Goal: Task Accomplishment & Management: Manage account settings

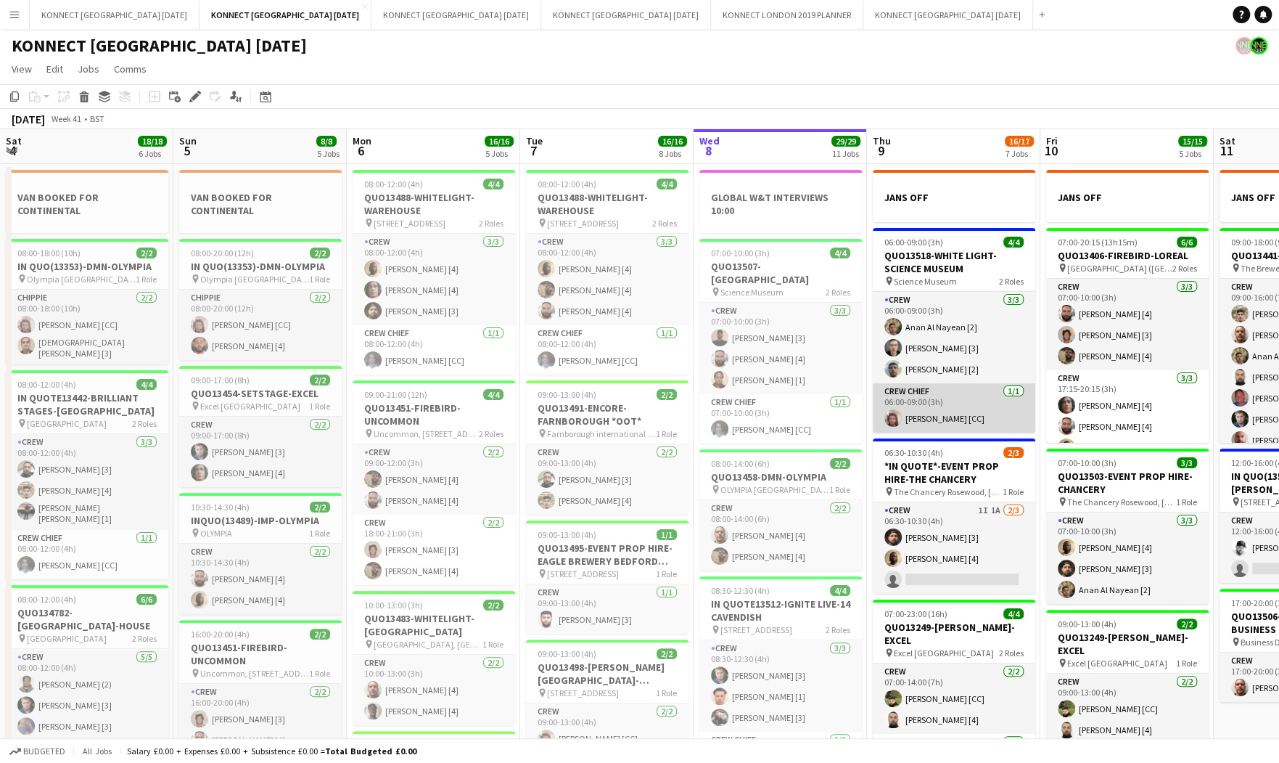
scroll to position [0, 415]
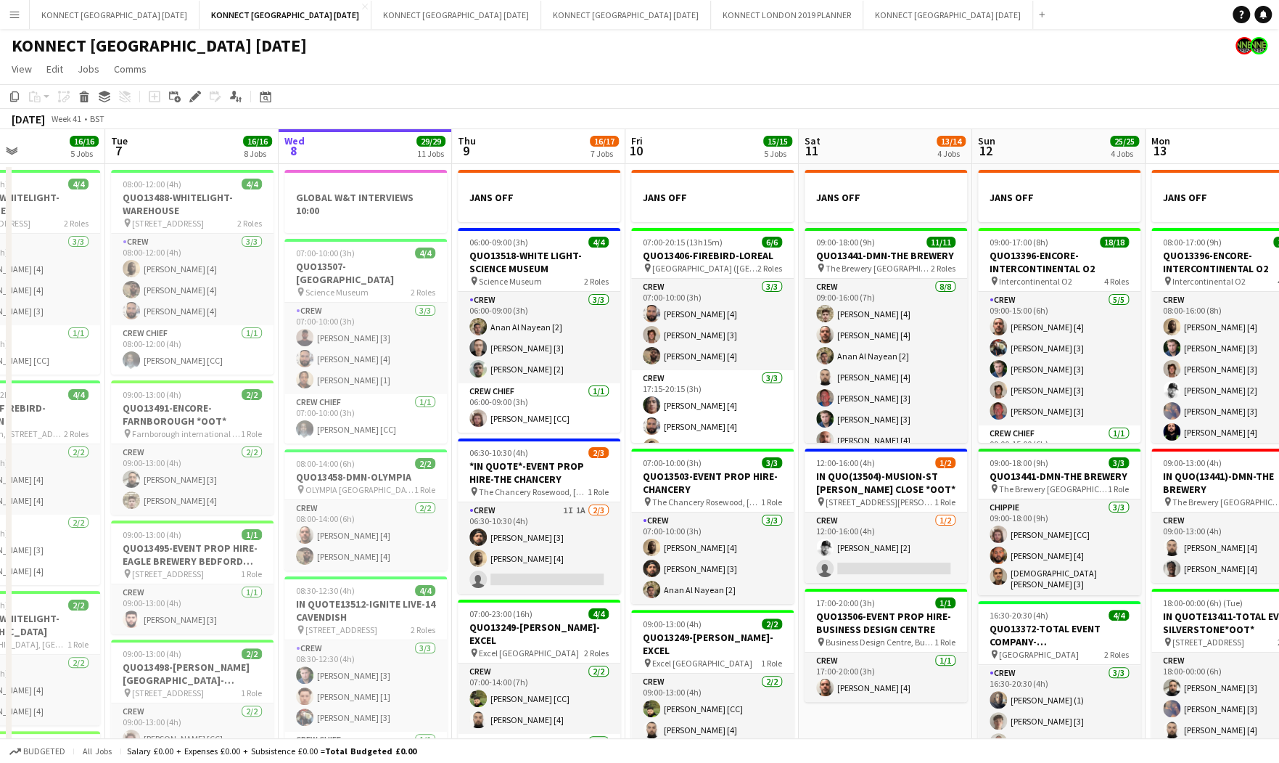
click at [562, 451] on div "06:30-10:30 (4h) 2/3" at bounding box center [539, 452] width 163 height 11
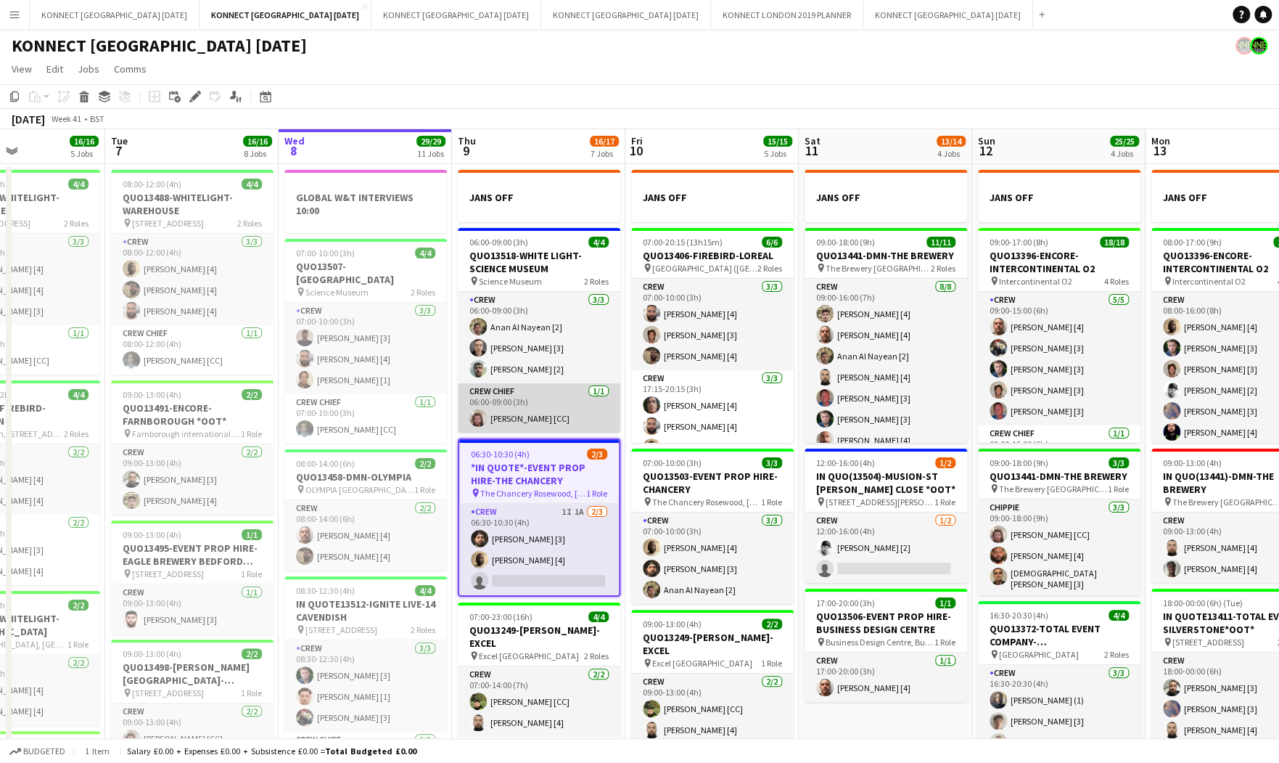
click at [546, 406] on app-card-role "Crew Chief [DATE] 06:00-09:00 (3h) [PERSON_NAME] [CC]" at bounding box center [539, 407] width 163 height 49
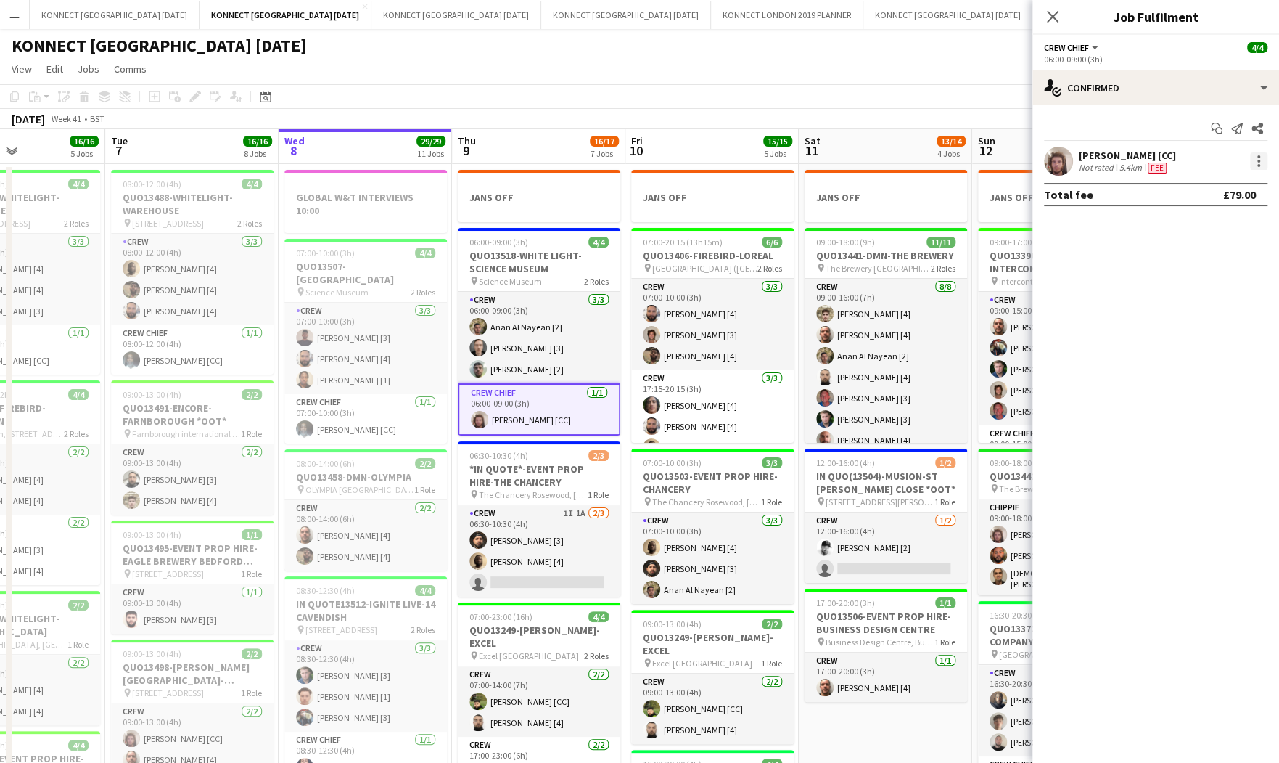
click at [1259, 169] on div at bounding box center [1258, 160] width 17 height 17
click at [1230, 192] on span "Edit fee" at bounding box center [1211, 187] width 90 height 13
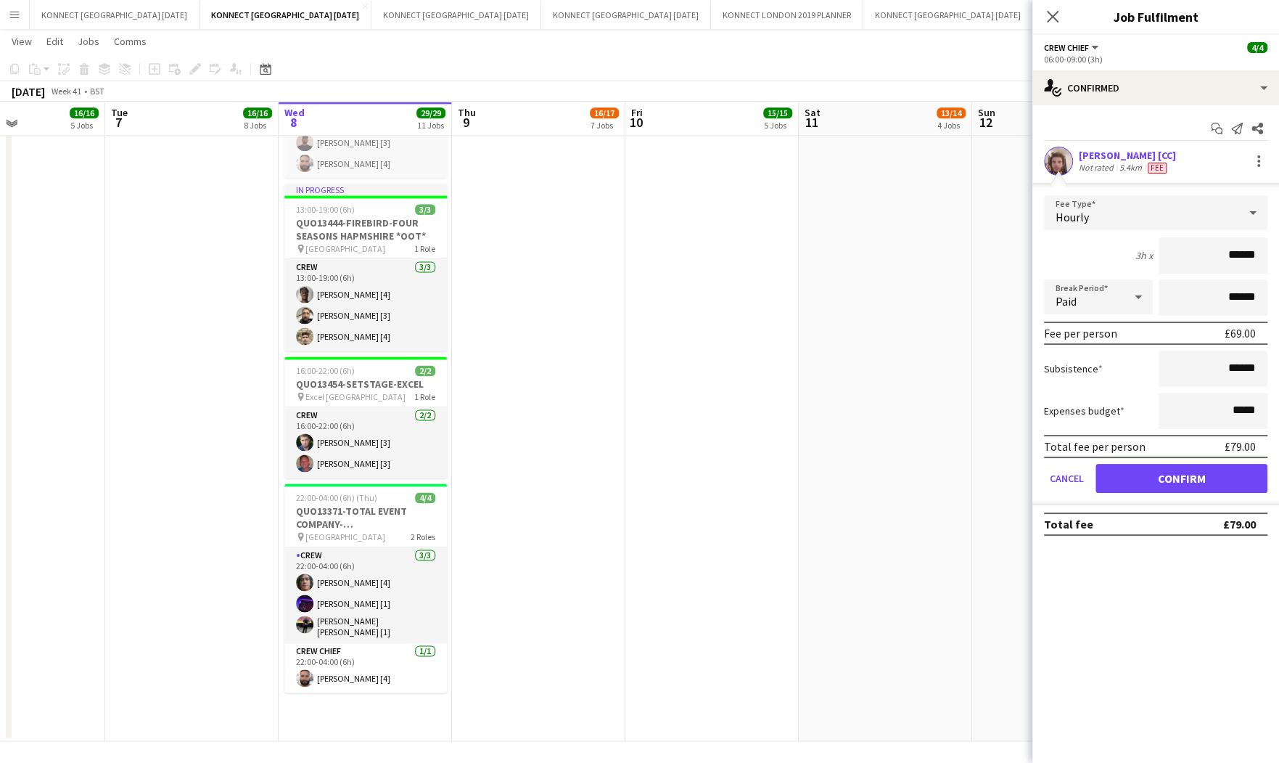
scroll to position [1257, 0]
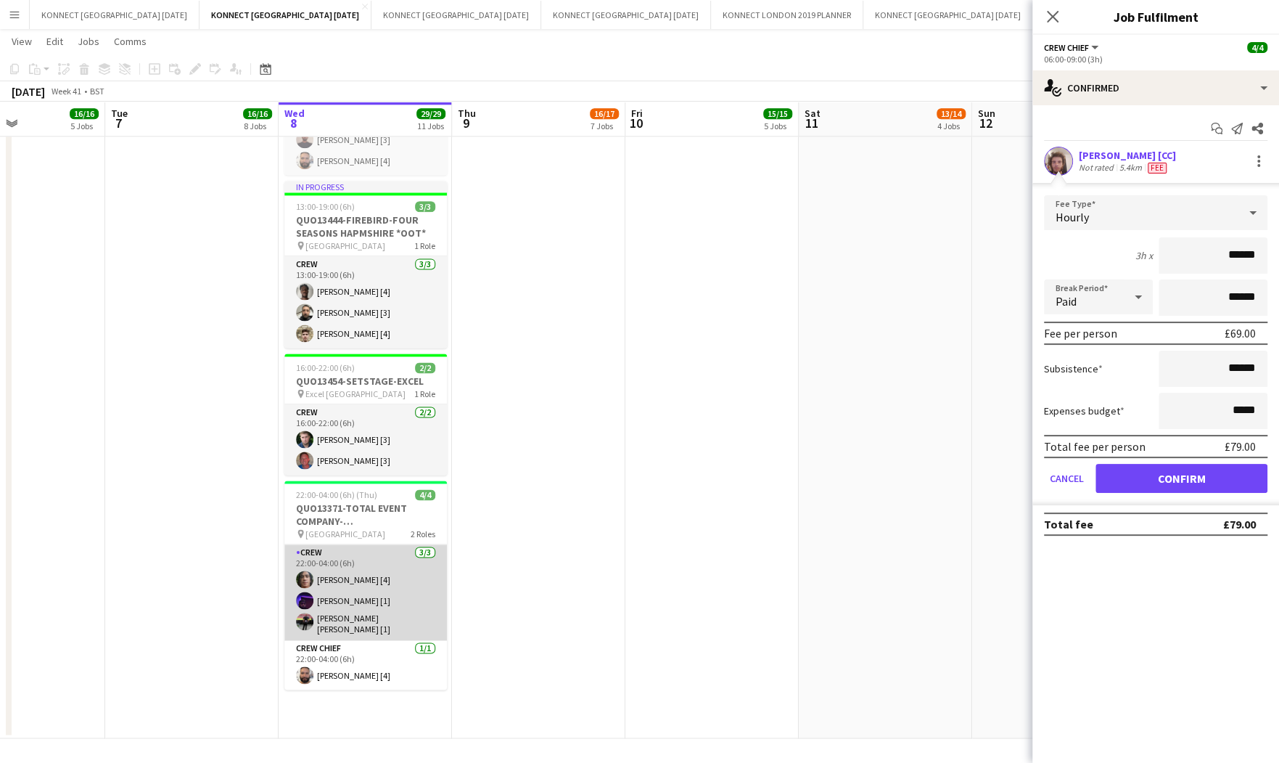
click at [369, 593] on app-card-role "Crew [DATE] 22:00-04:00 (6h) [PERSON_NAME] [4] [PERSON_NAME] [1] [PERSON_NAME] …" at bounding box center [365, 592] width 163 height 96
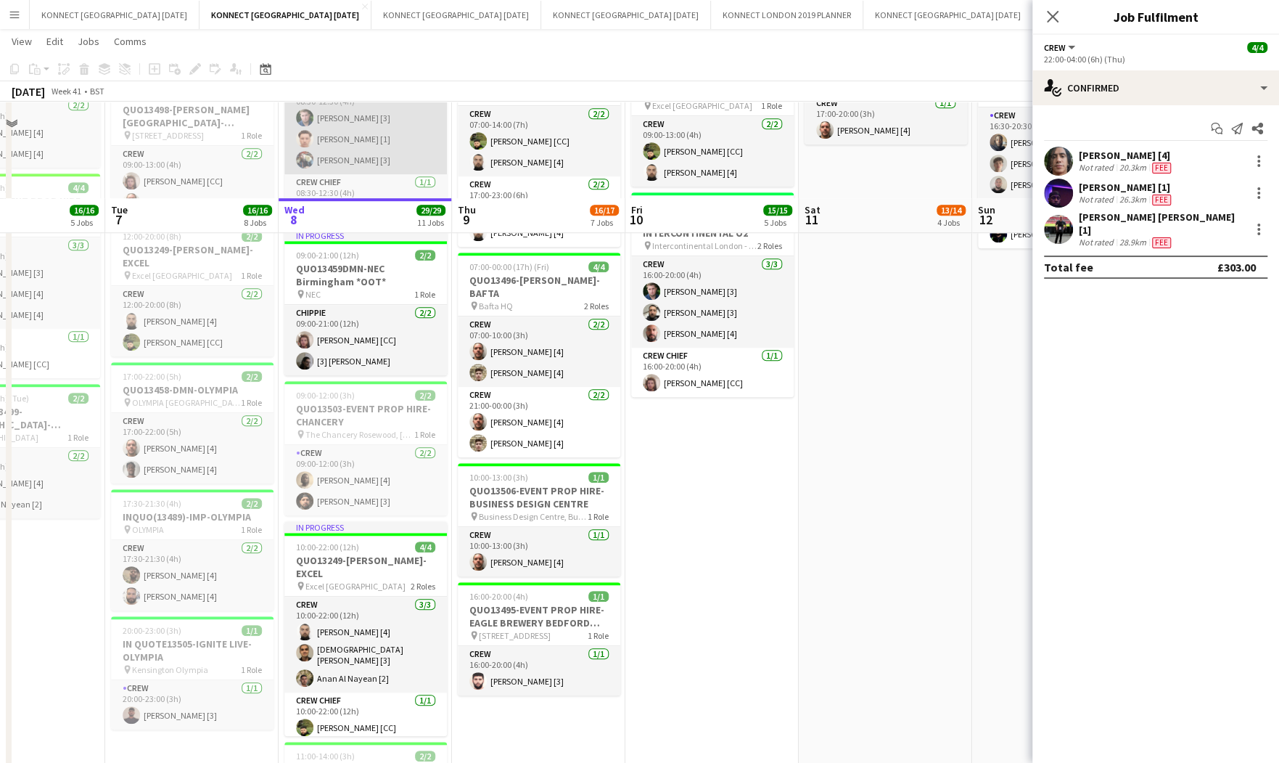
scroll to position [550, 0]
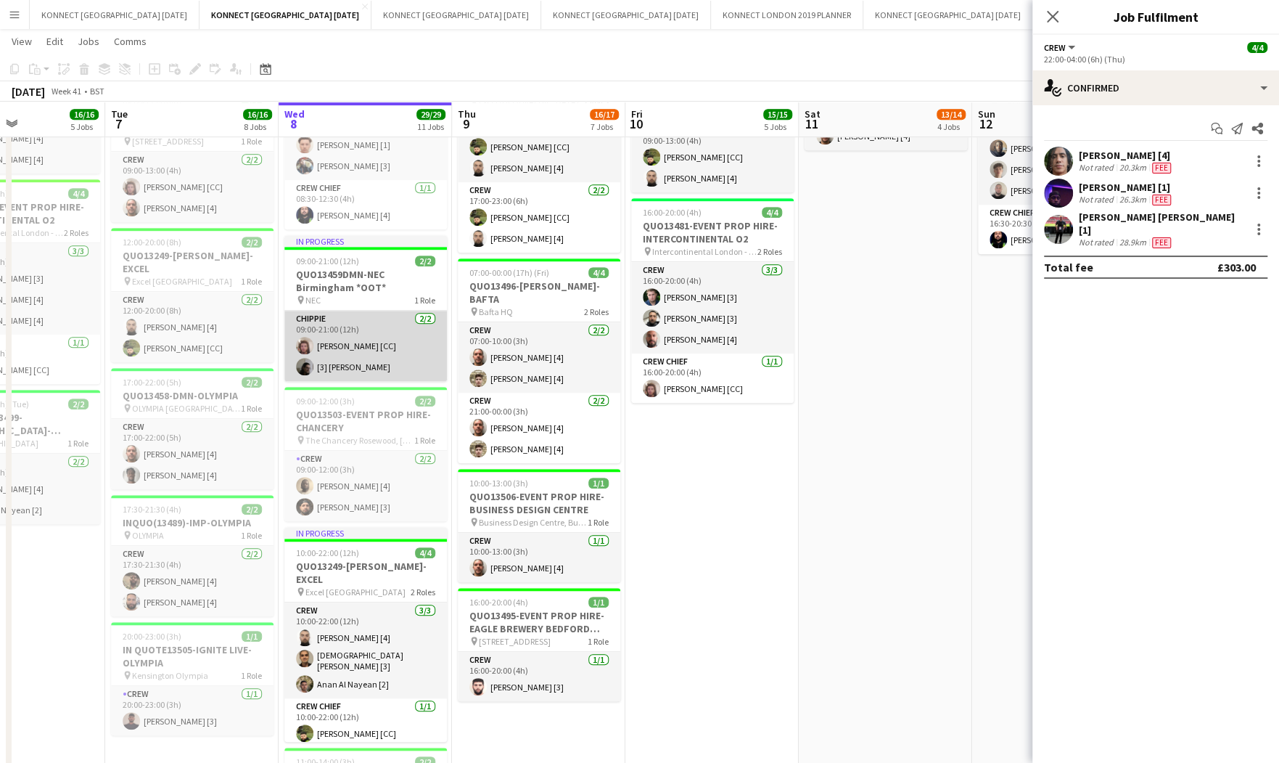
click at [372, 377] on app-card-role "CHIPPIE [DATE] 09:00-21:00 (12h) [PERSON_NAME] [CC] [3] [PERSON_NAME]" at bounding box center [365, 346] width 163 height 70
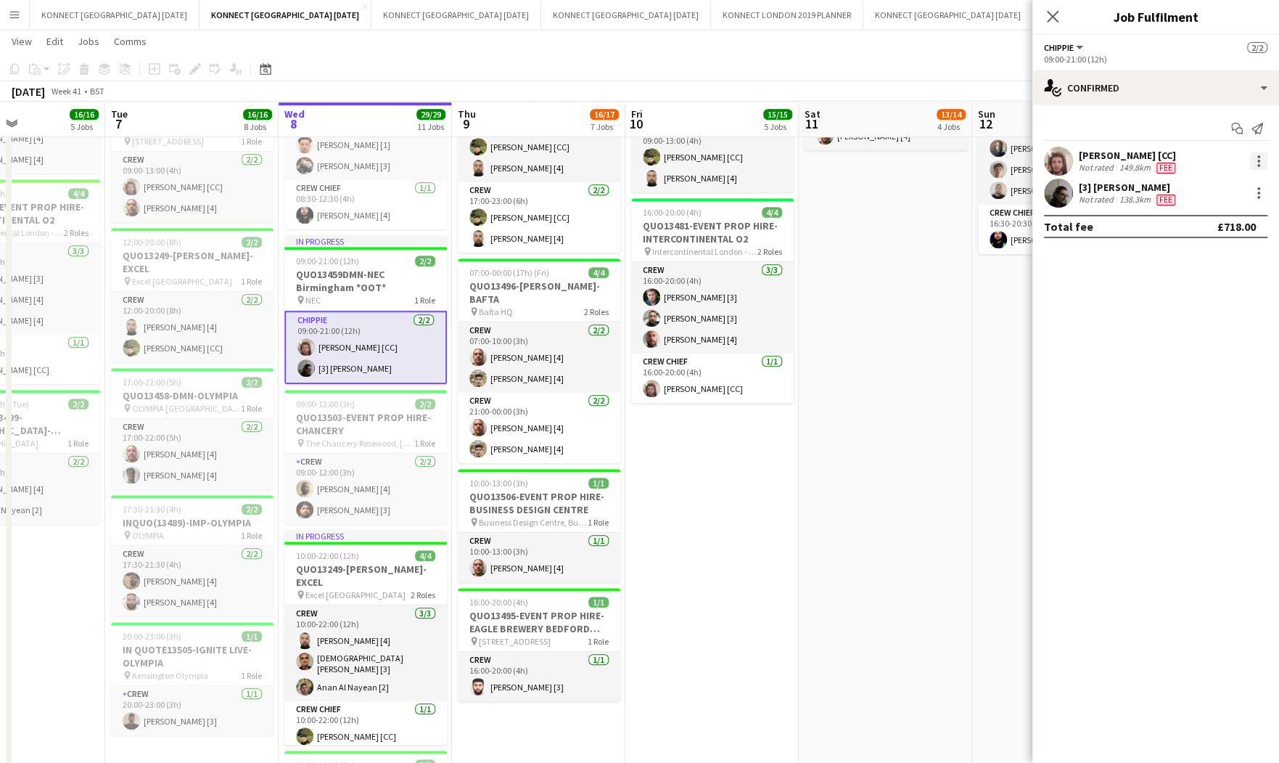
click at [1260, 157] on div at bounding box center [1258, 160] width 17 height 17
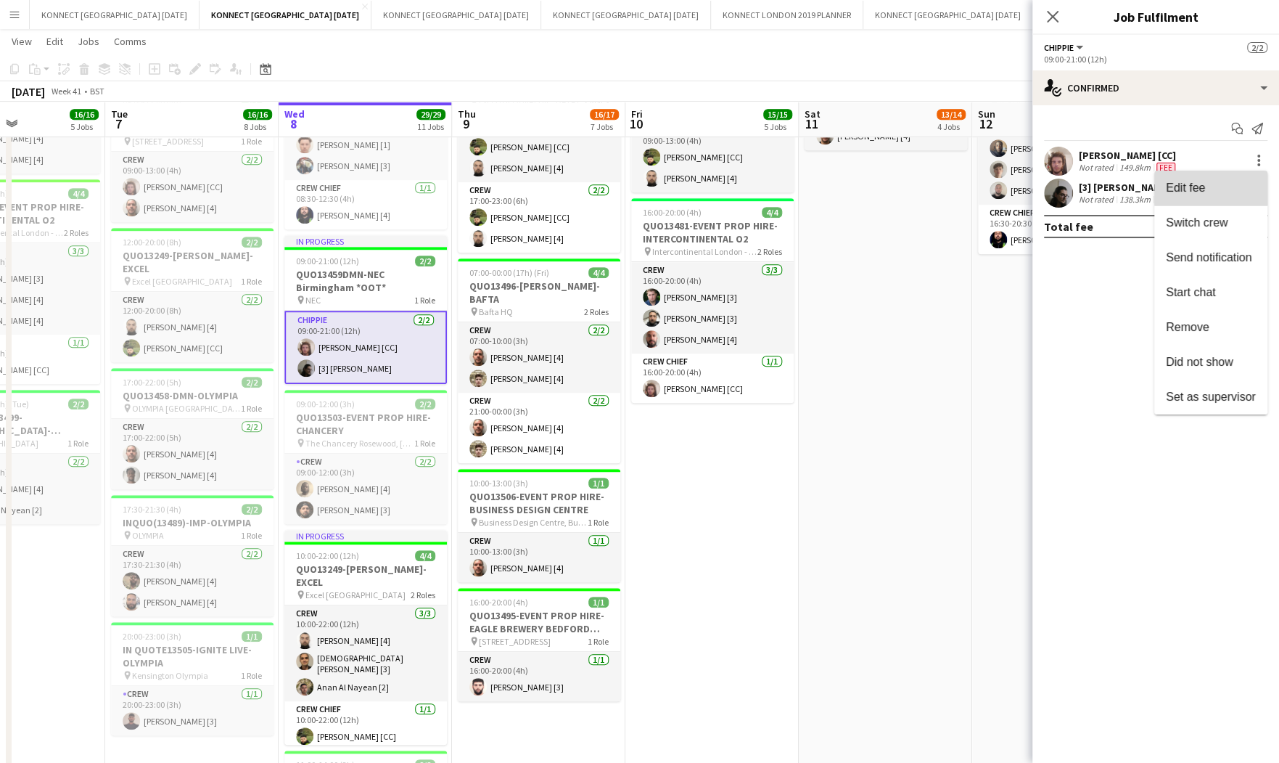
click at [1235, 184] on span "Edit fee" at bounding box center [1211, 187] width 90 height 13
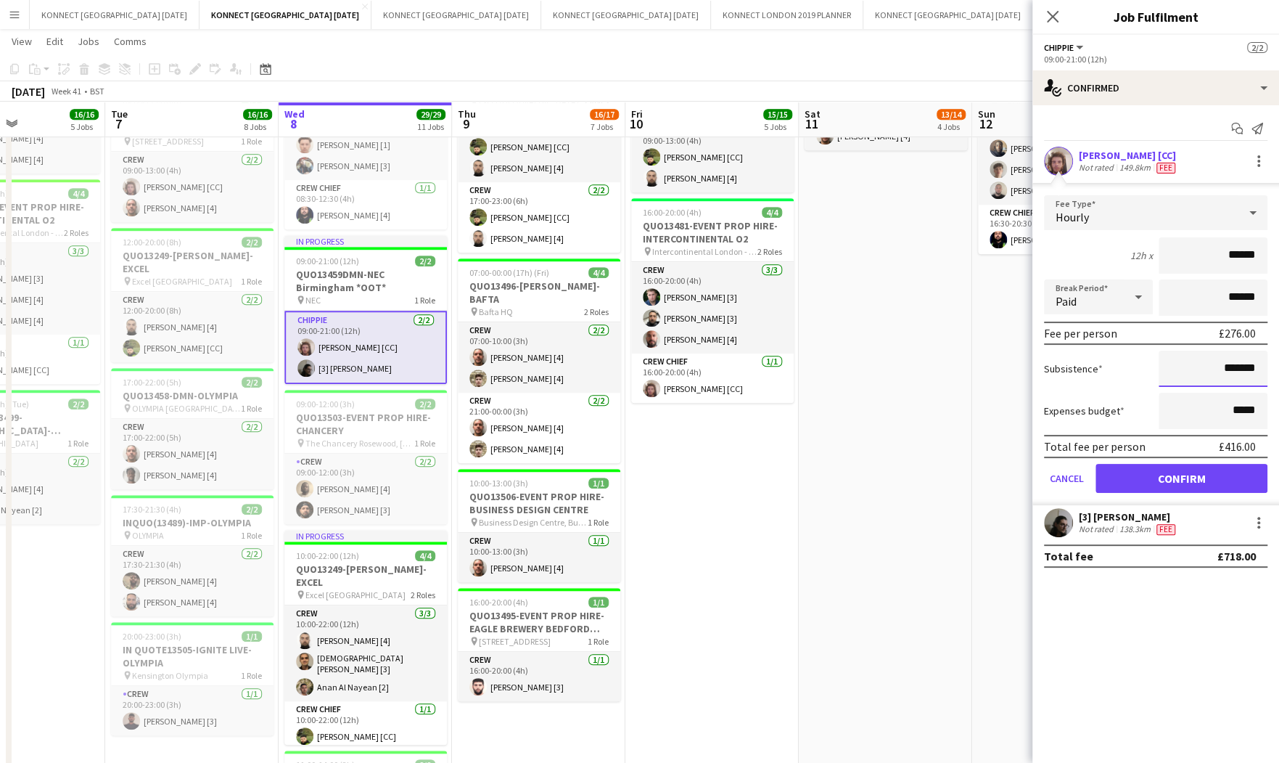
click at [1234, 369] on input "*******" at bounding box center [1213, 368] width 109 height 36
type input "*******"
click at [1108, 471] on button "Confirm" at bounding box center [1182, 478] width 172 height 29
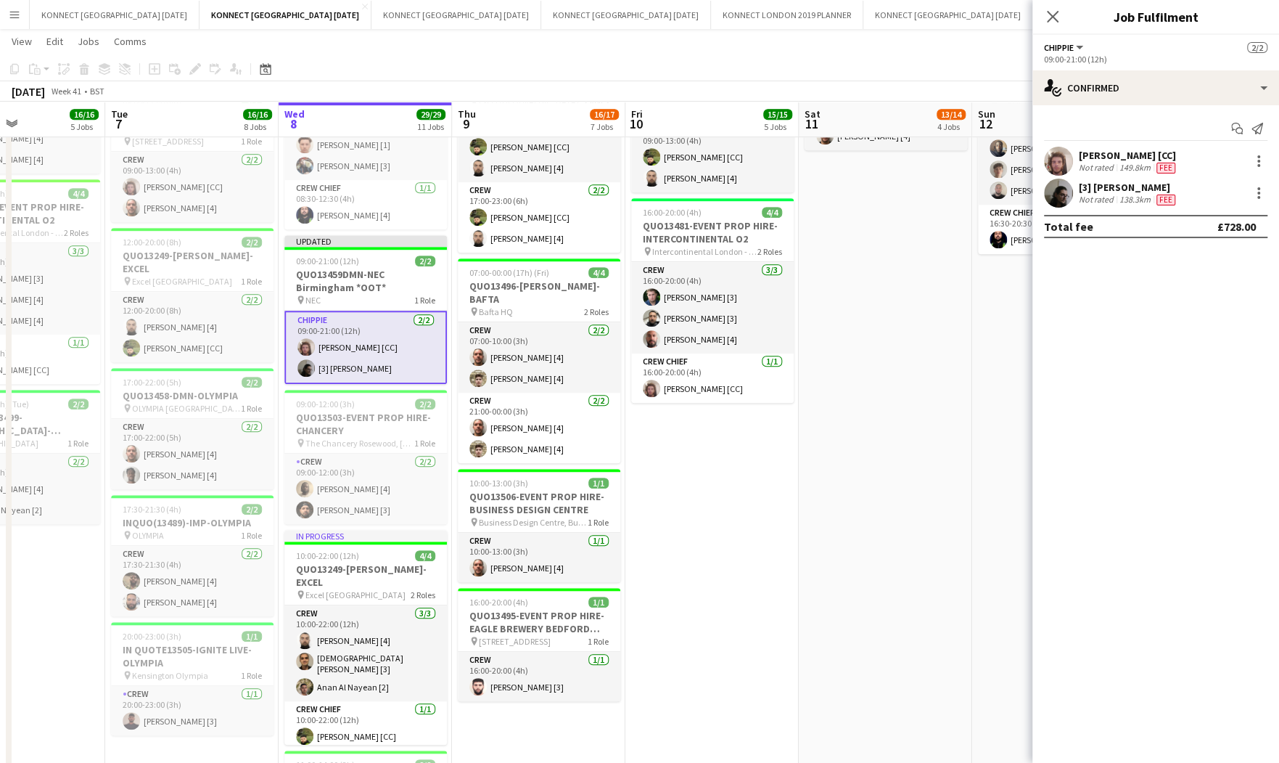
click at [938, 432] on app-date-cell "JANS OFF 09:00-18:00 (9h) 11/11 QUO13441-DMN-THE BREWERY pin The Brewery London…" at bounding box center [885, 528] width 173 height 1832
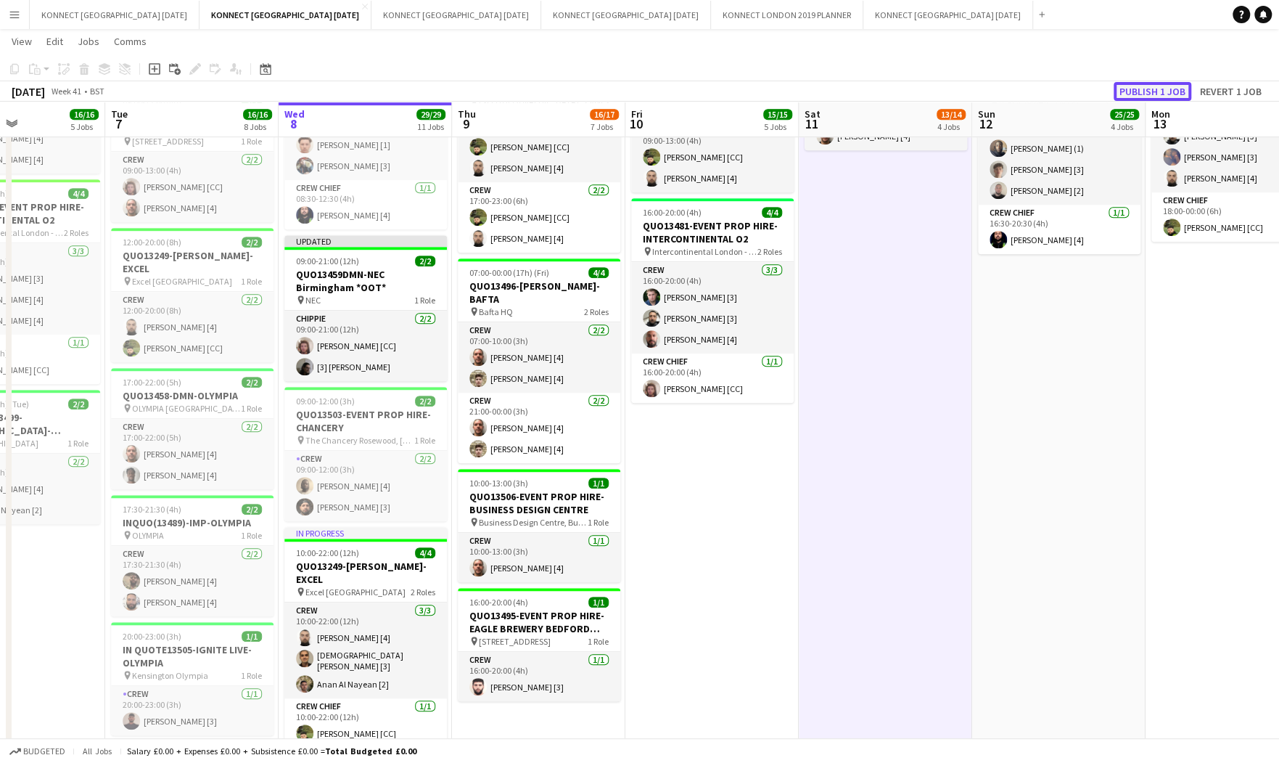
click at [1144, 99] on button "Publish 1 job" at bounding box center [1153, 91] width 78 height 19
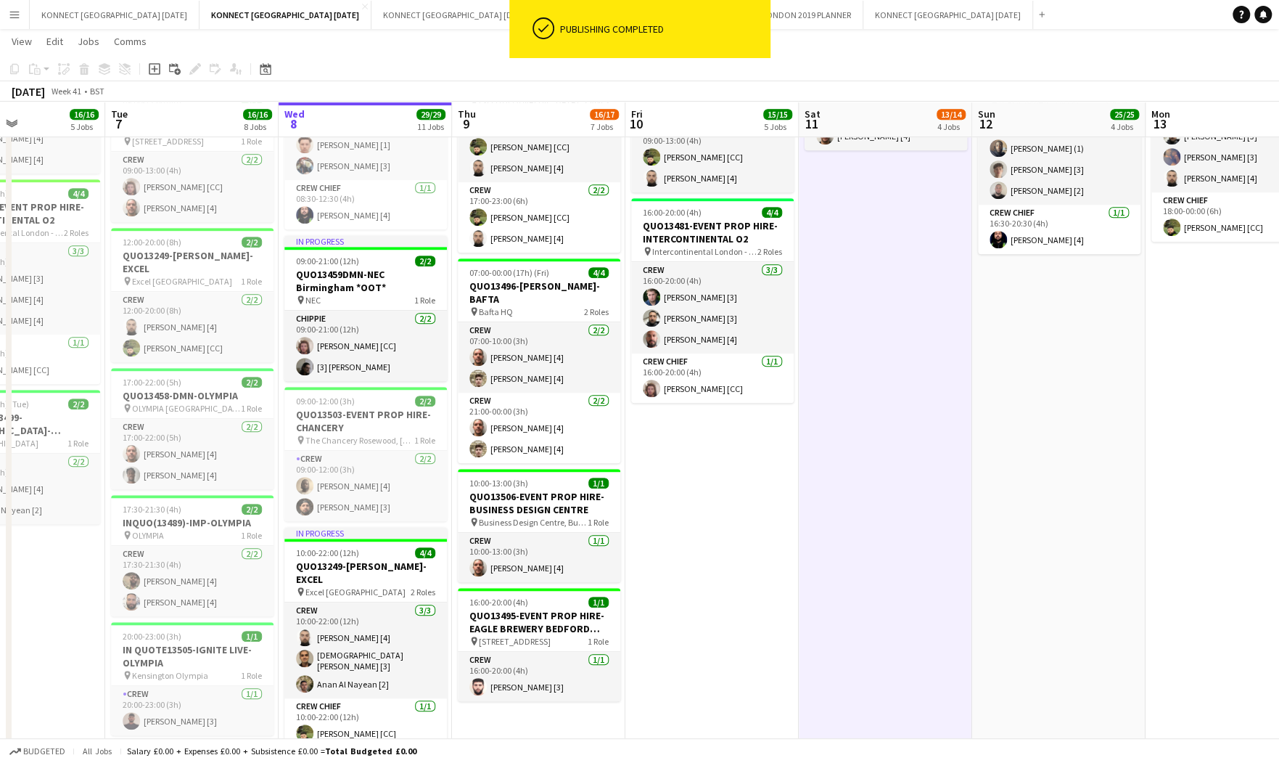
click at [906, 358] on app-date-cell "JANS OFF 09:00-18:00 (9h) 11/11 QUO13441-DMN-THE BREWERY pin The Brewery London…" at bounding box center [885, 528] width 173 height 1832
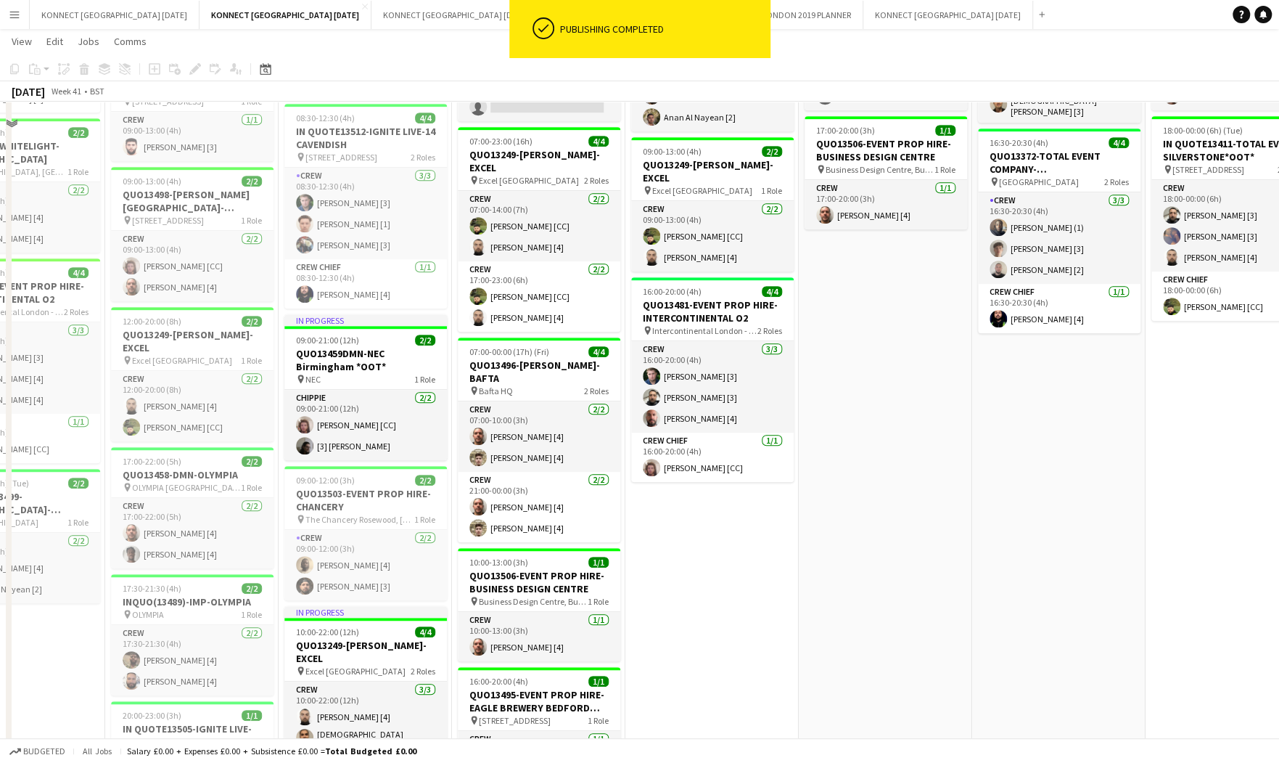
scroll to position [0, 0]
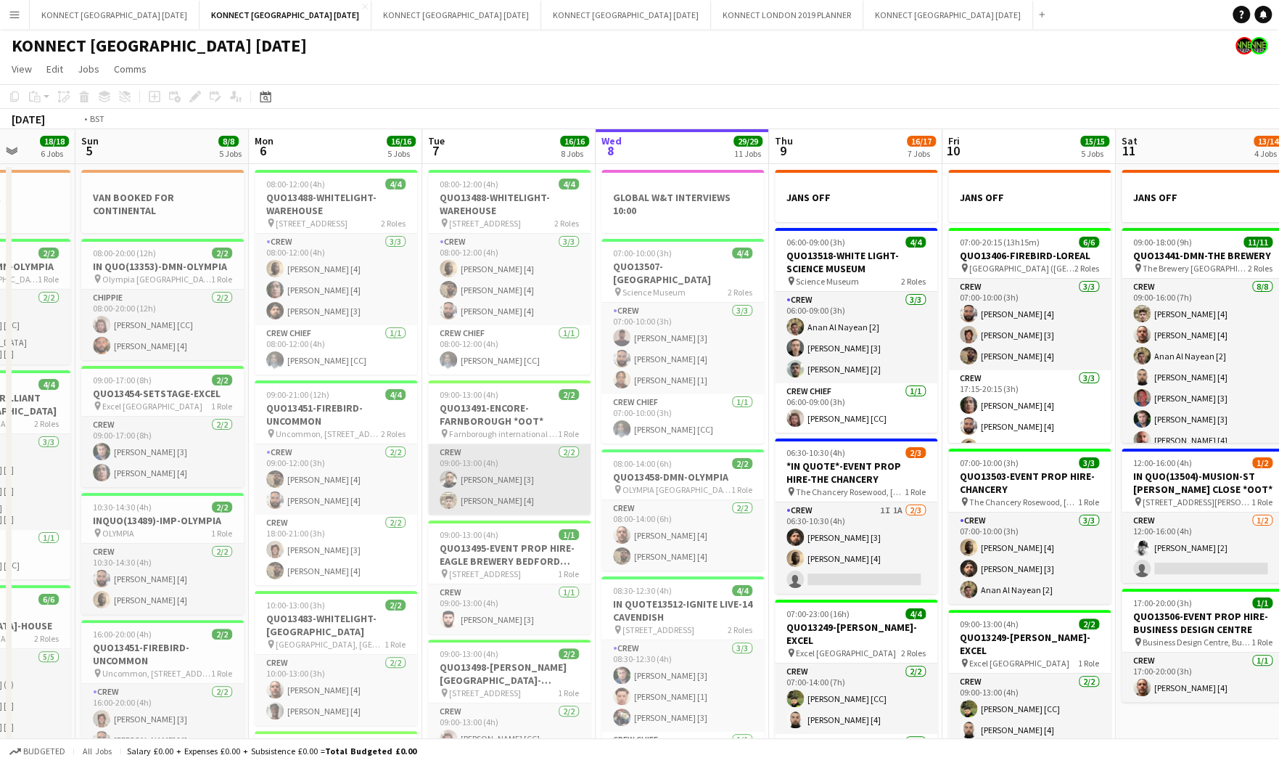
scroll to position [0, 492]
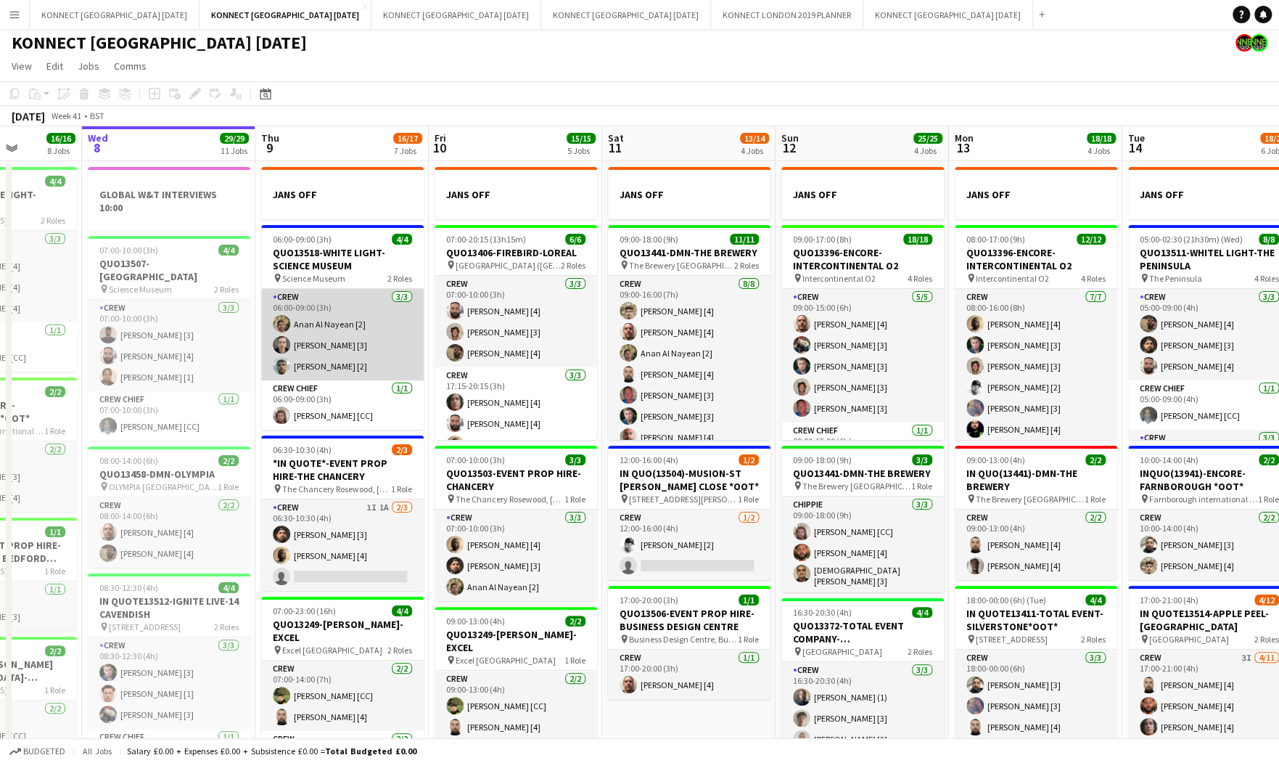
scroll to position [0, 0]
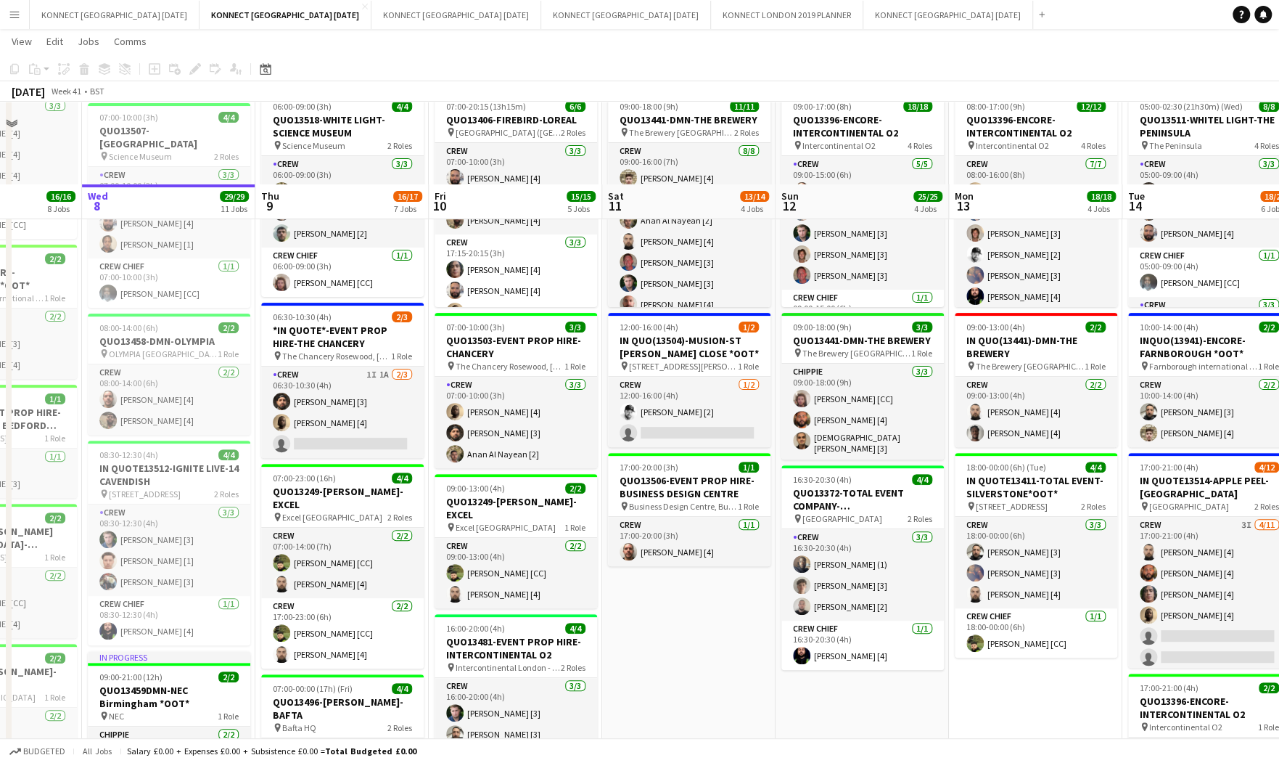
scroll to position [216, 0]
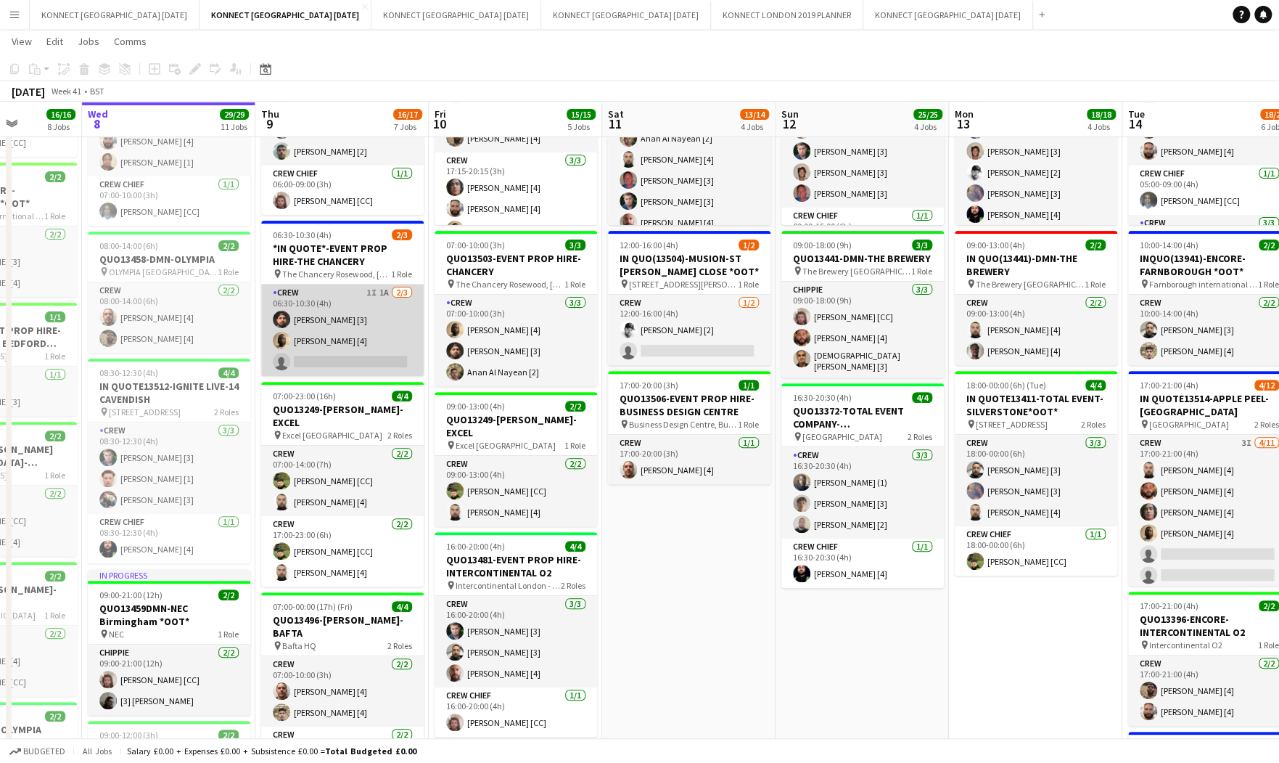
click at [340, 349] on app-card-role "Crew 1I 1A [DATE] 06:30-10:30 (4h) [PERSON_NAME] [3] [PERSON_NAME] [4] single-n…" at bounding box center [342, 329] width 163 height 91
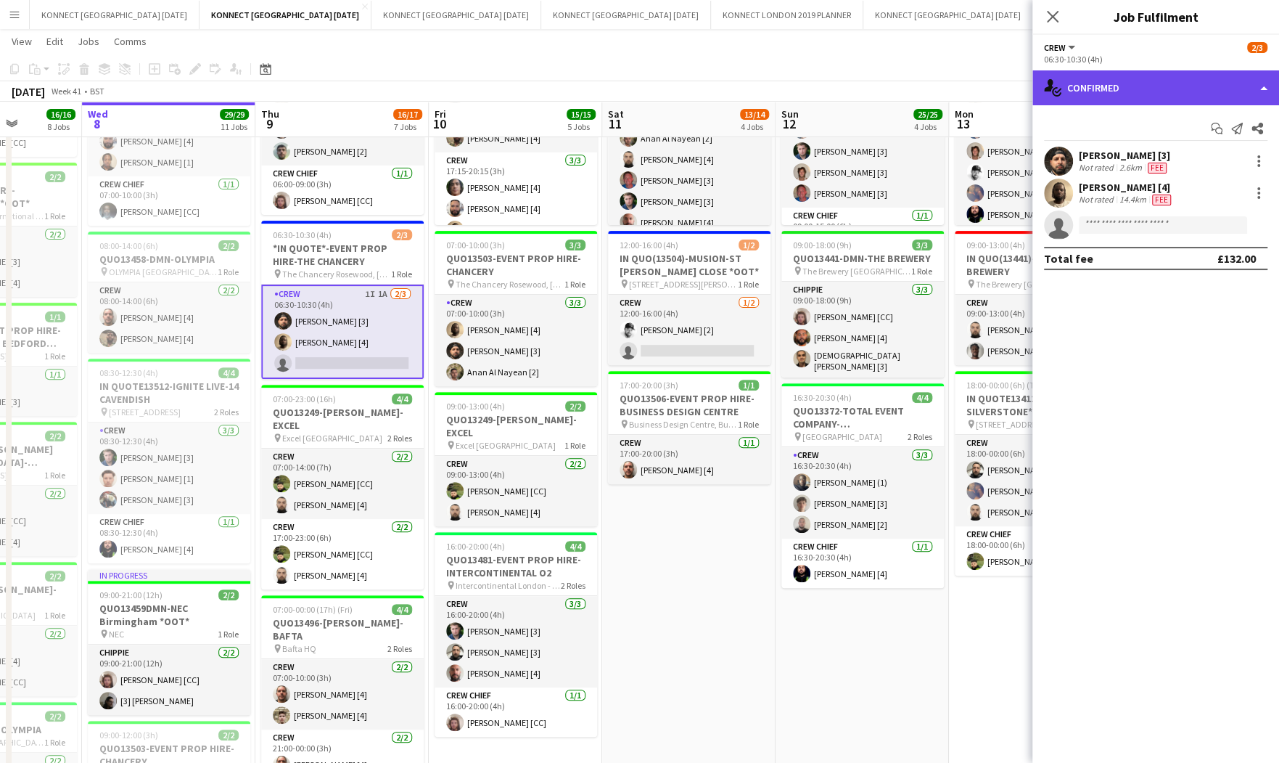
click at [1192, 96] on div "single-neutral-actions-check-2 Confirmed" at bounding box center [1156, 87] width 247 height 35
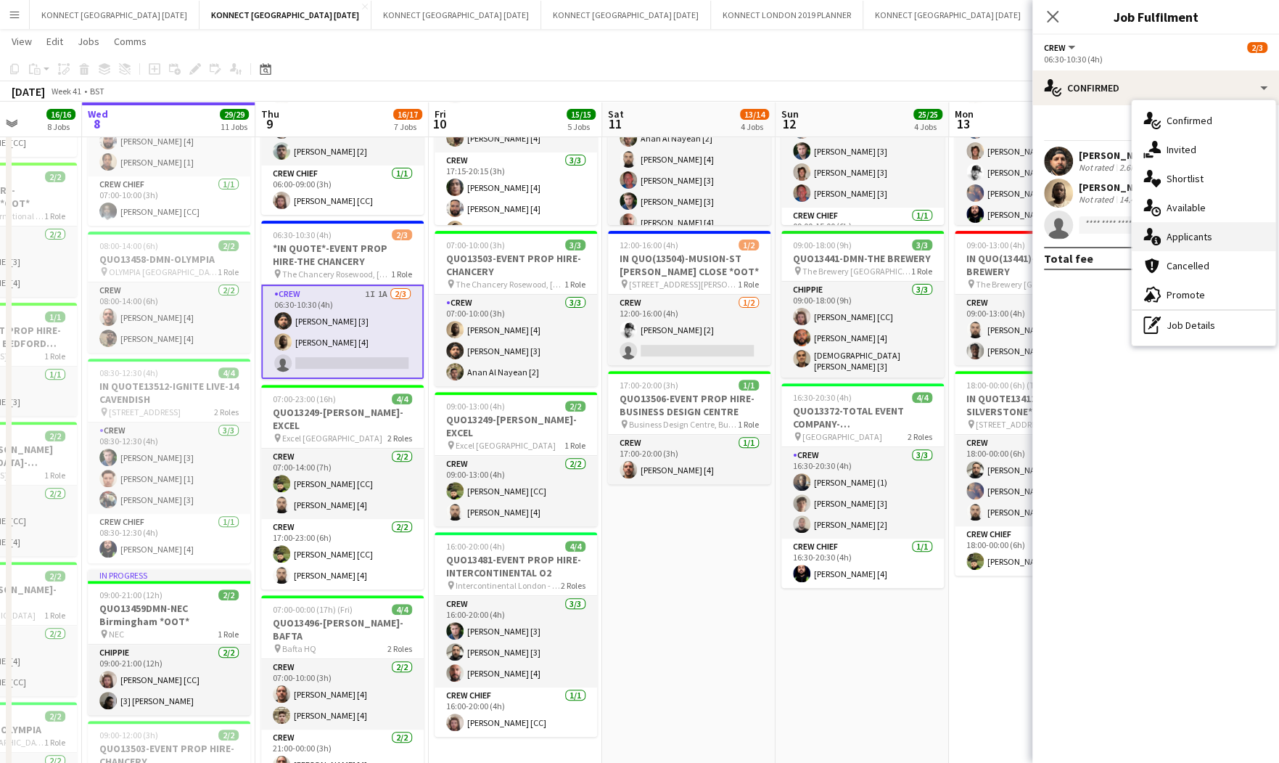
click at [1203, 234] on span "Applicants" at bounding box center [1190, 236] width 46 height 13
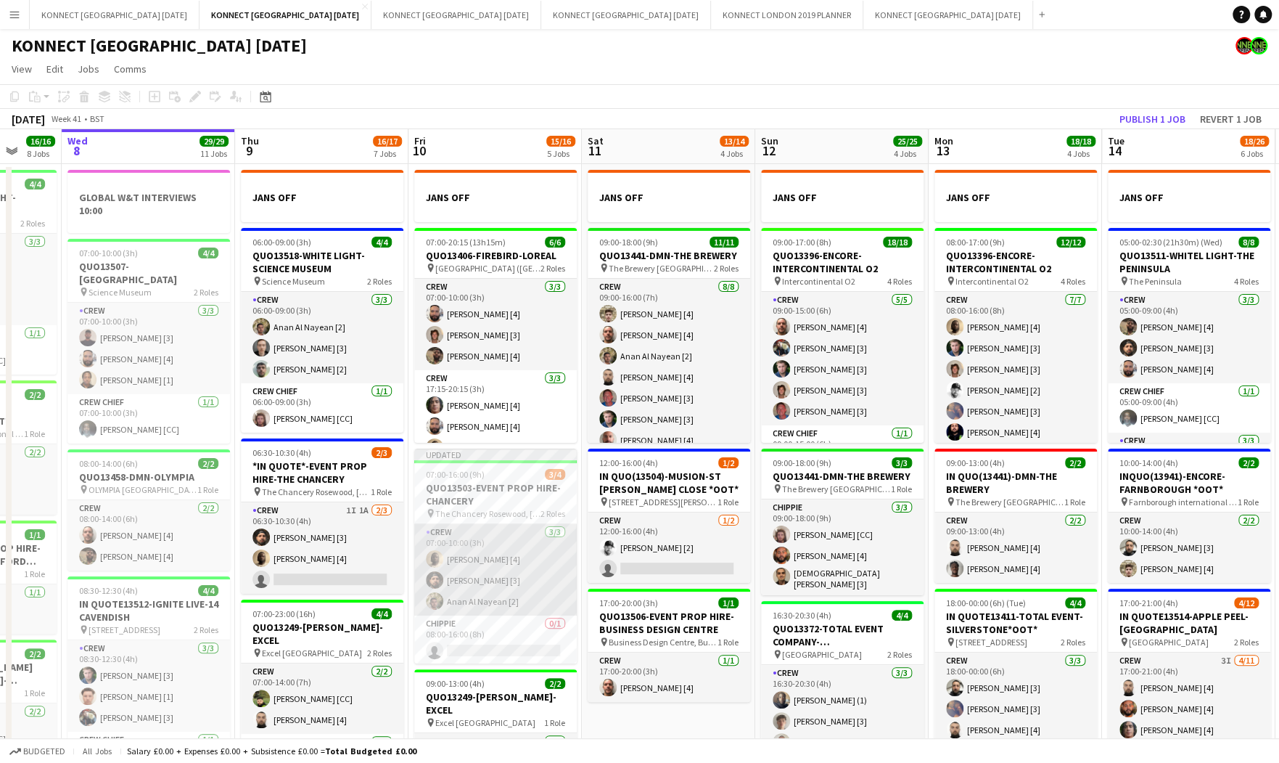
scroll to position [0, 383]
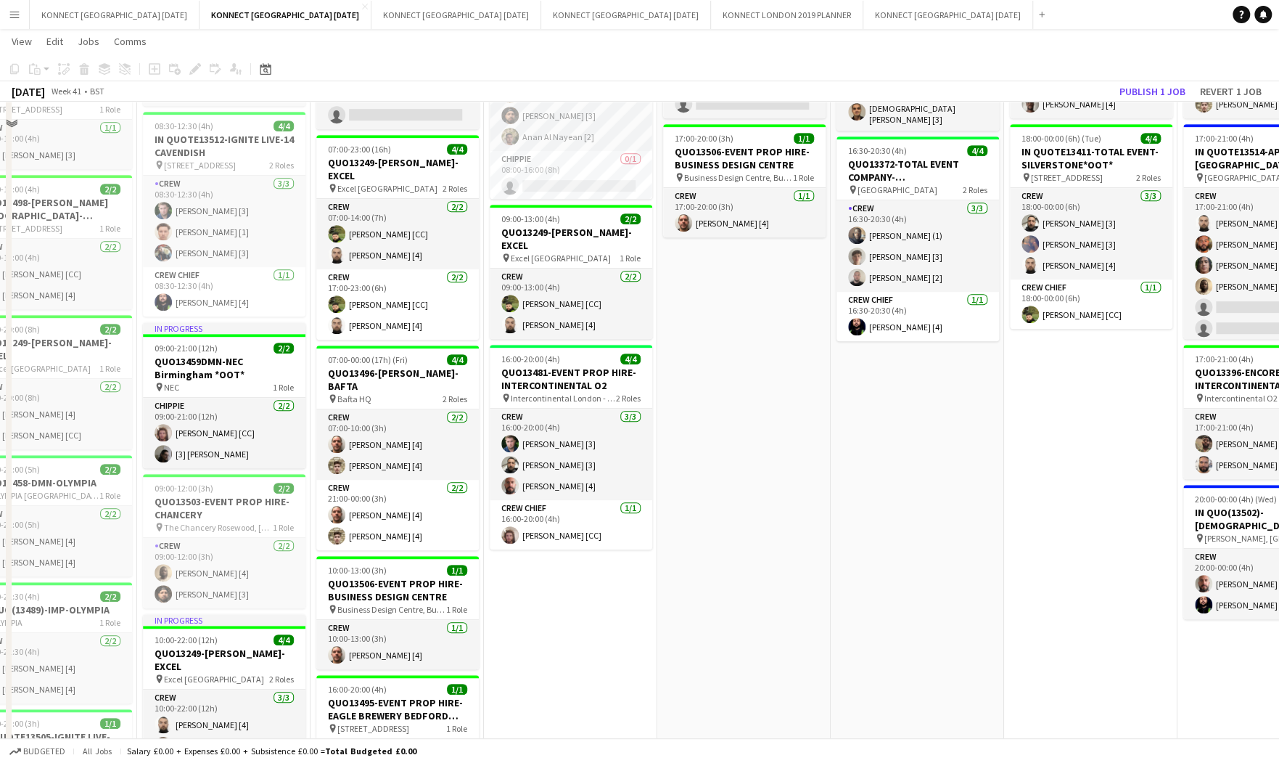
scroll to position [0, 0]
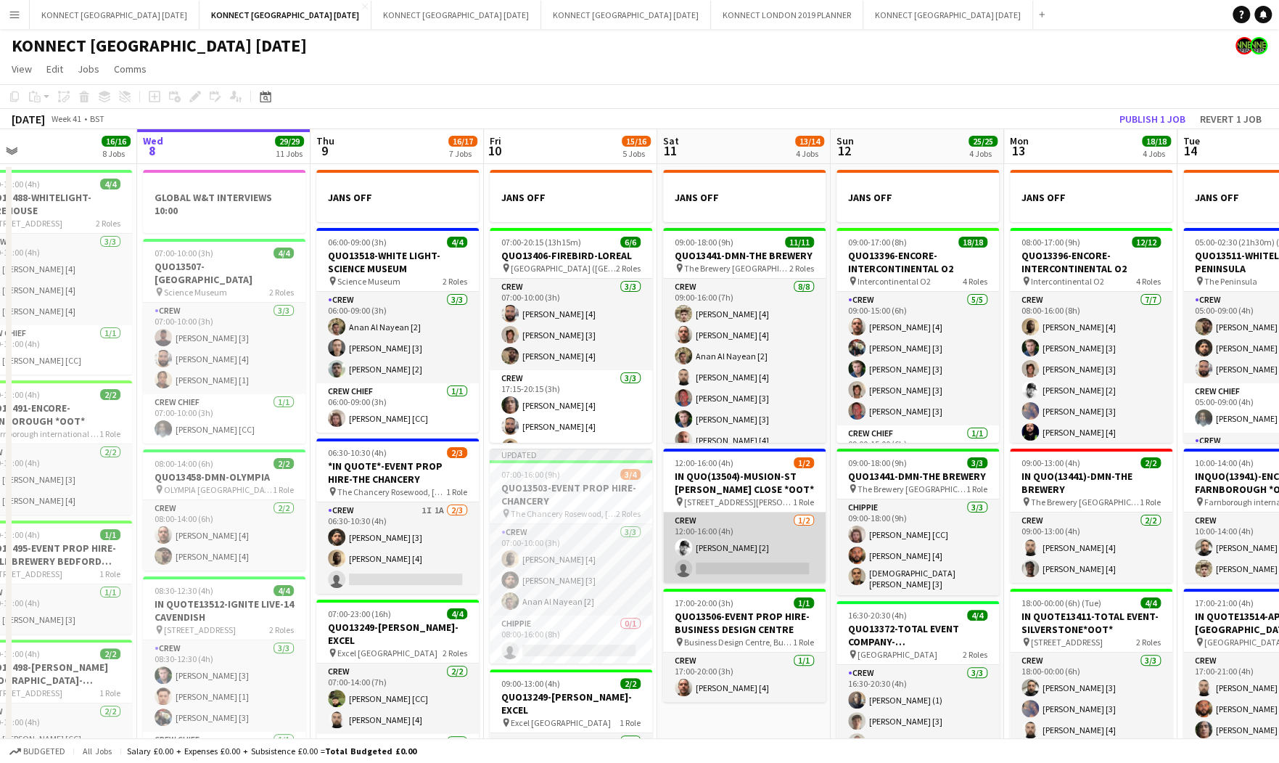
click at [721, 552] on app-card-role "Crew [DATE] 12:00-16:00 (4h) [PERSON_NAME] [2] single-neutral-actions" at bounding box center [744, 547] width 163 height 70
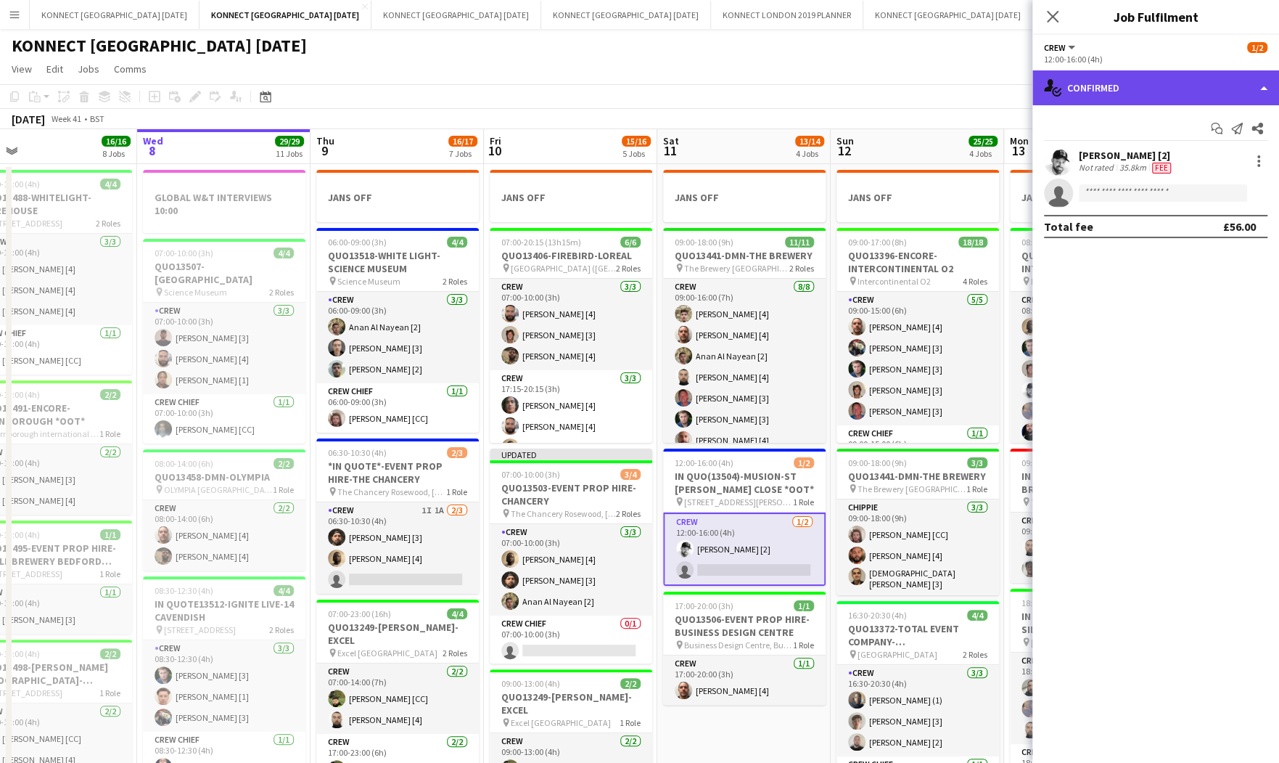
click at [1115, 99] on div "single-neutral-actions-check-2 Confirmed" at bounding box center [1156, 87] width 247 height 35
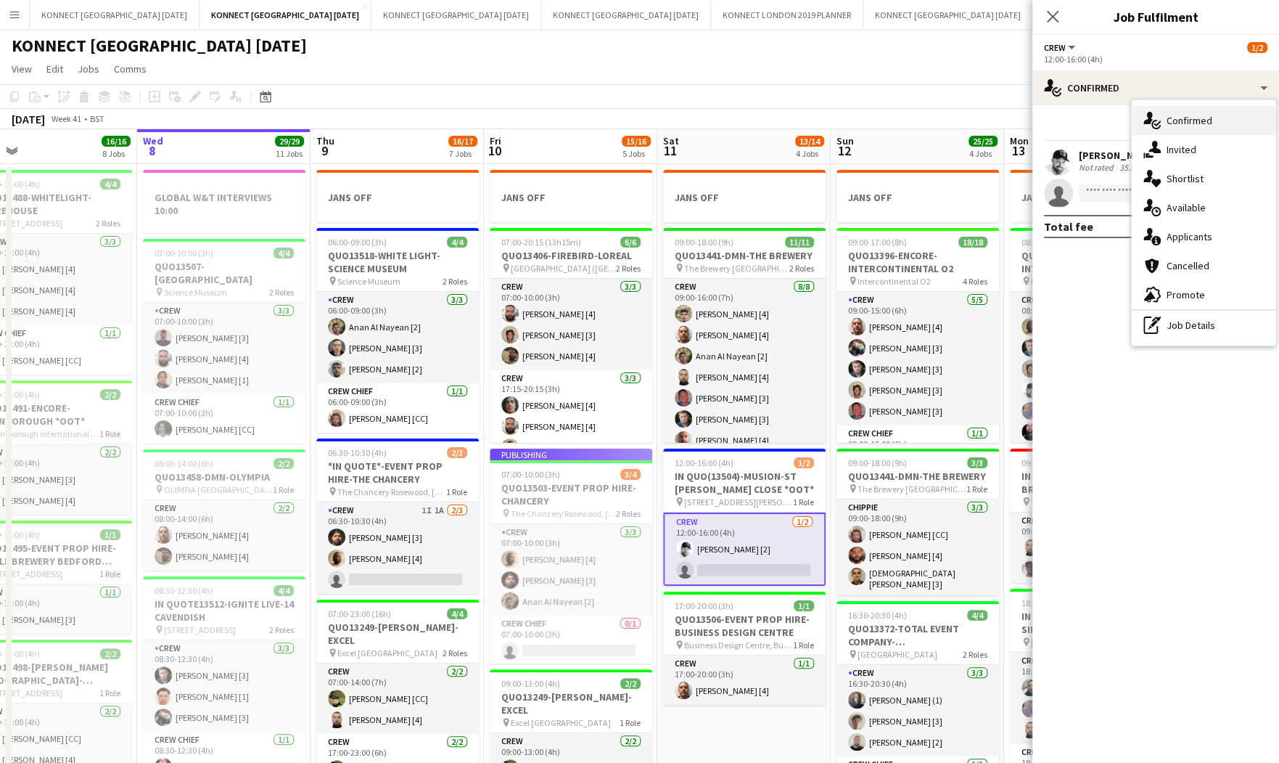
click at [1192, 131] on div "single-neutral-actions-check-2 Confirmed" at bounding box center [1204, 120] width 144 height 29
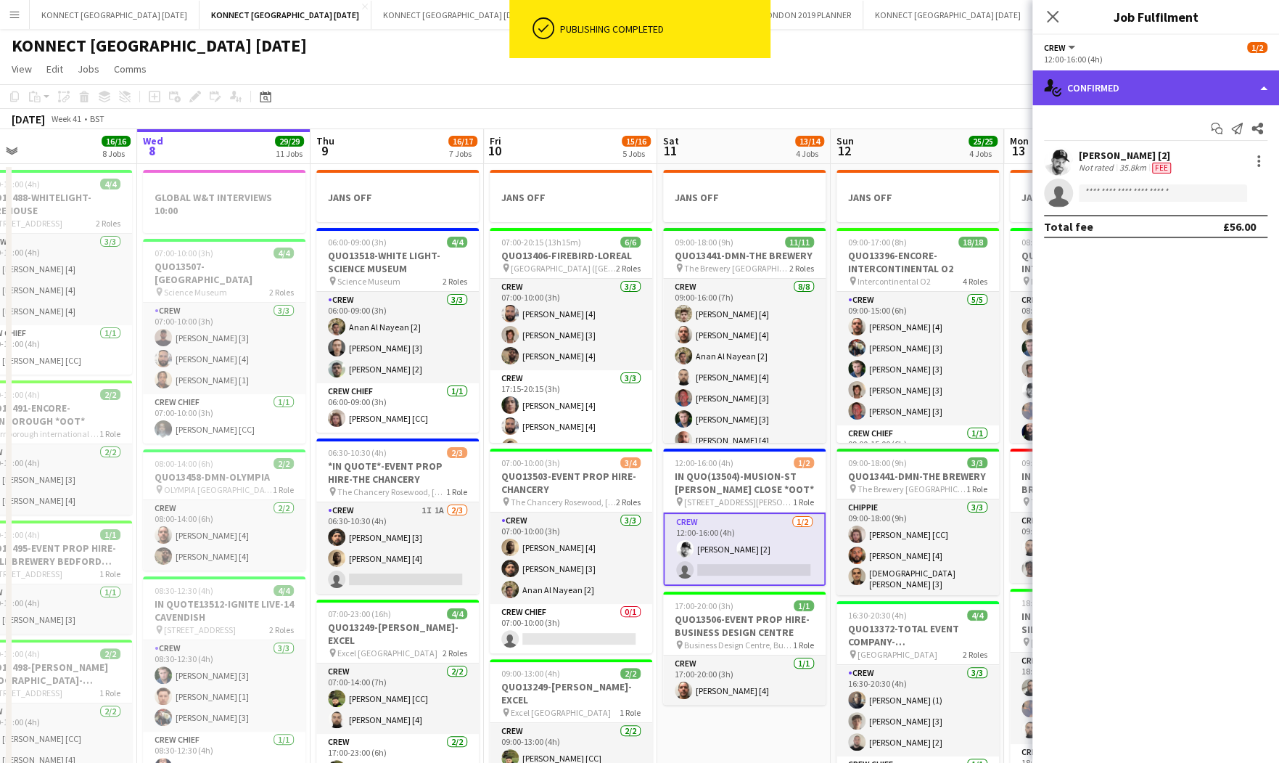
click at [1171, 81] on div "single-neutral-actions-check-2 Confirmed" at bounding box center [1156, 87] width 247 height 35
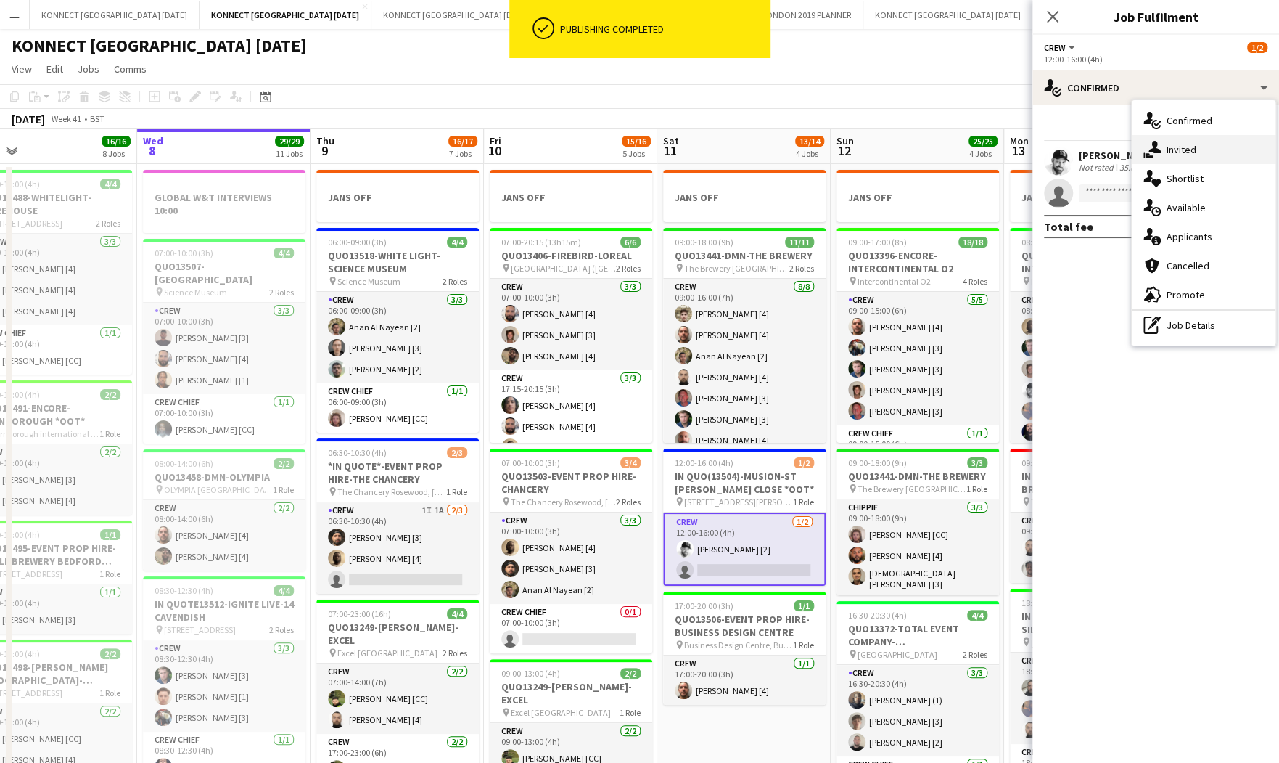
click at [1200, 160] on div "single-neutral-actions-share-1 Invited" at bounding box center [1204, 149] width 144 height 29
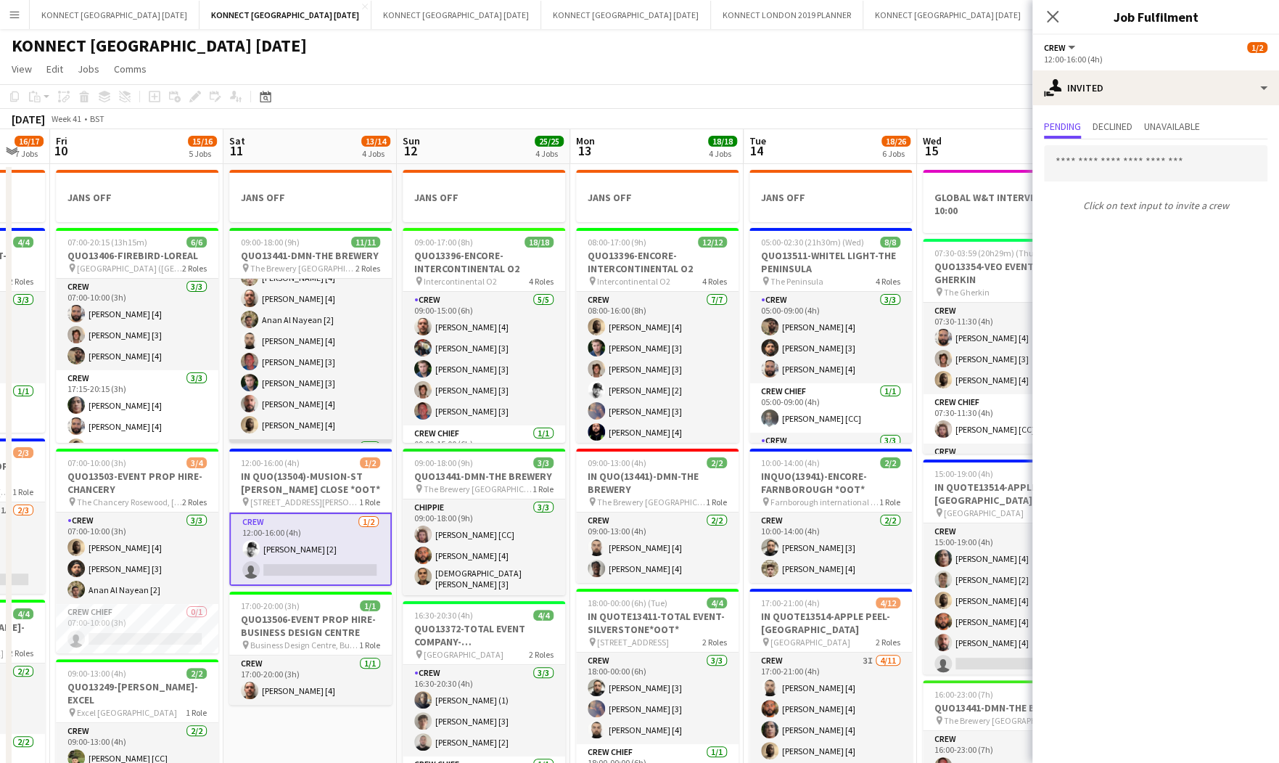
scroll to position [36, 0]
click at [1064, 176] on input "text" at bounding box center [1156, 163] width 224 height 36
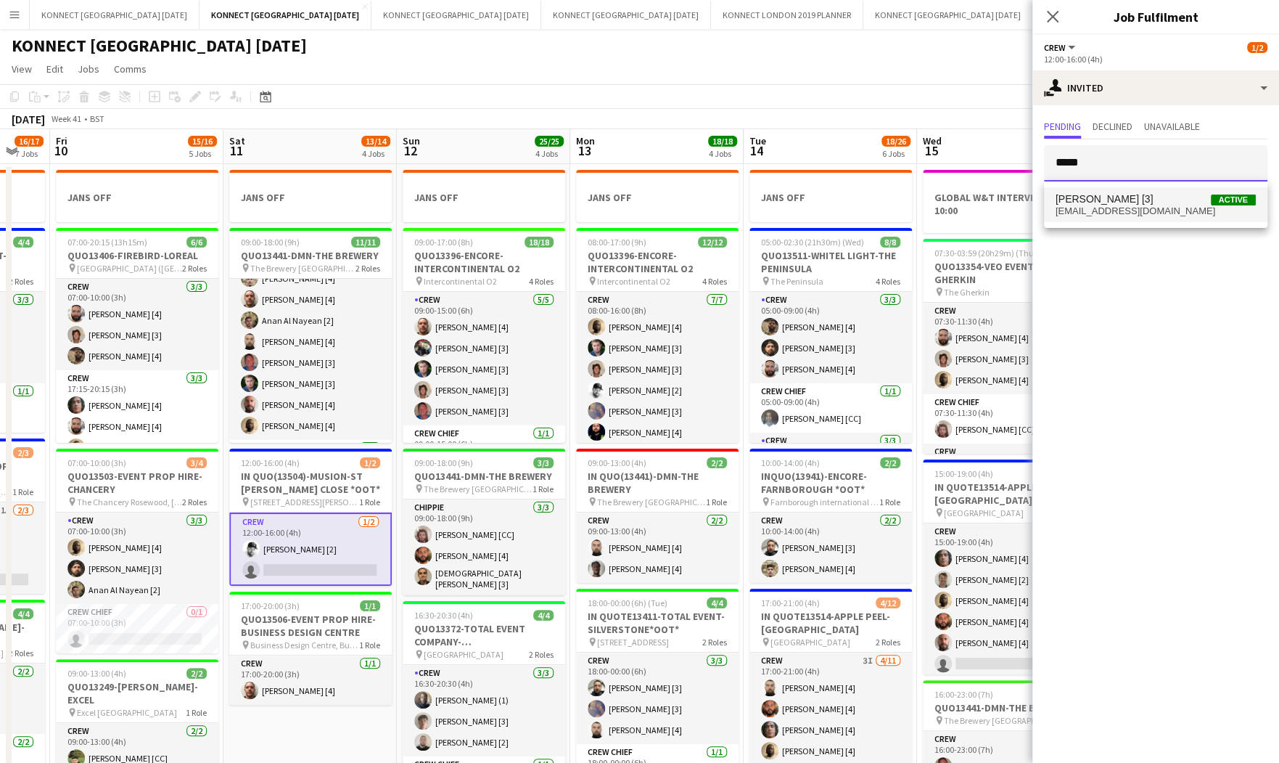
type input "*****"
click at [1073, 206] on span "[EMAIL_ADDRESS][DOMAIN_NAME]" at bounding box center [1156, 211] width 200 height 12
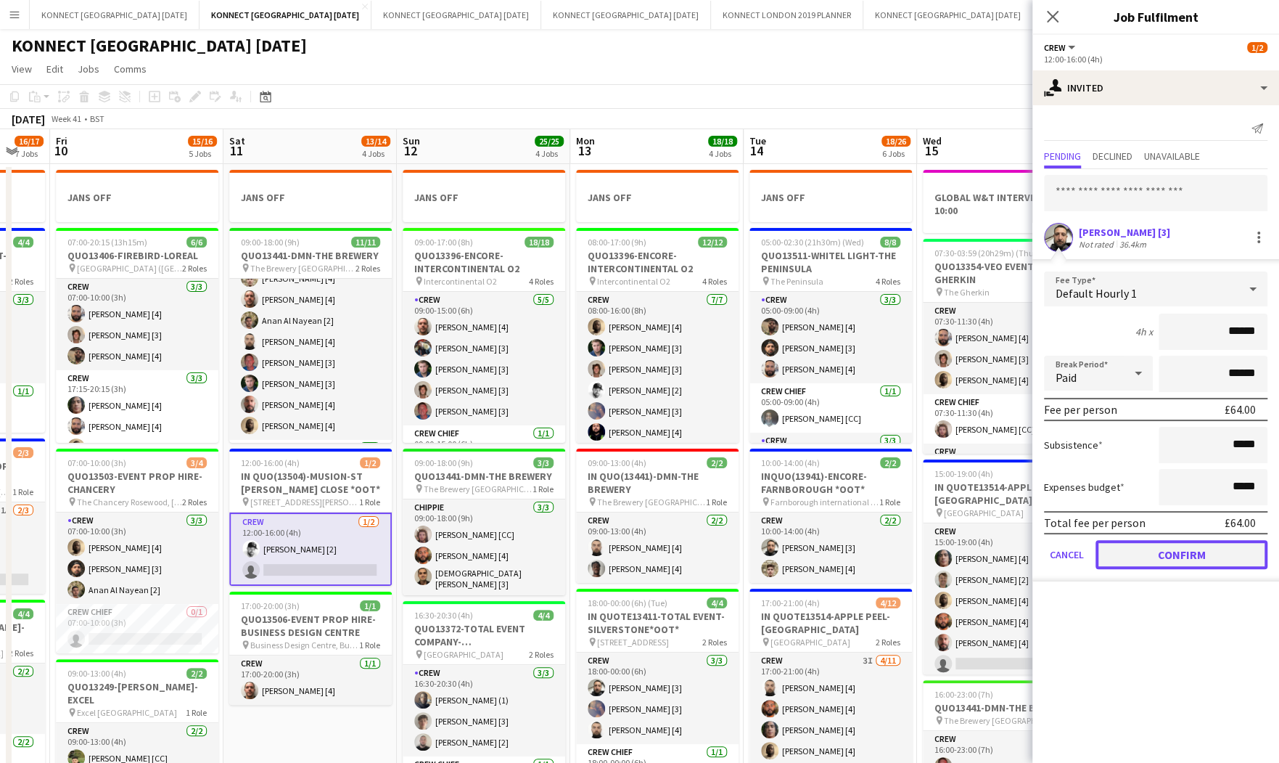
click at [1173, 549] on button "Confirm" at bounding box center [1182, 554] width 172 height 29
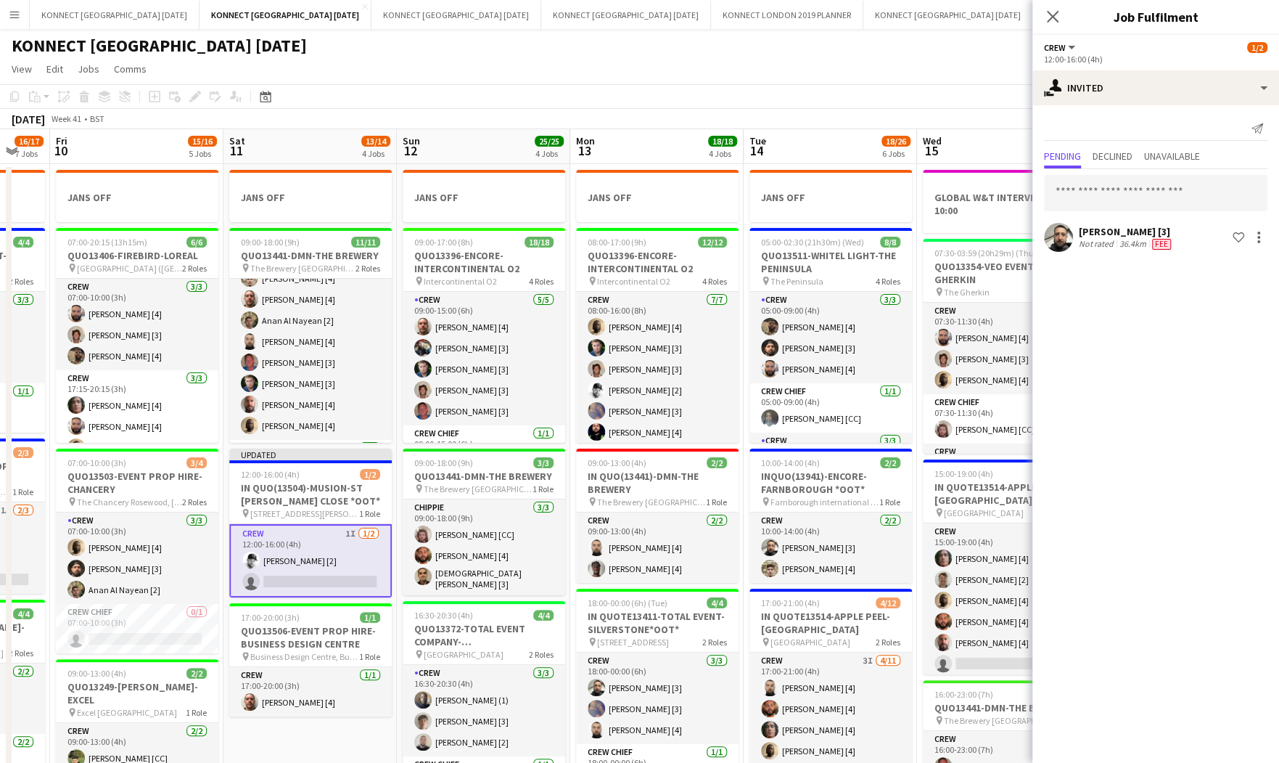
click at [890, 91] on app-toolbar "Copy Paste Paste Command V Paste with crew Command Shift V Paste linked Job [GE…" at bounding box center [639, 96] width 1279 height 25
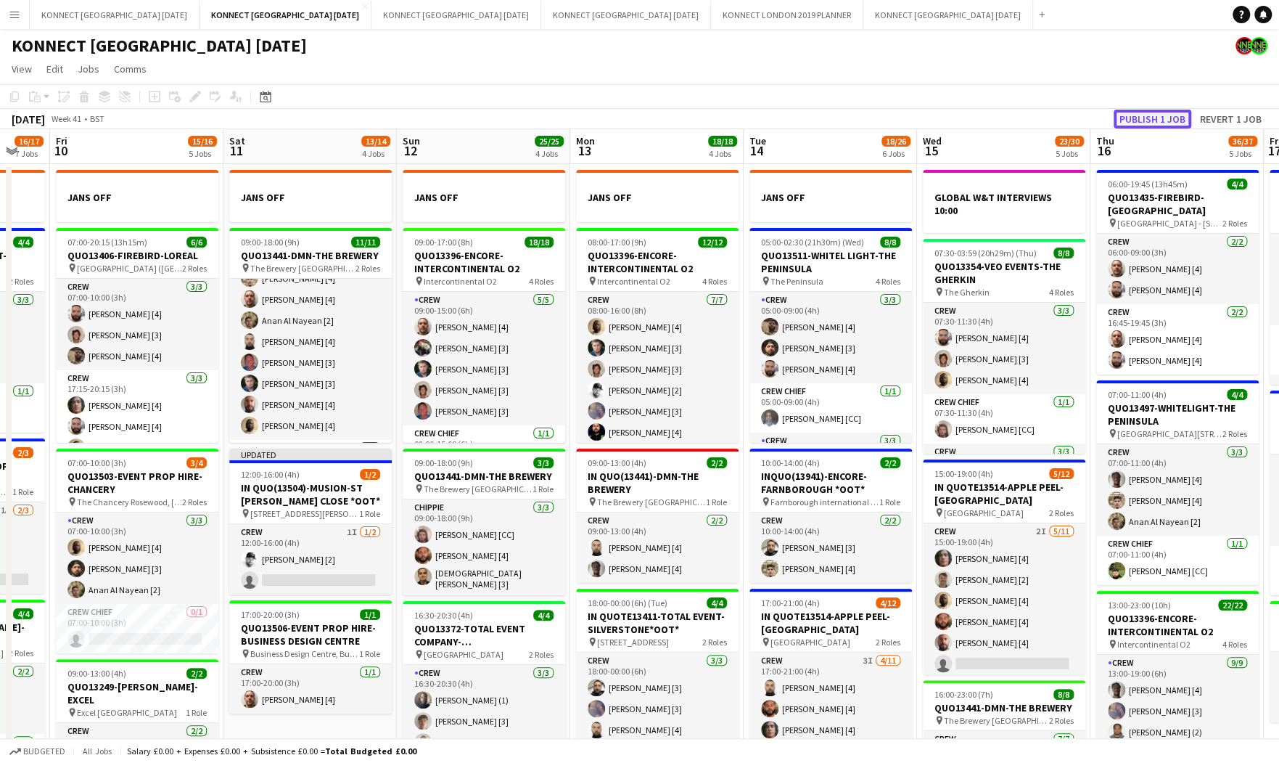
click at [1134, 115] on button "Publish 1 job" at bounding box center [1153, 119] width 78 height 19
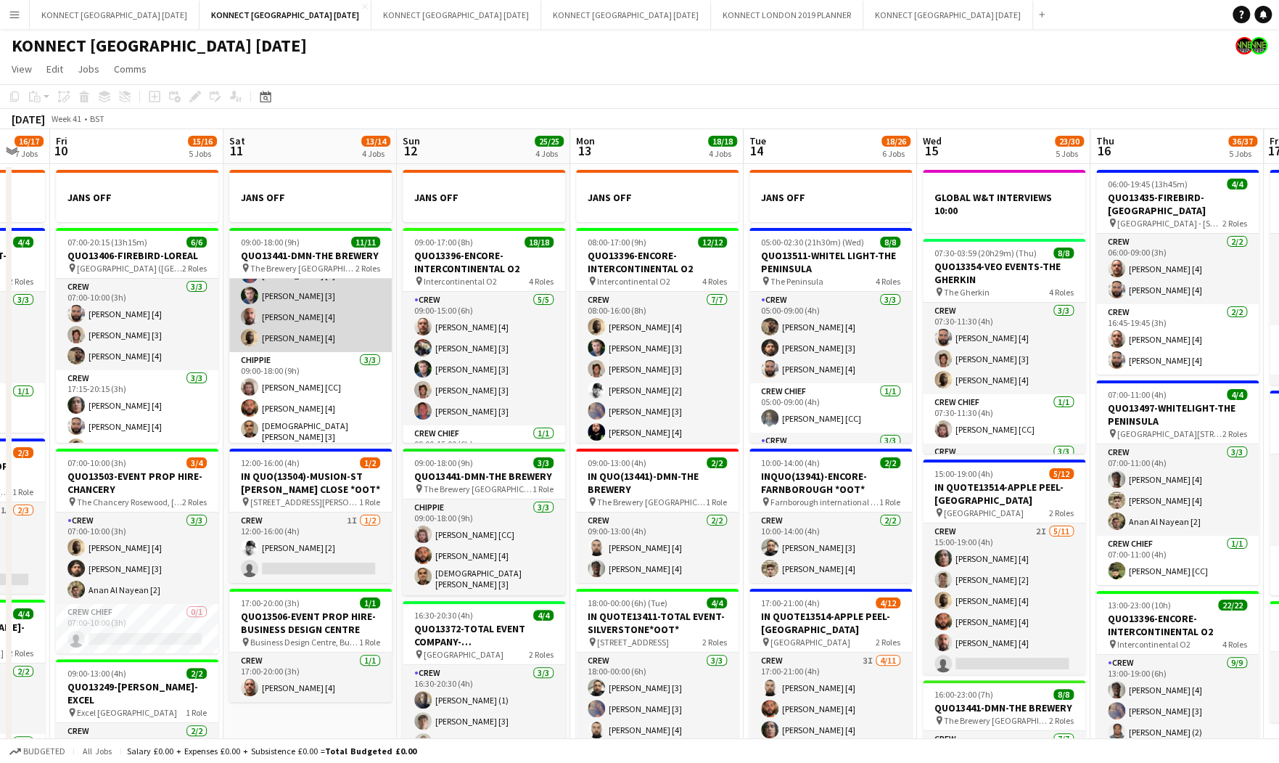
scroll to position [0, 0]
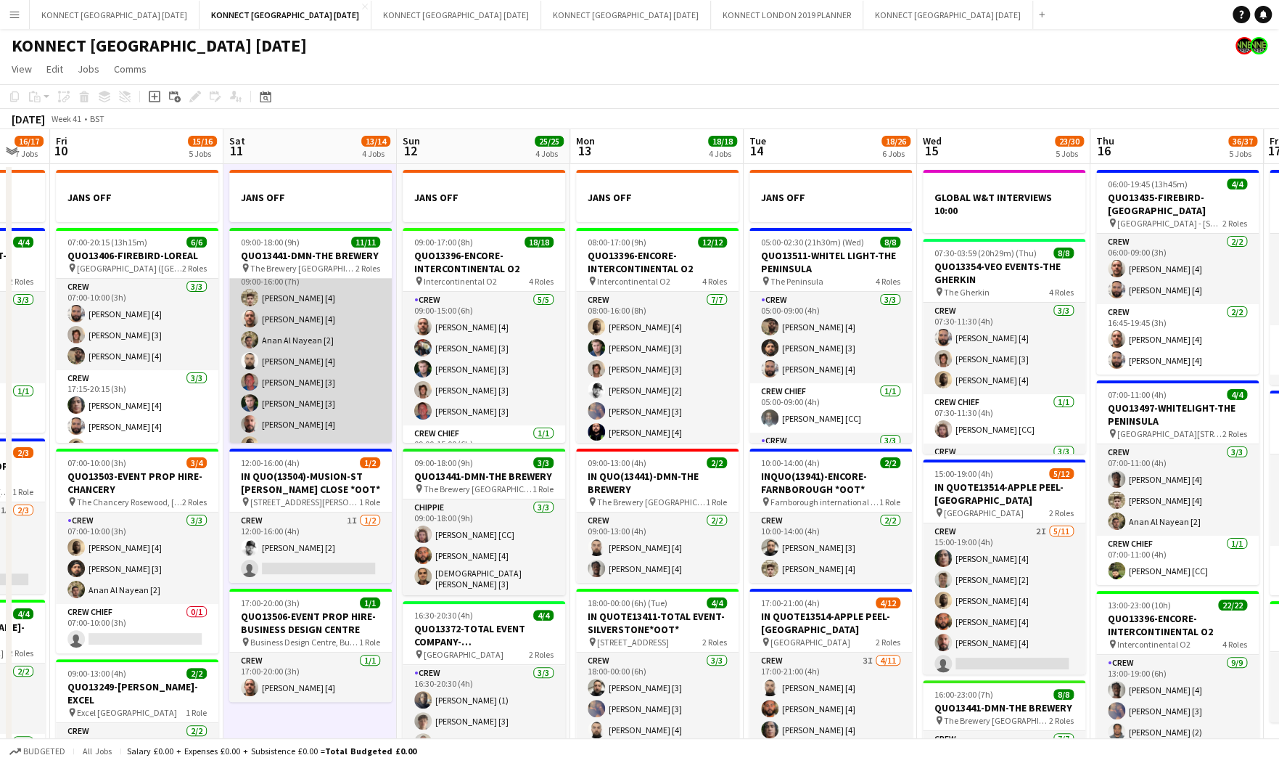
scroll to position [22, 0]
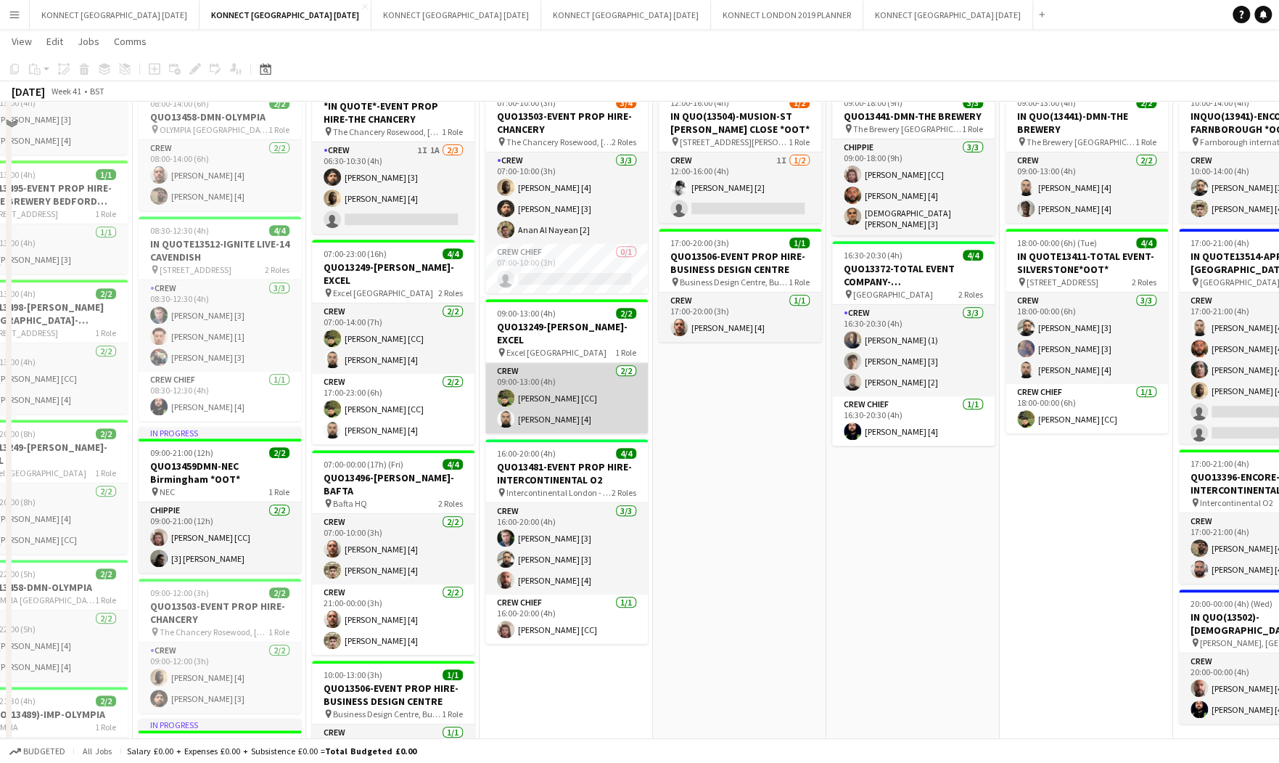
scroll to position [419, 0]
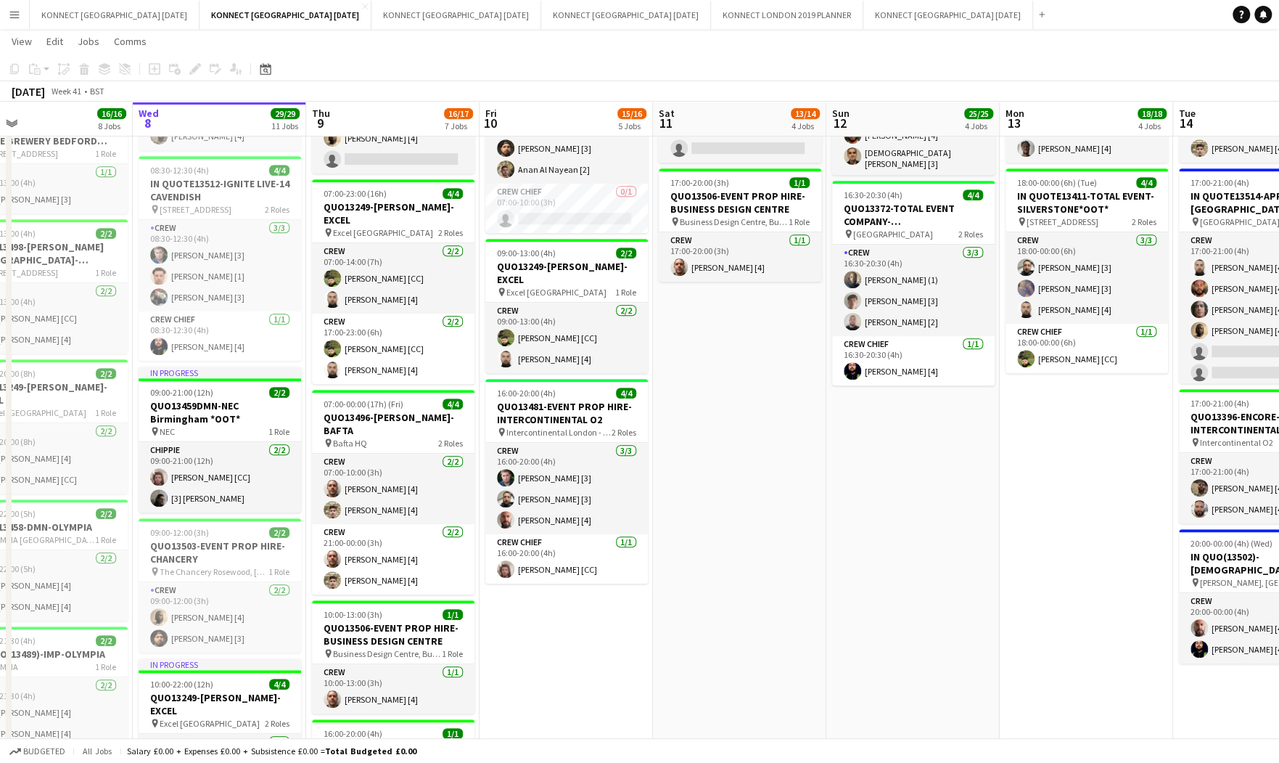
click at [649, 381] on app-date-cell "JANS OFF 07:00-20:15 (13h15m) 6/6 QUO13406-FIREBIRD-LOREAL pin L’Oréal Academy …" at bounding box center [566, 660] width 173 height 1832
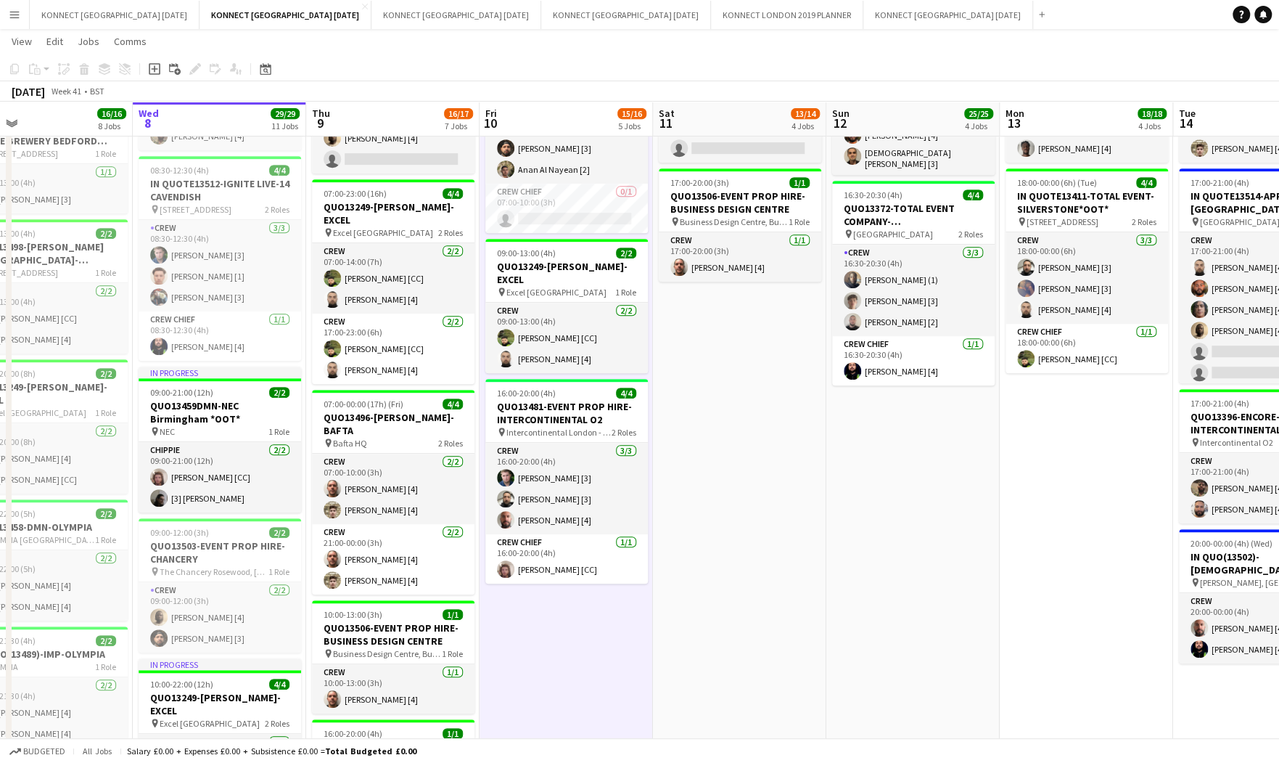
click at [654, 378] on app-date-cell "JANS OFF 09:00-18:00 (9h) 11/11 QUO13441-DMN-THE BREWERY pin The Brewery London…" at bounding box center [739, 660] width 173 height 1832
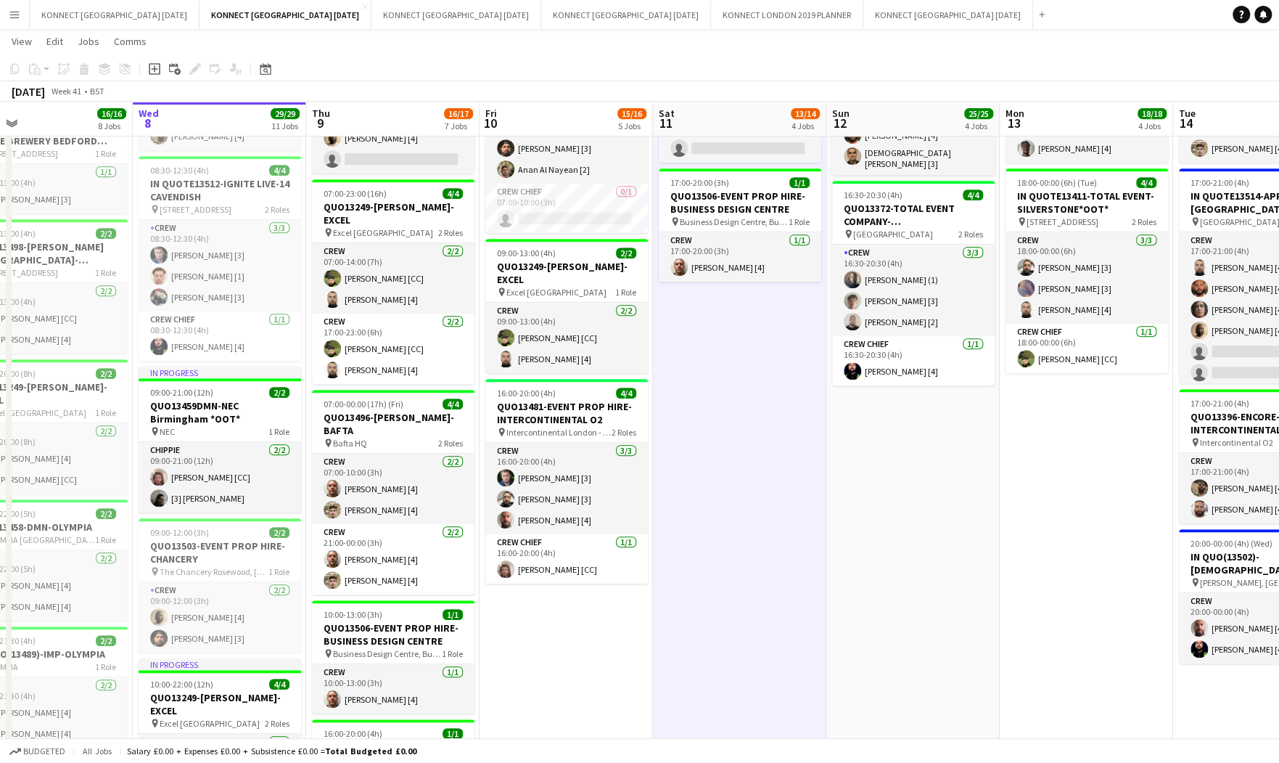
click at [654, 378] on app-date-cell "JANS OFF 09:00-18:00 (9h) 11/11 QUO13441-DMN-THE BREWERY pin The Brewery London…" at bounding box center [739, 660] width 173 height 1832
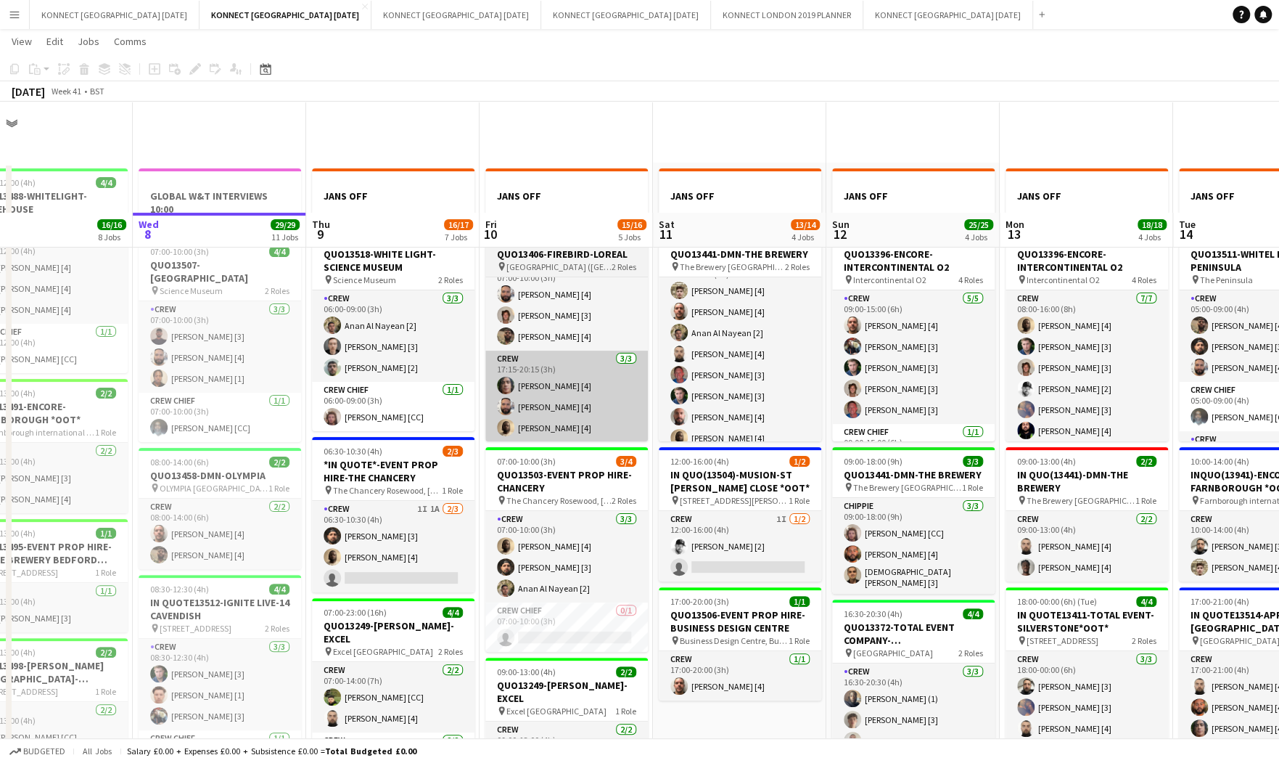
scroll to position [350, 0]
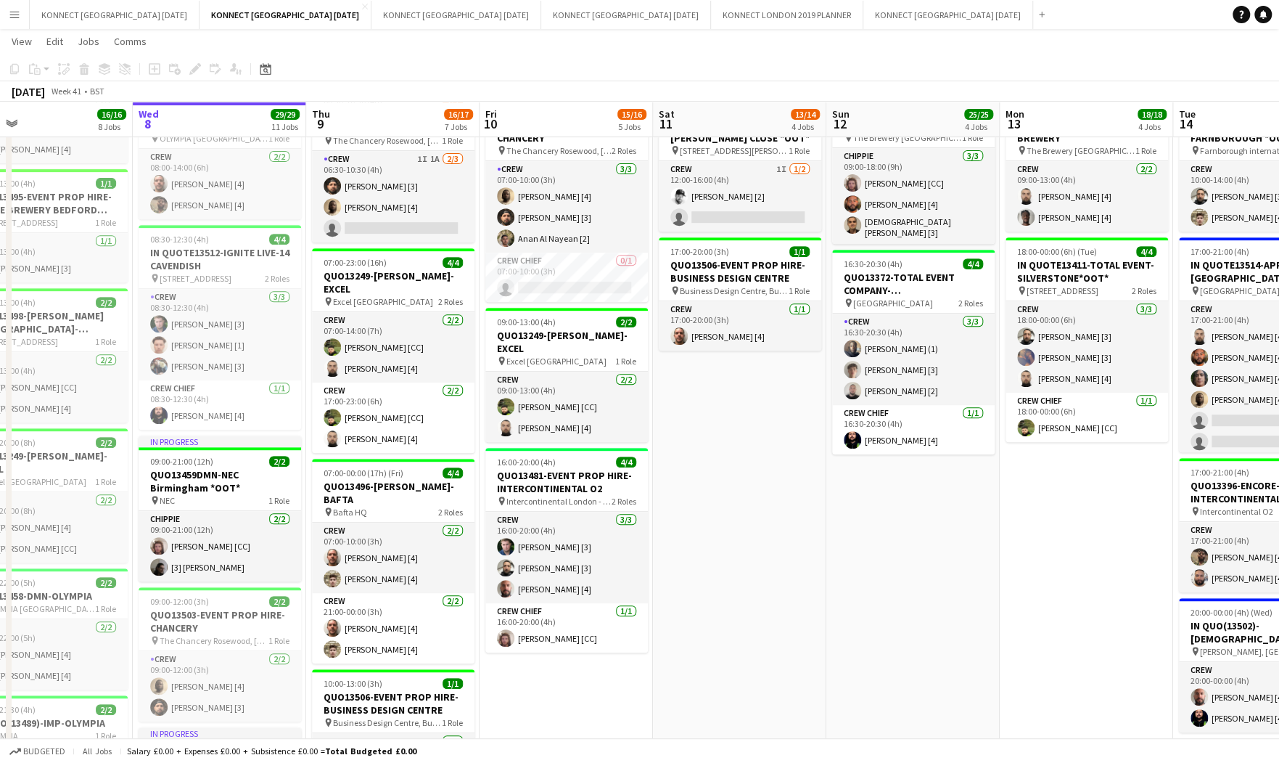
click at [754, 494] on app-date-cell "JANS OFF 09:00-18:00 (9h) 11/11 QUO13441-DMN-THE BREWERY pin The Brewery London…" at bounding box center [739, 729] width 173 height 1832
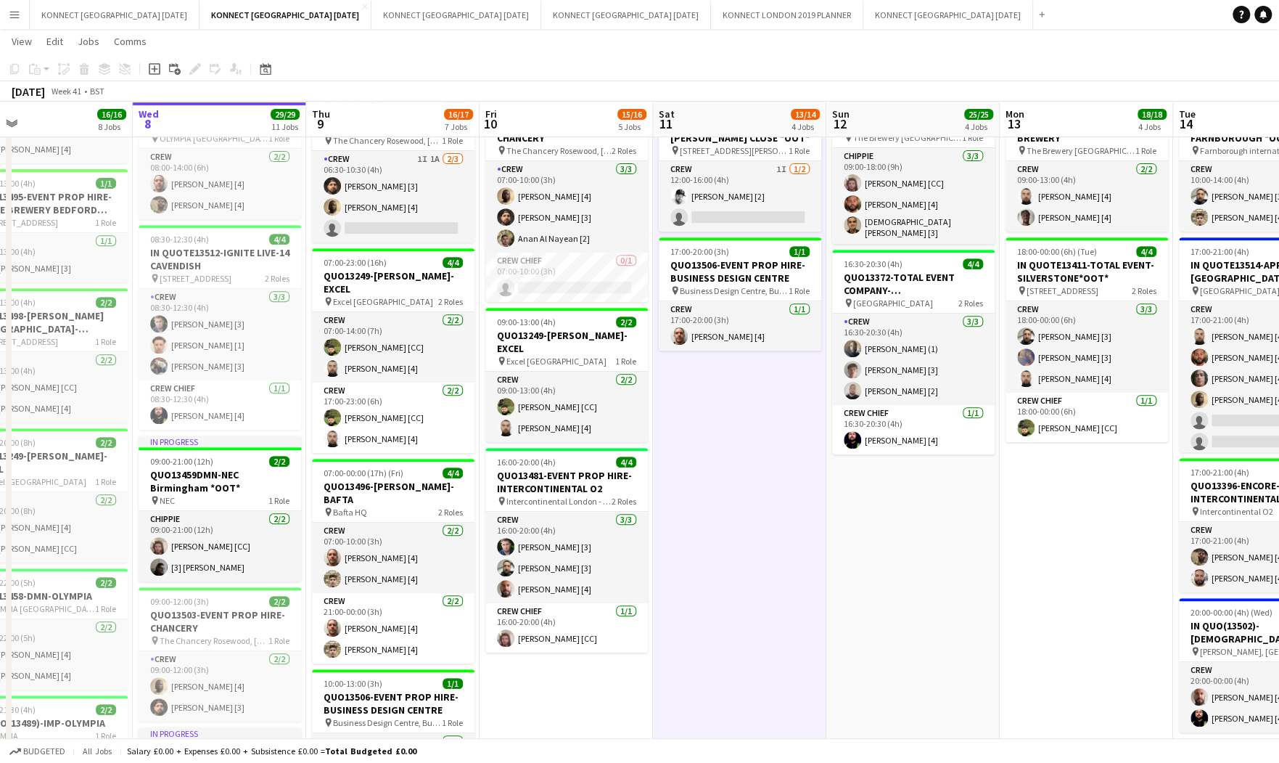
click at [754, 494] on app-date-cell "JANS OFF 09:00-18:00 (9h) 11/11 QUO13441-DMN-THE BREWERY pin The Brewery London…" at bounding box center [739, 729] width 173 height 1832
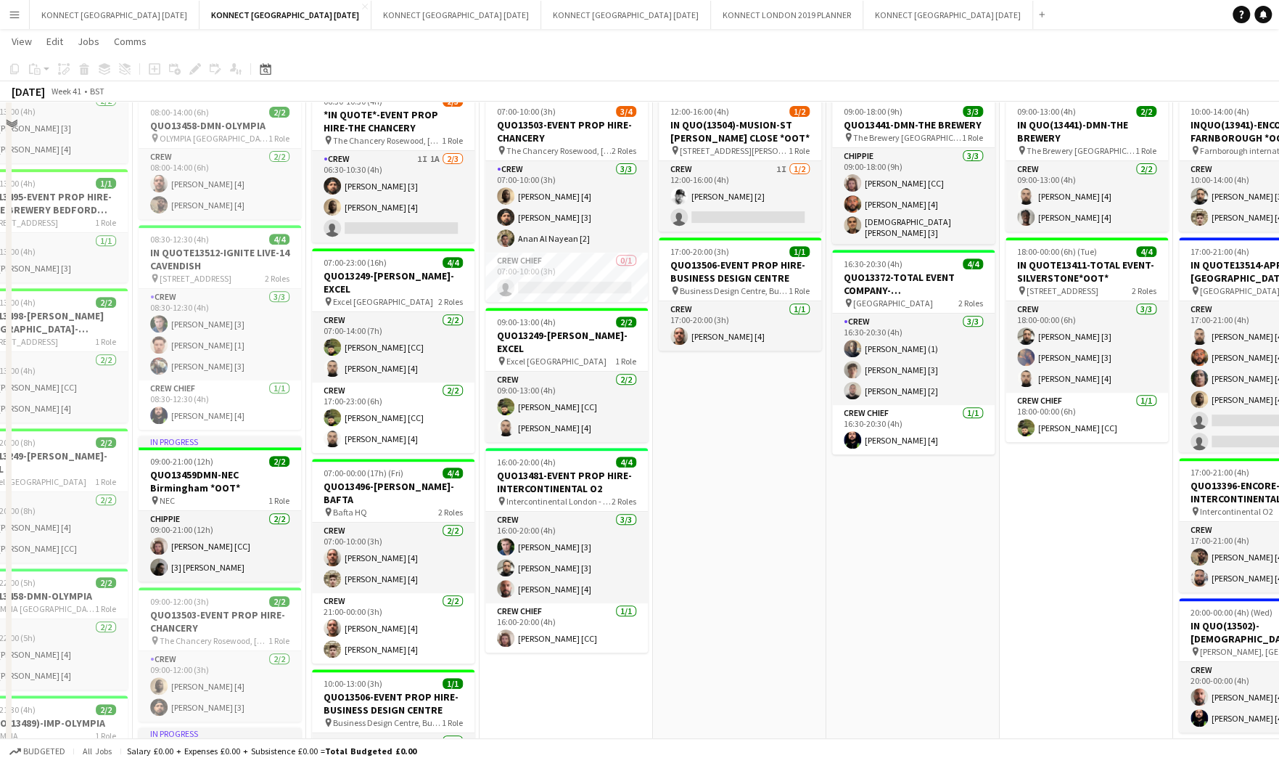
scroll to position [0, 0]
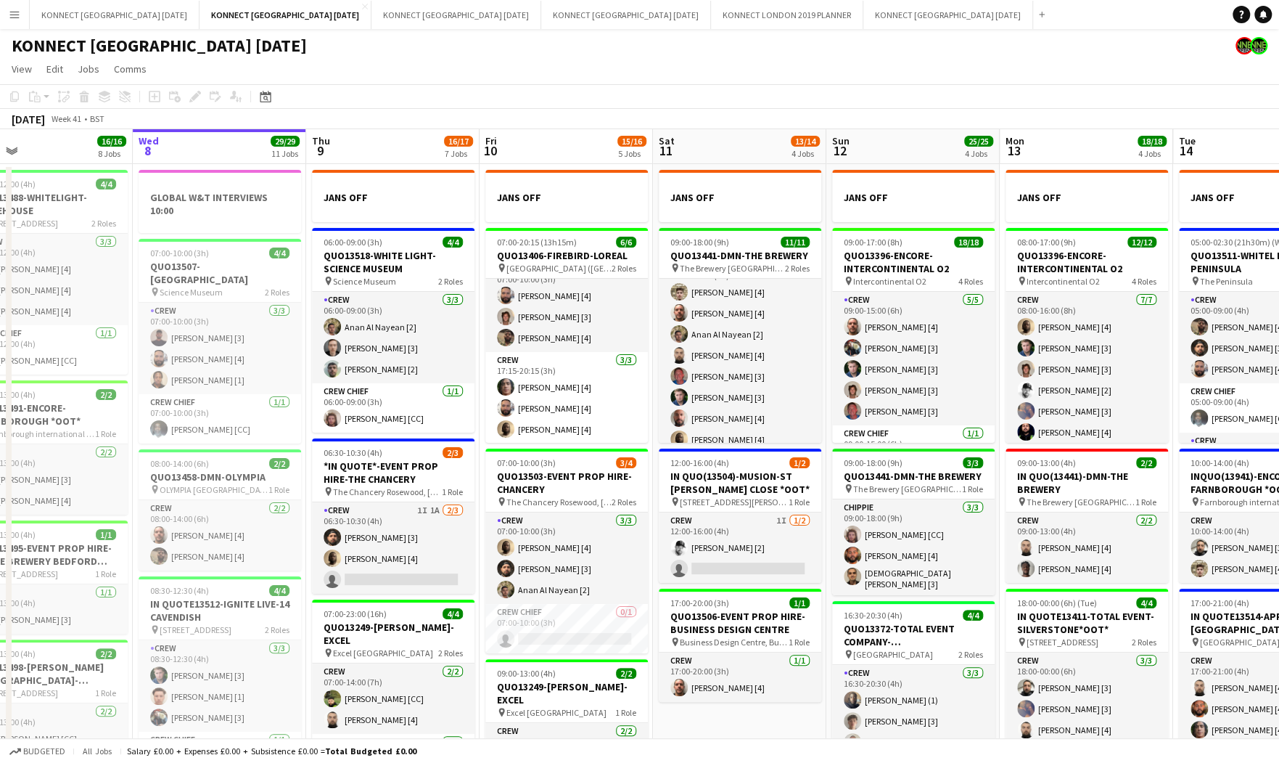
click at [549, 86] on app-toolbar "Copy Paste Paste Command V Paste with crew Command Shift V Paste linked Job [GE…" at bounding box center [639, 96] width 1279 height 25
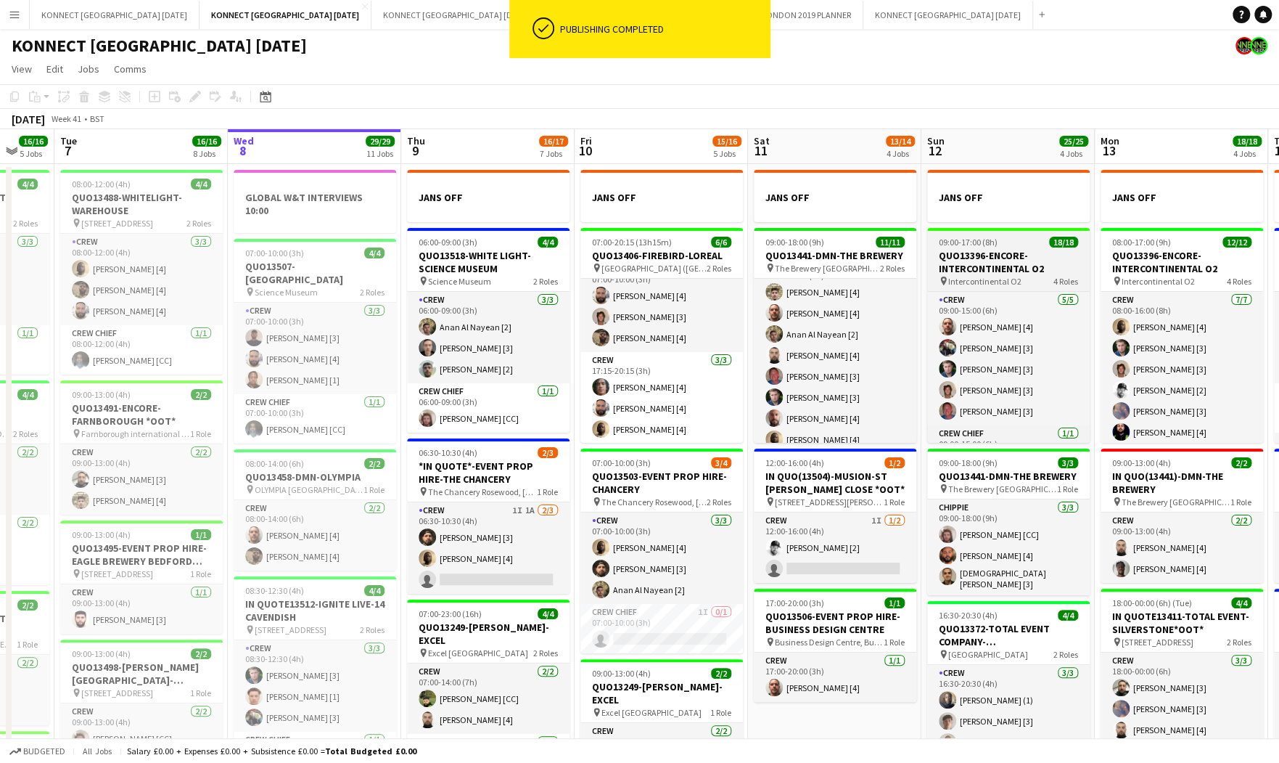
scroll to position [0, 547]
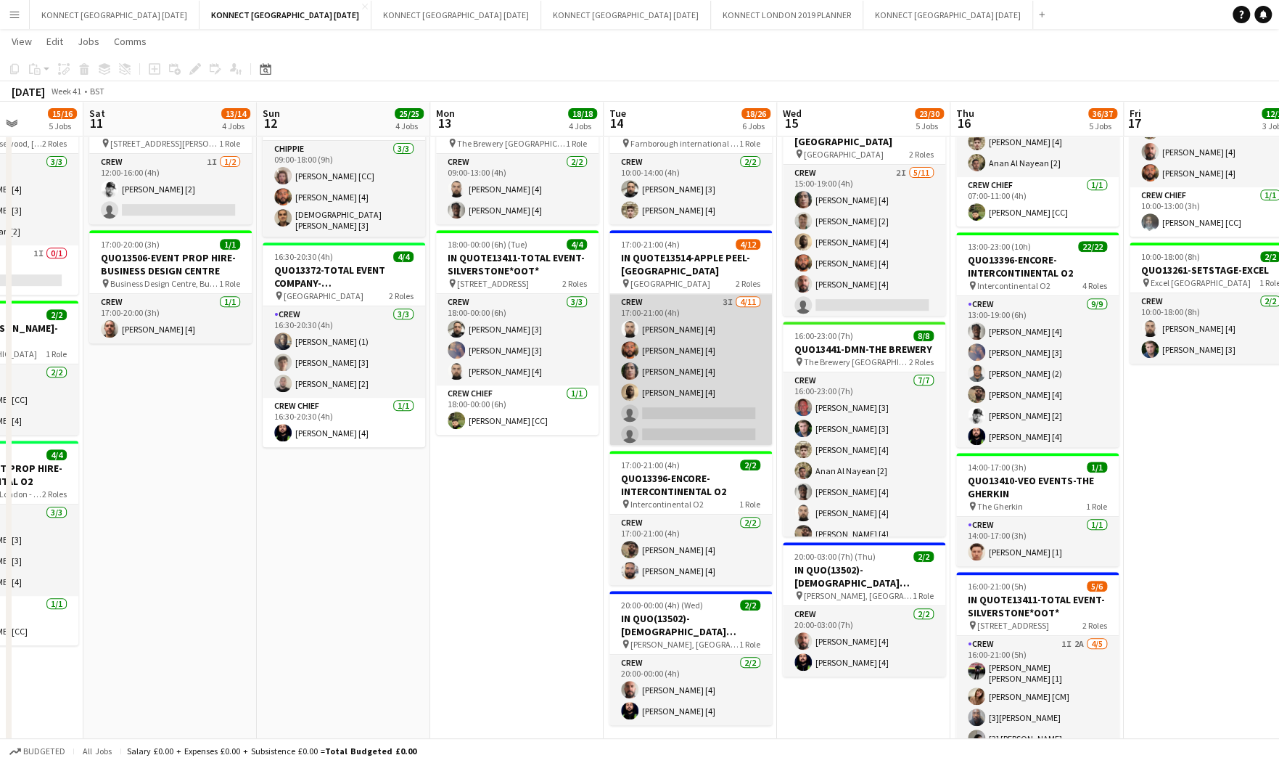
scroll to position [157, 0]
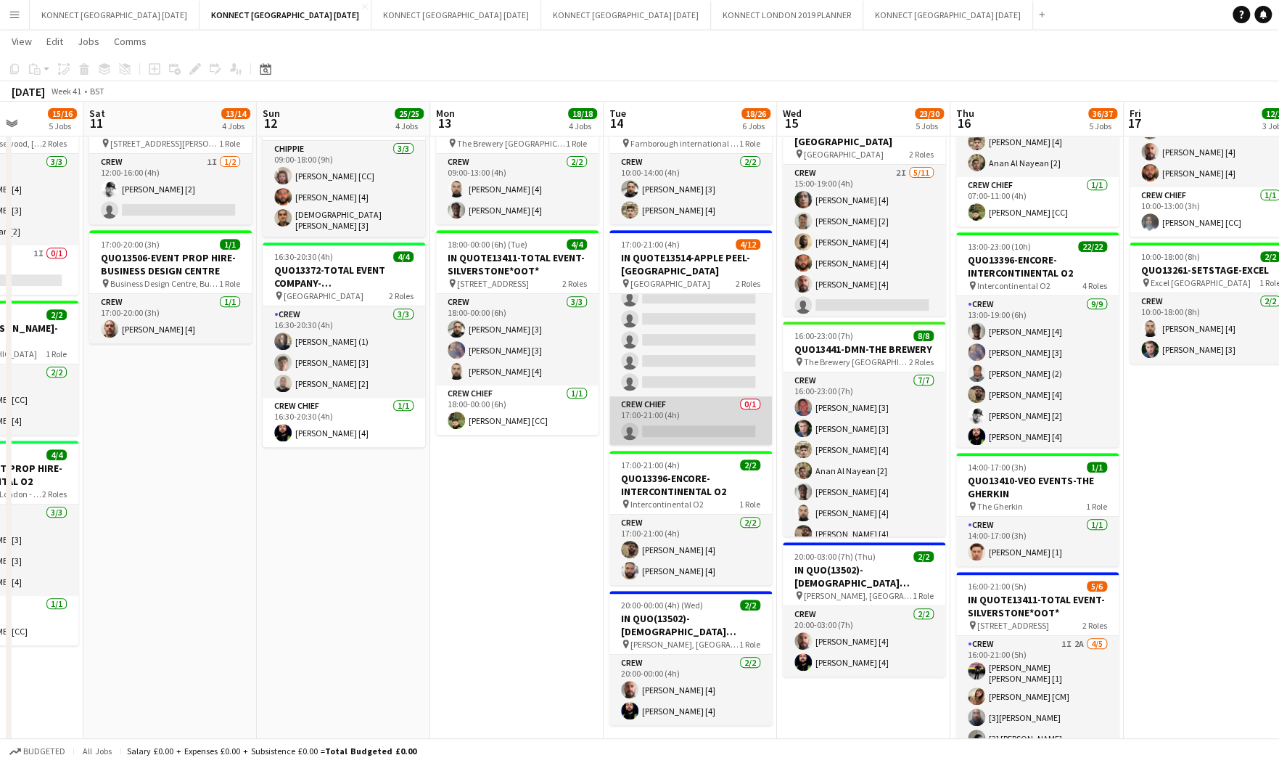
click at [679, 417] on app-card-role "Crew Chief 0/1 17:00-21:00 (4h) single-neutral-actions" at bounding box center [691, 420] width 163 height 49
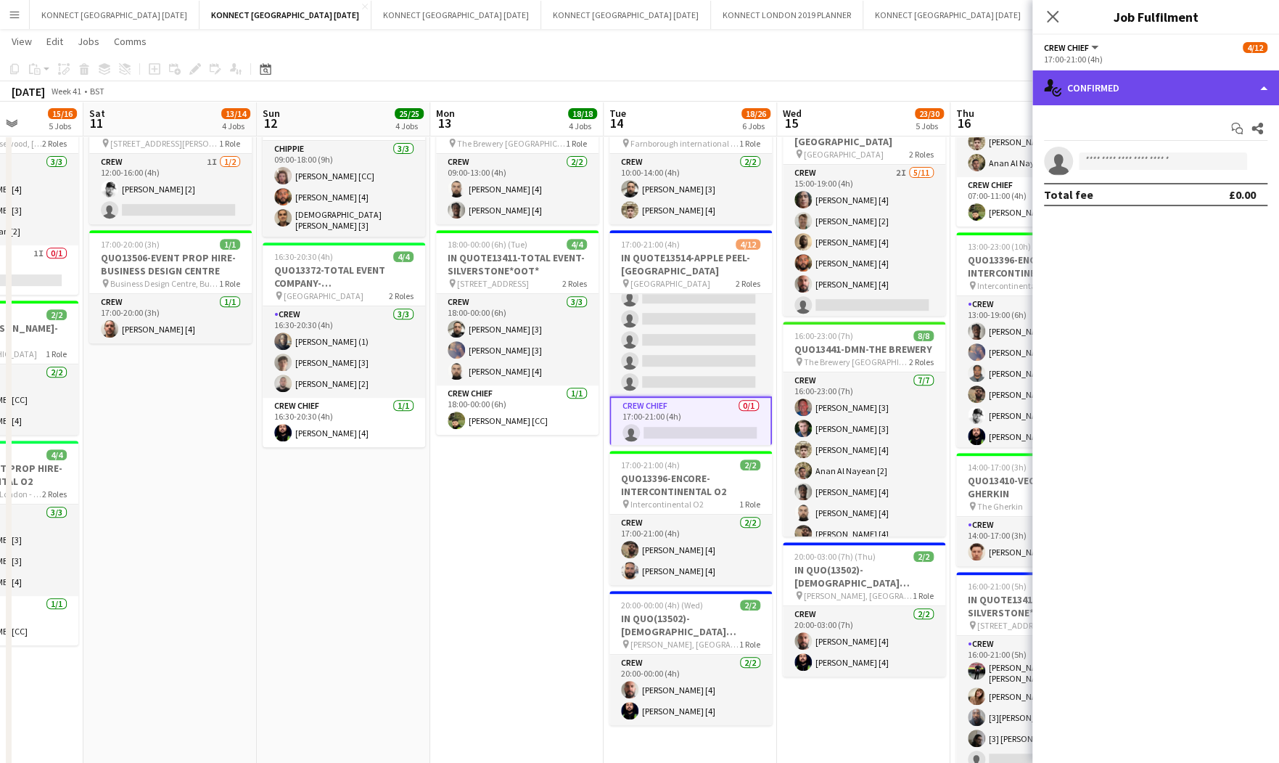
click at [1128, 81] on div "single-neutral-actions-check-2 Confirmed" at bounding box center [1156, 87] width 247 height 35
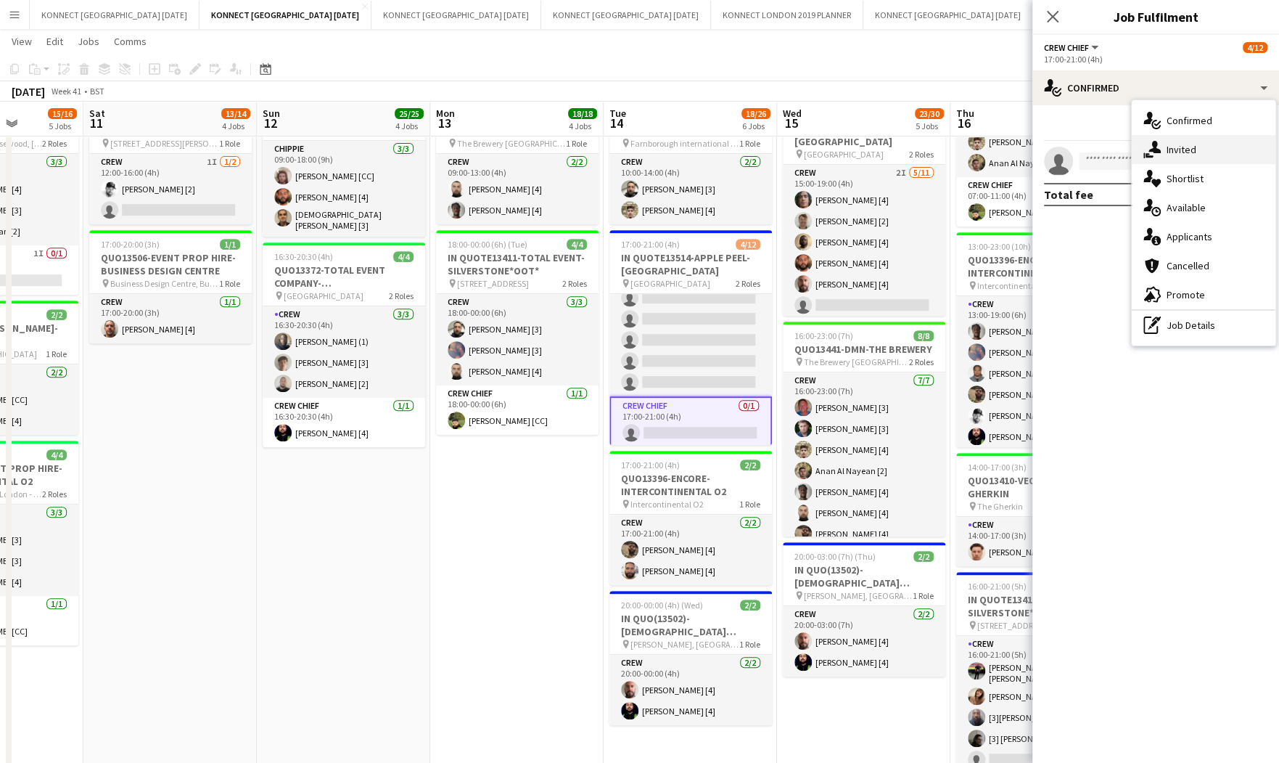
click at [1186, 140] on div "single-neutral-actions-share-1 Invited" at bounding box center [1204, 149] width 144 height 29
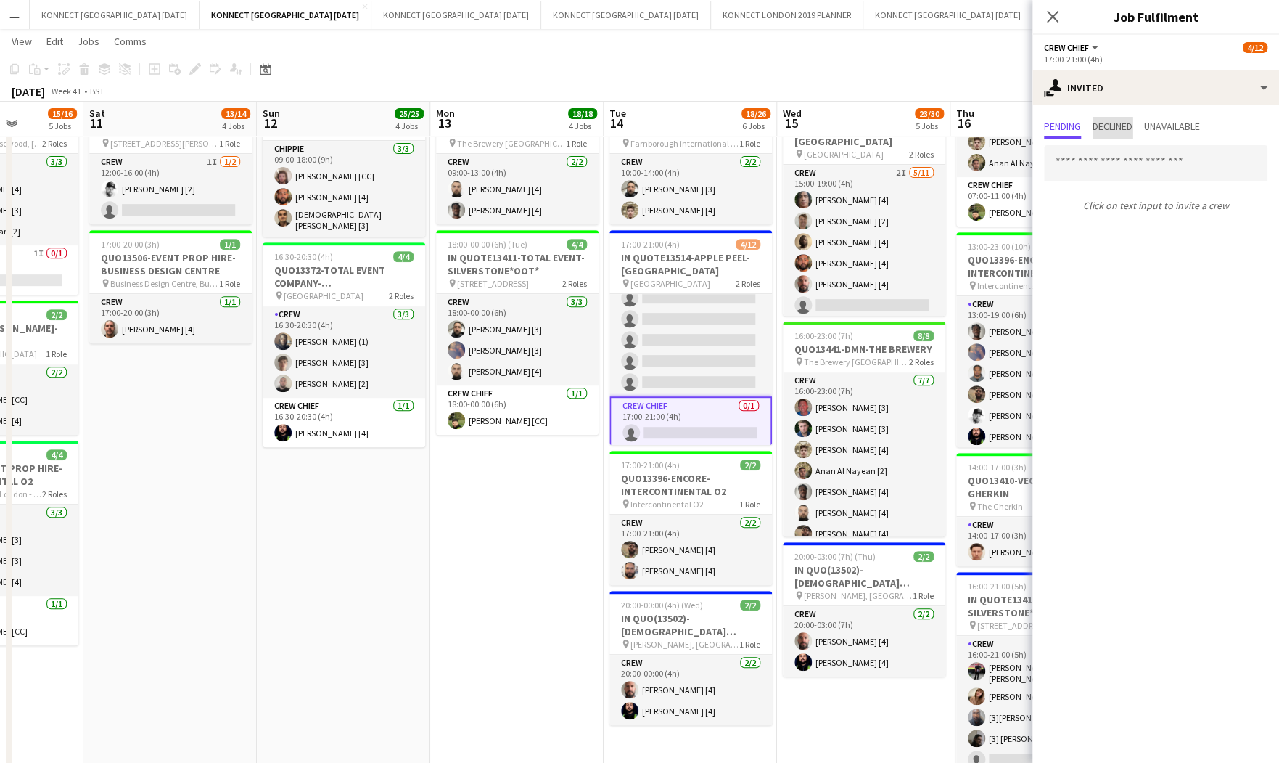
click at [1111, 125] on span "Declined" at bounding box center [1113, 126] width 40 height 10
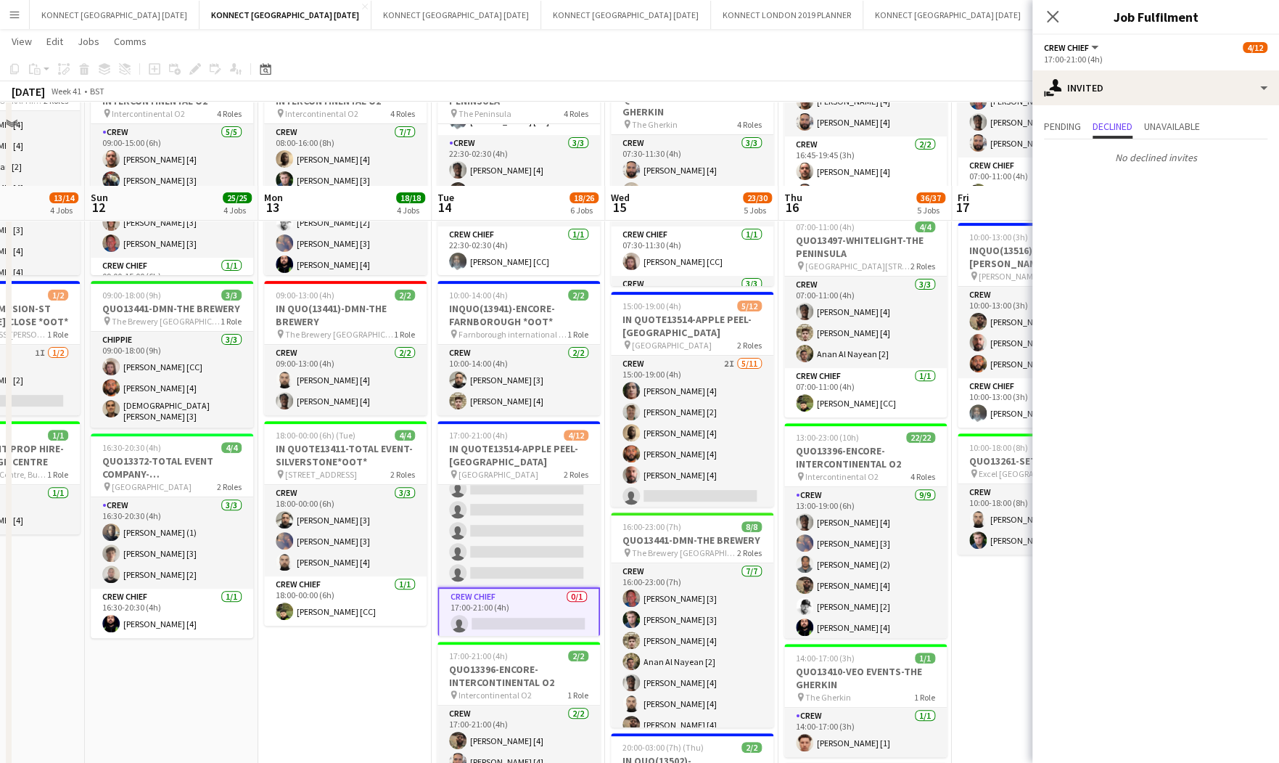
scroll to position [0, 0]
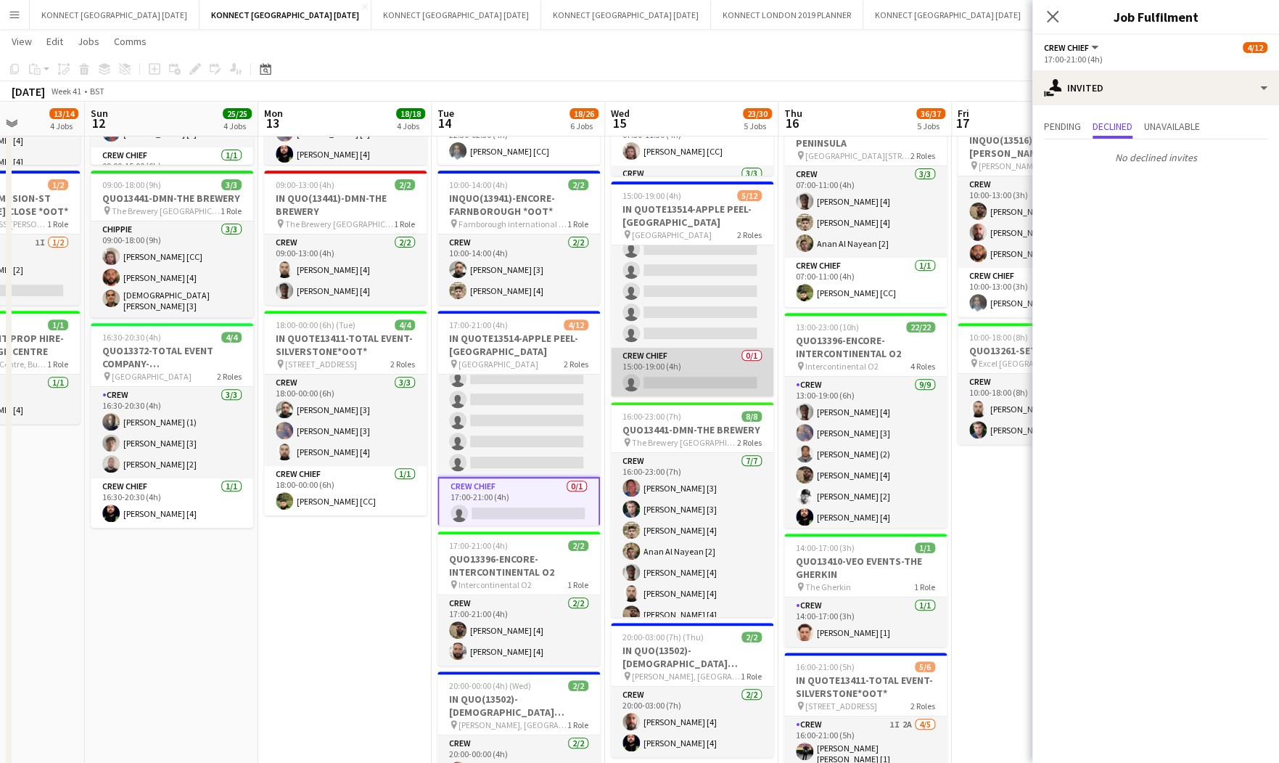
click at [703, 370] on app-card-role "Crew Chief 0/1 15:00-19:00 (4h) single-neutral-actions" at bounding box center [692, 372] width 163 height 49
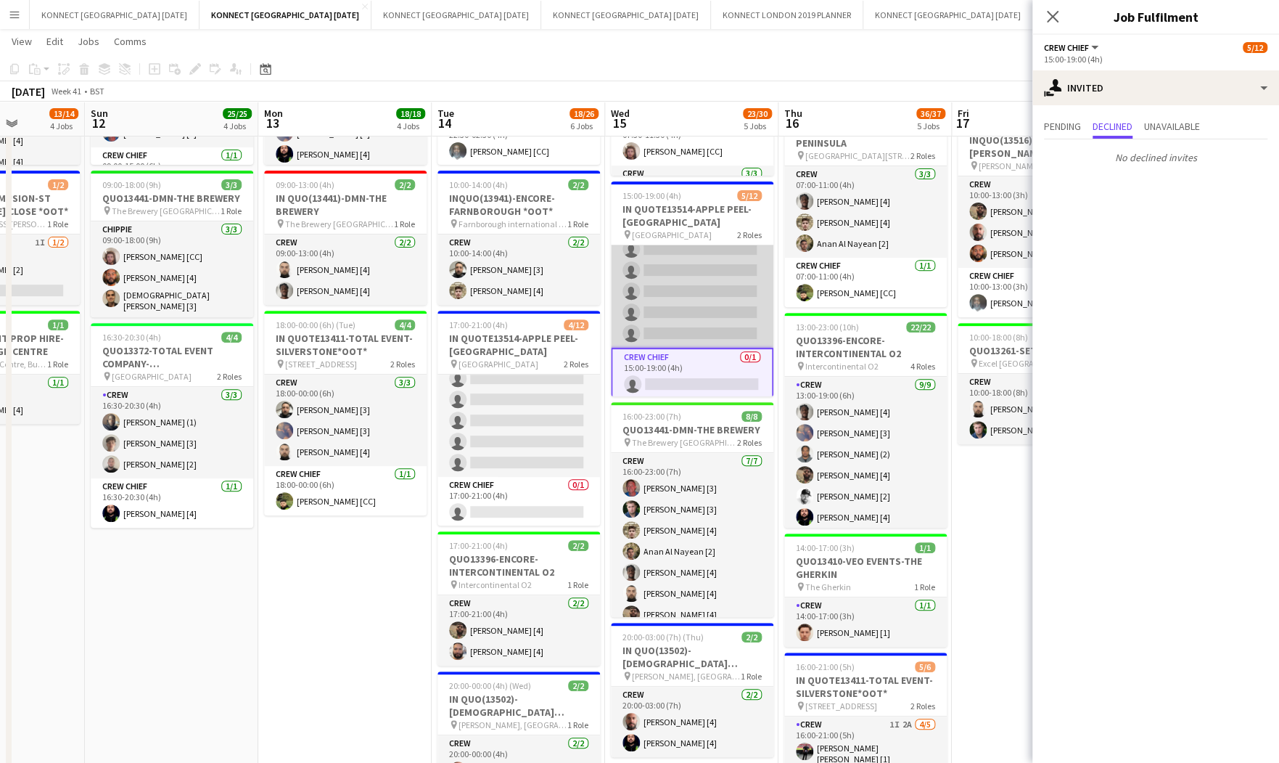
click at [691, 307] on app-card-role "Crew 2I [DATE] 15:00-19:00 (4h) [PERSON_NAME] [4] [PERSON_NAME] [2] [PERSON_NAM…" at bounding box center [692, 218] width 163 height 260
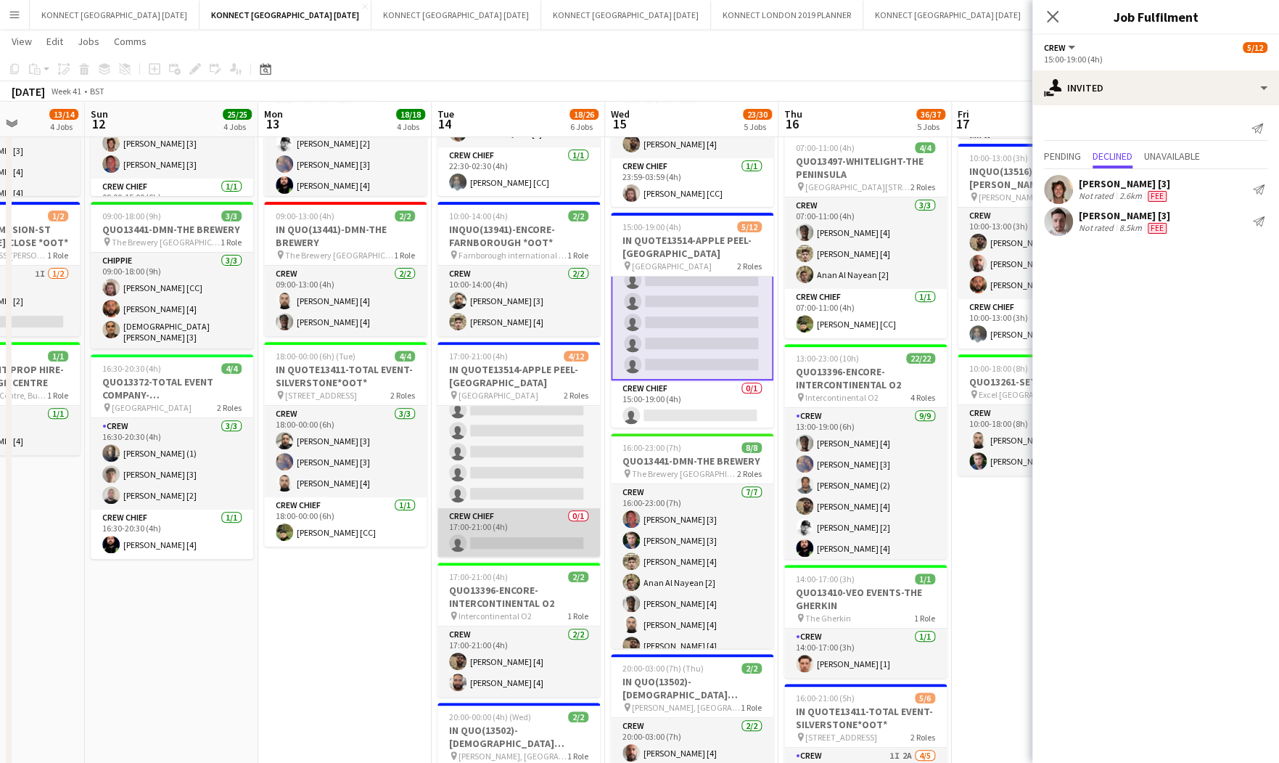
click at [514, 525] on app-card-role "Crew Chief 0/1 17:00-21:00 (4h) single-neutral-actions" at bounding box center [519, 532] width 163 height 49
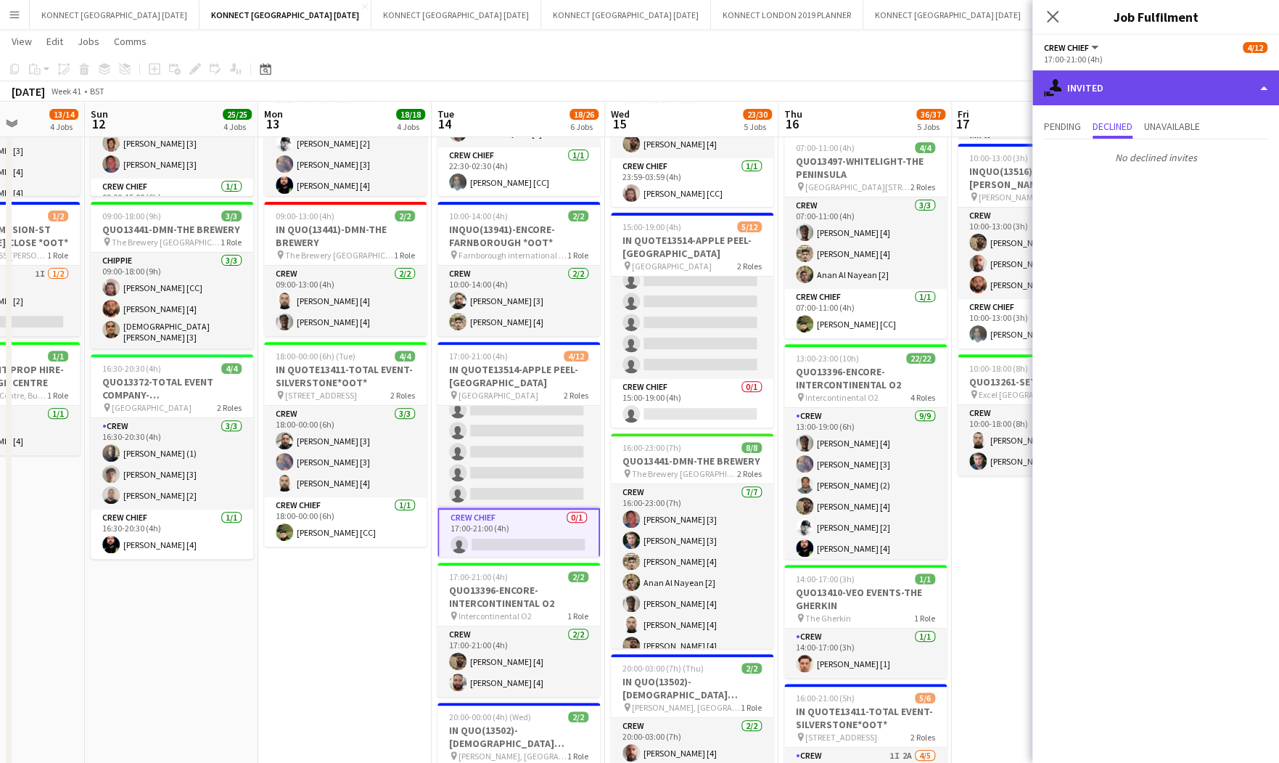
click at [1123, 83] on div "single-neutral-actions-share-1 Invited" at bounding box center [1156, 87] width 247 height 35
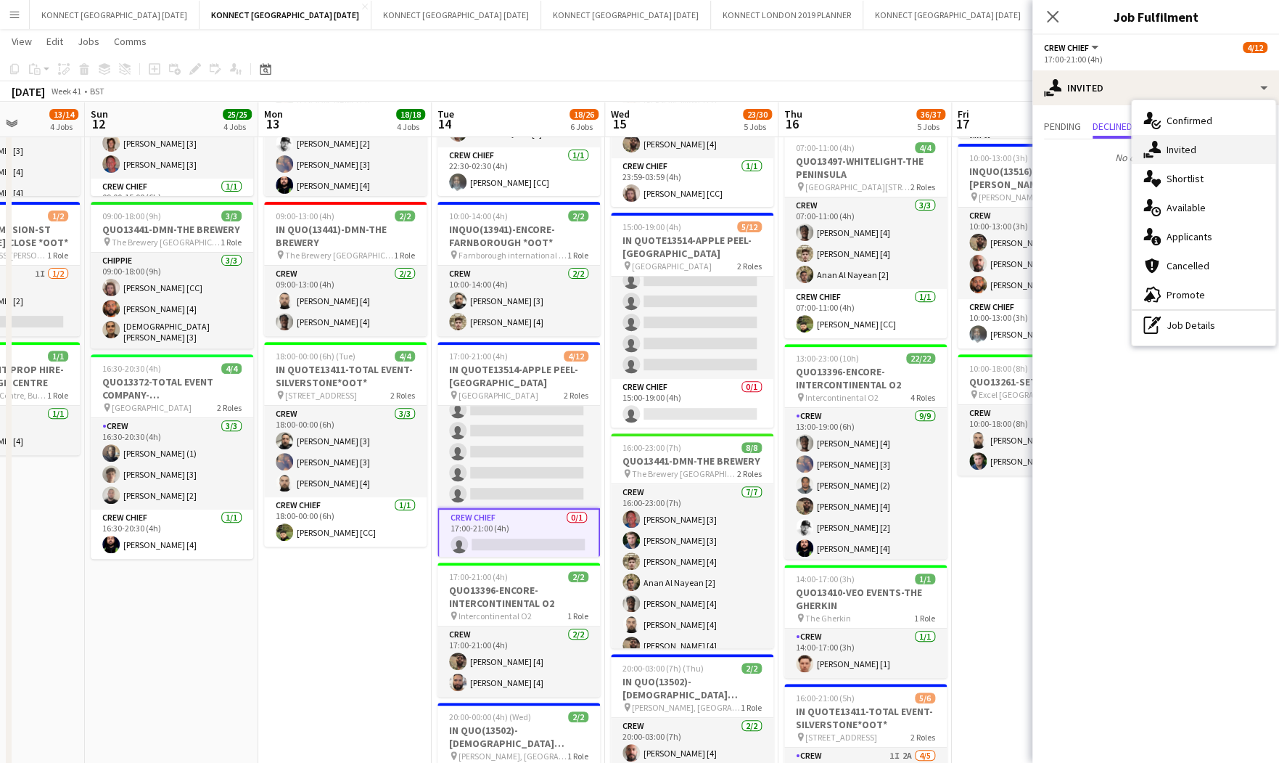
click at [1156, 143] on icon at bounding box center [1155, 147] width 12 height 12
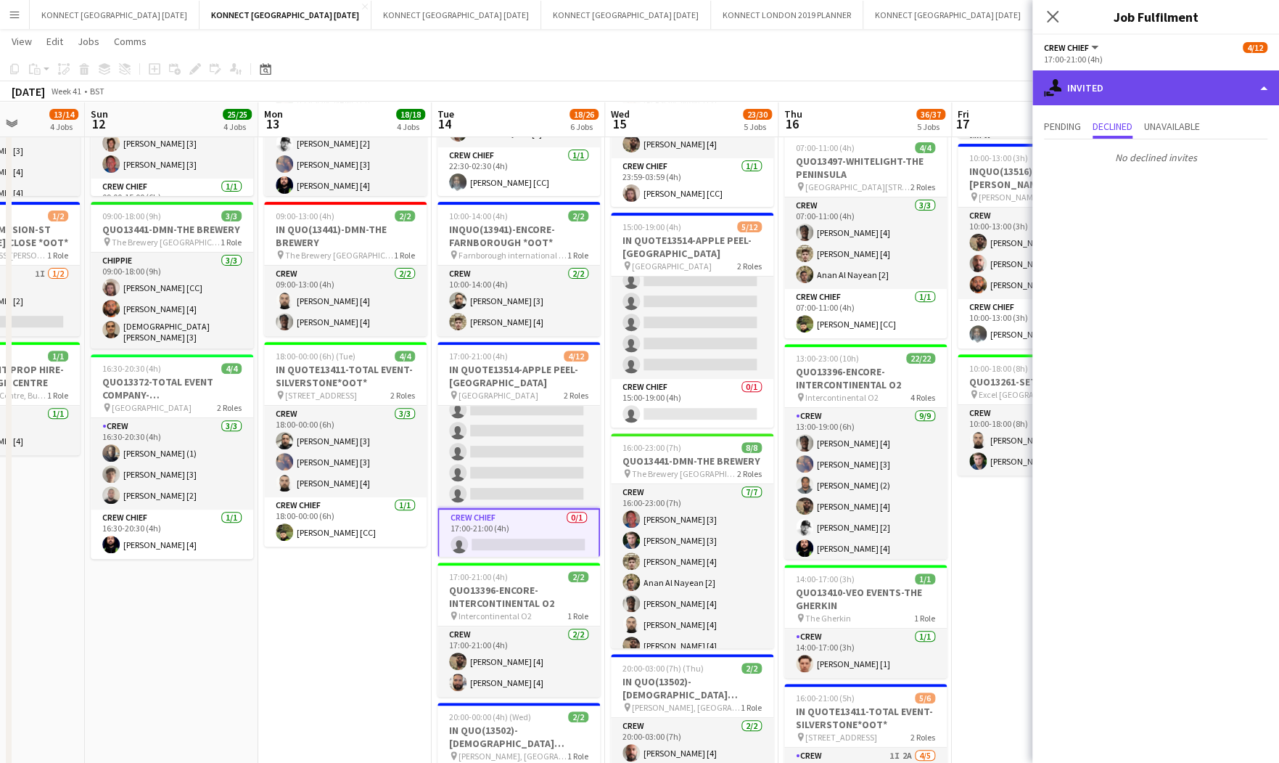
click at [1095, 89] on div "single-neutral-actions-share-1 Invited" at bounding box center [1156, 87] width 247 height 35
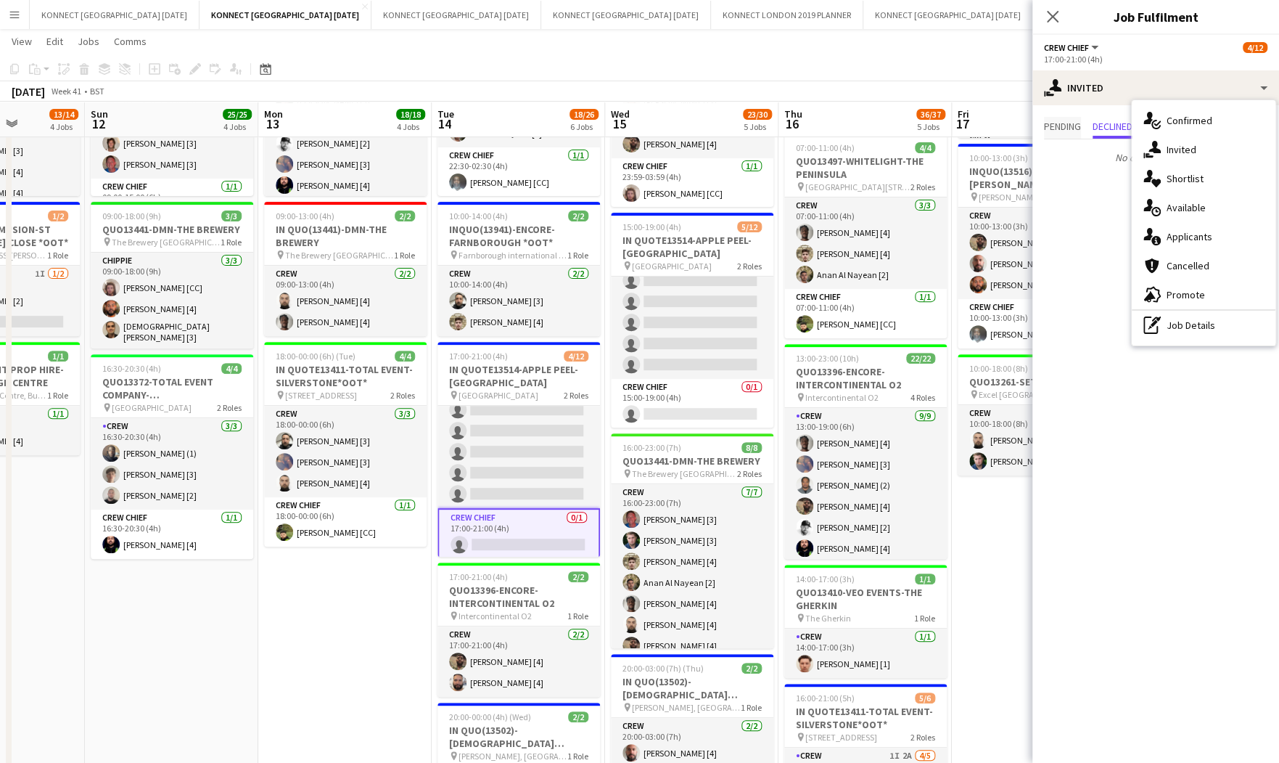
click at [1068, 126] on span "Pending" at bounding box center [1062, 126] width 37 height 10
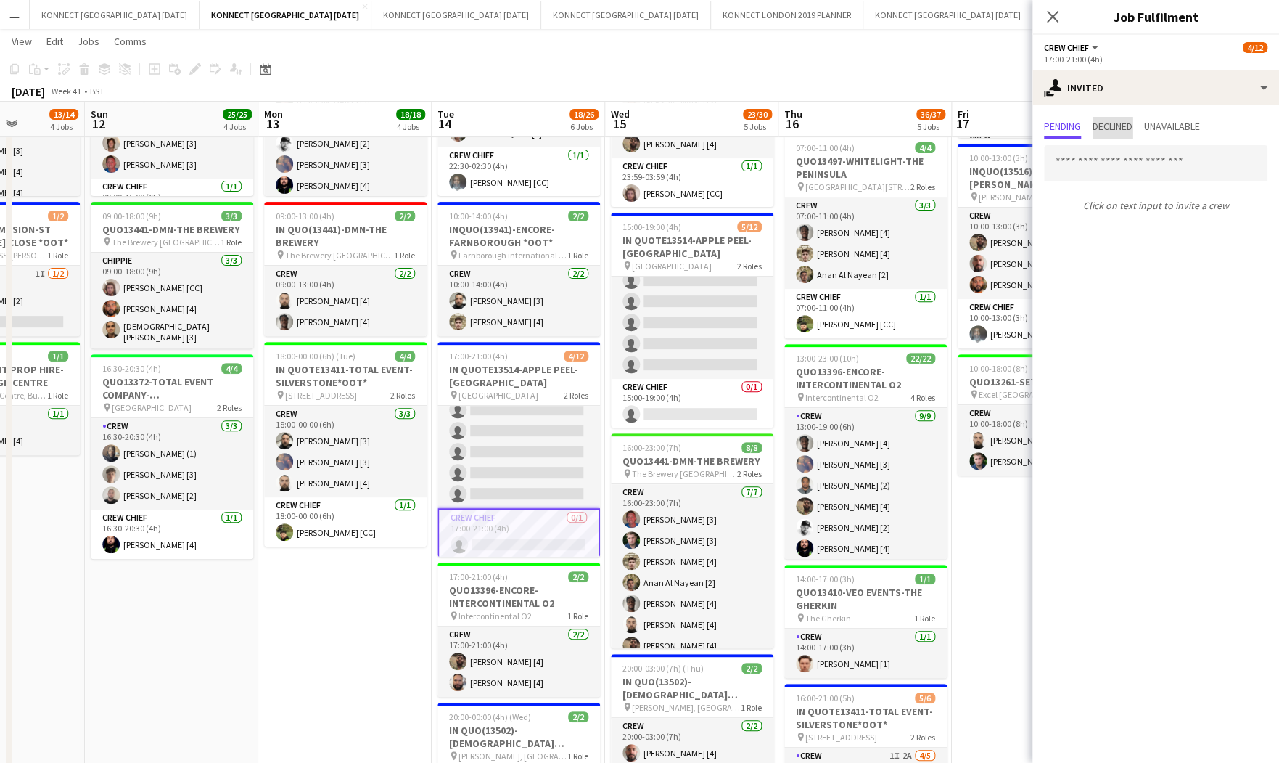
click at [1105, 126] on span "Declined" at bounding box center [1113, 126] width 40 height 10
click at [1078, 125] on span "Pending" at bounding box center [1062, 126] width 37 height 10
click at [1113, 124] on span "Declined" at bounding box center [1113, 126] width 40 height 10
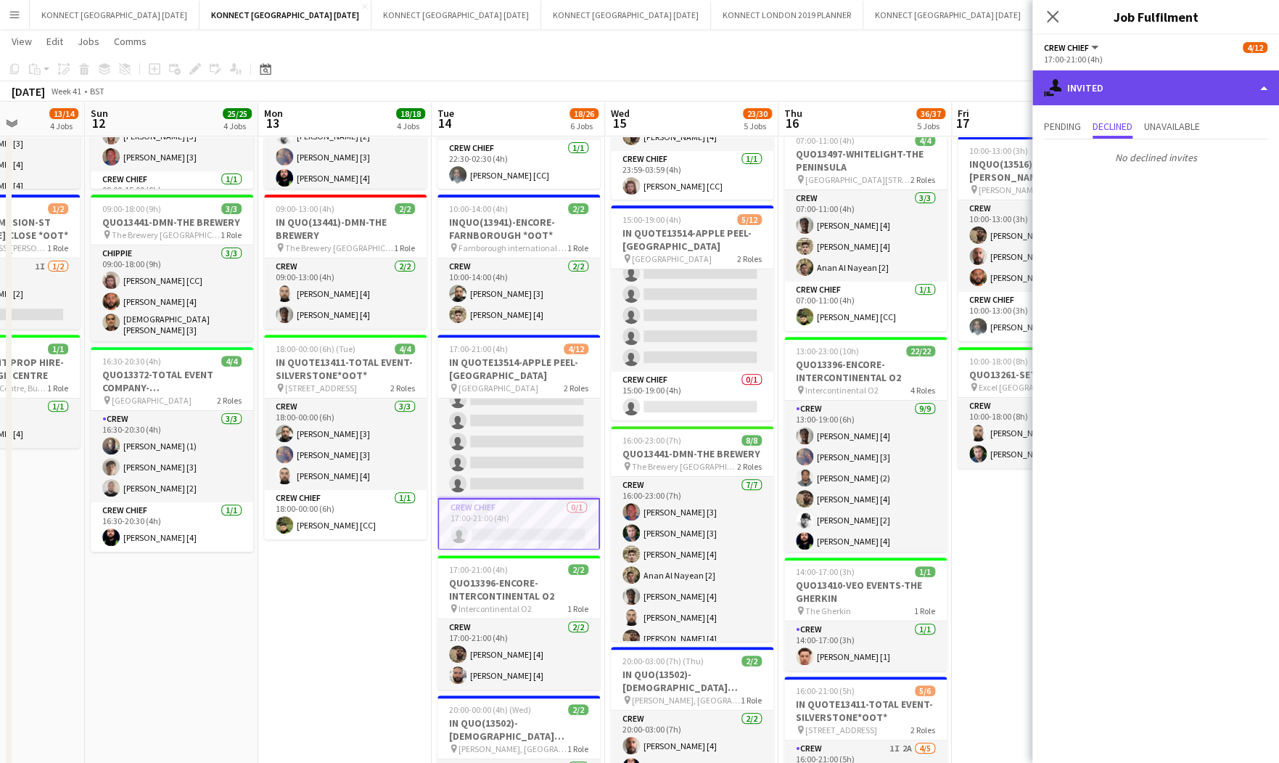
click at [1149, 86] on div "single-neutral-actions-share-1 Invited" at bounding box center [1156, 87] width 247 height 35
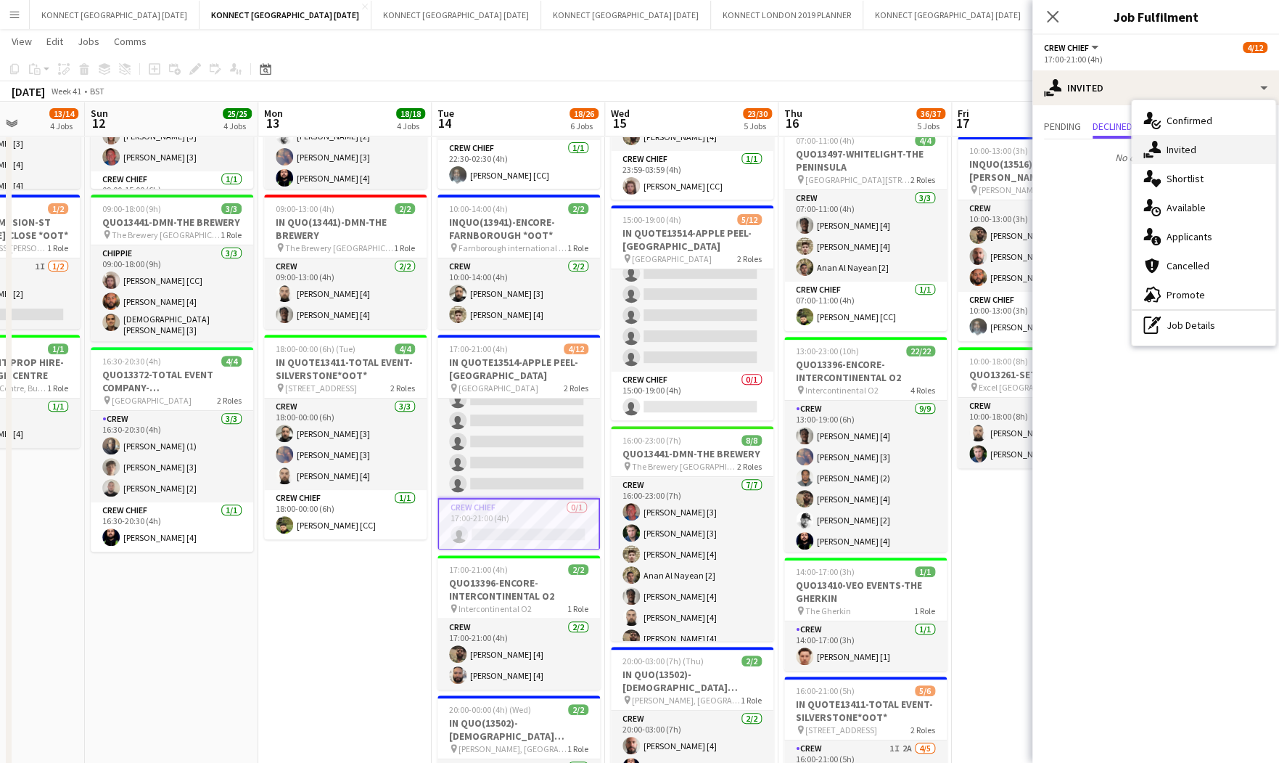
click at [1204, 147] on div "single-neutral-actions-share-1 Invited" at bounding box center [1204, 149] width 144 height 29
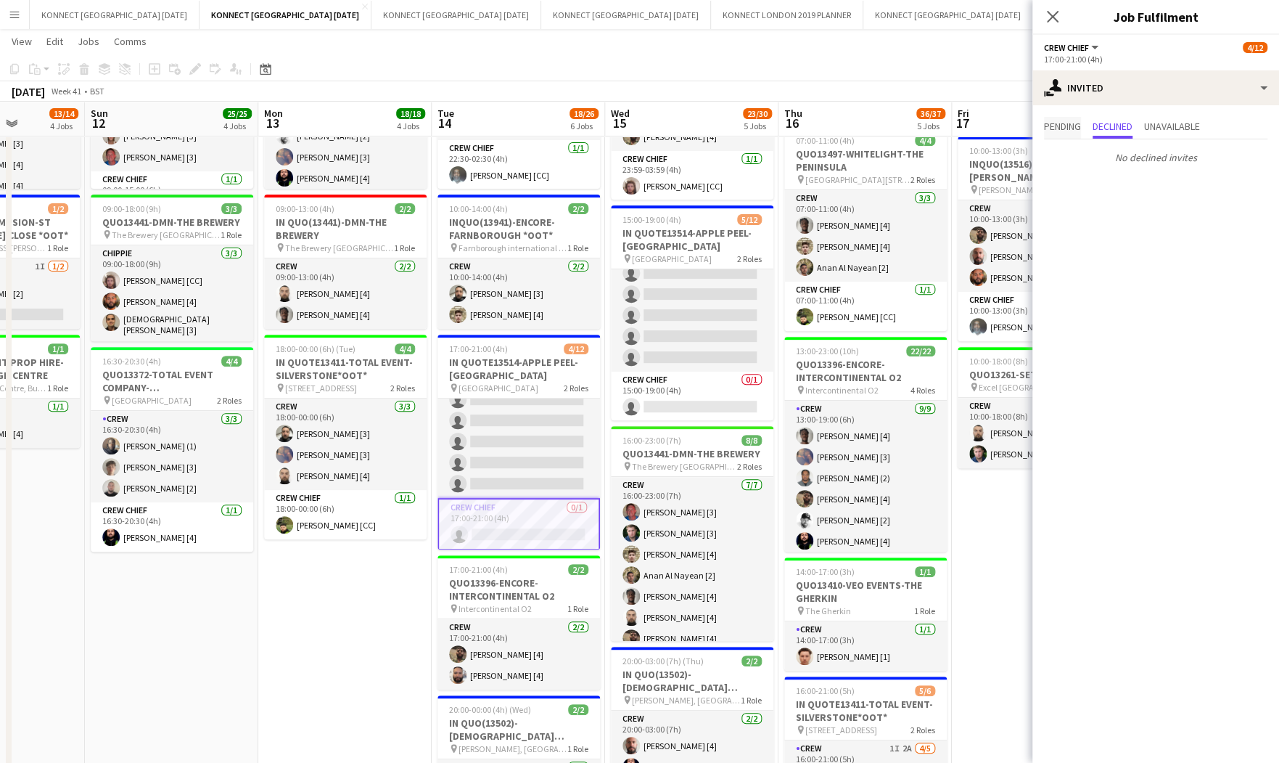
click at [1054, 124] on span "Pending" at bounding box center [1062, 126] width 37 height 10
click at [1107, 163] on input "text" at bounding box center [1156, 163] width 224 height 36
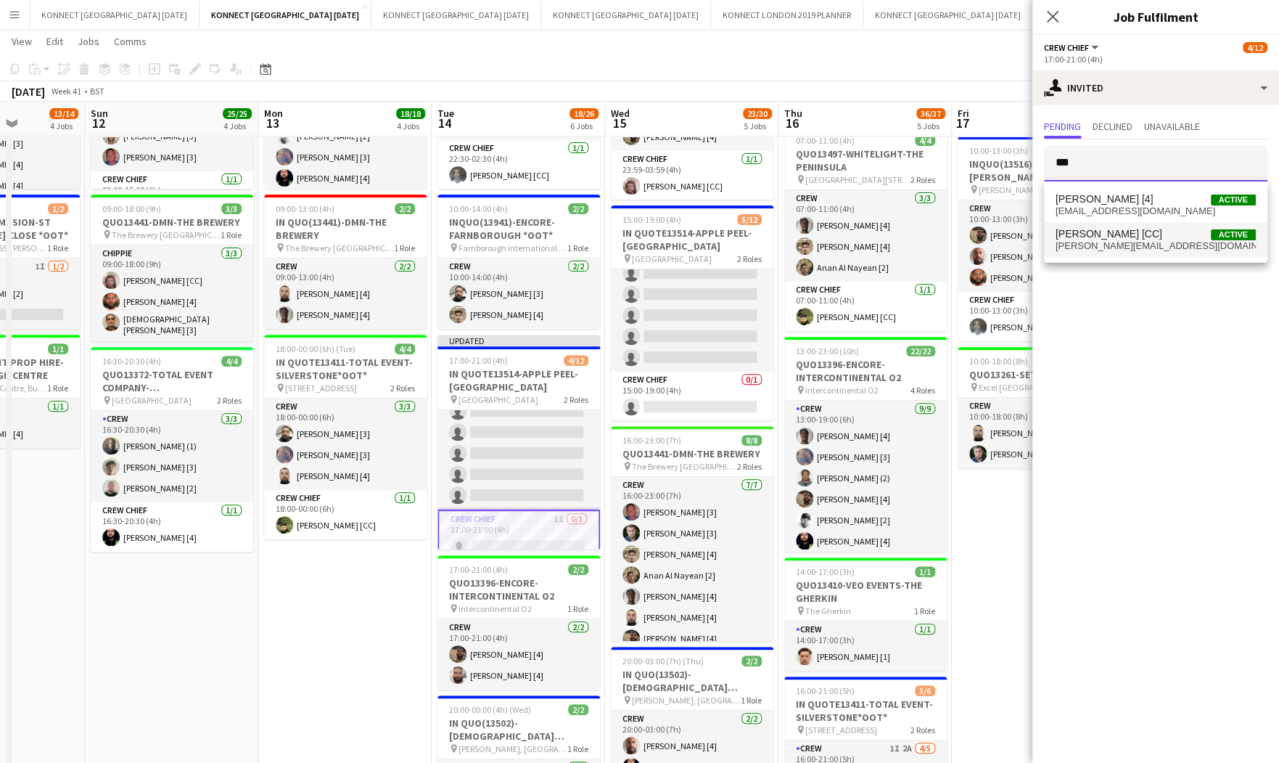
type input "***"
click at [1128, 240] on span "[PERSON_NAME][EMAIL_ADDRESS][DOMAIN_NAME]" at bounding box center [1156, 246] width 200 height 12
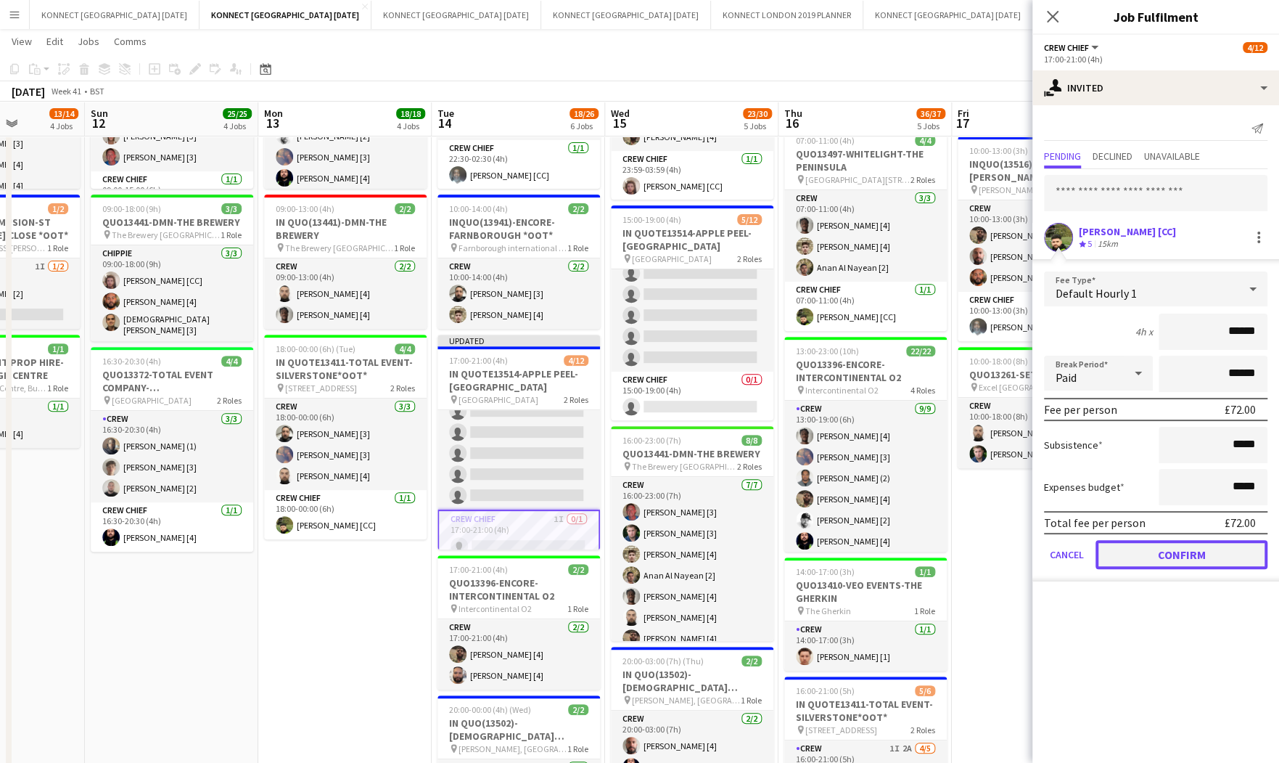
click at [1153, 551] on button "Confirm" at bounding box center [1182, 554] width 172 height 29
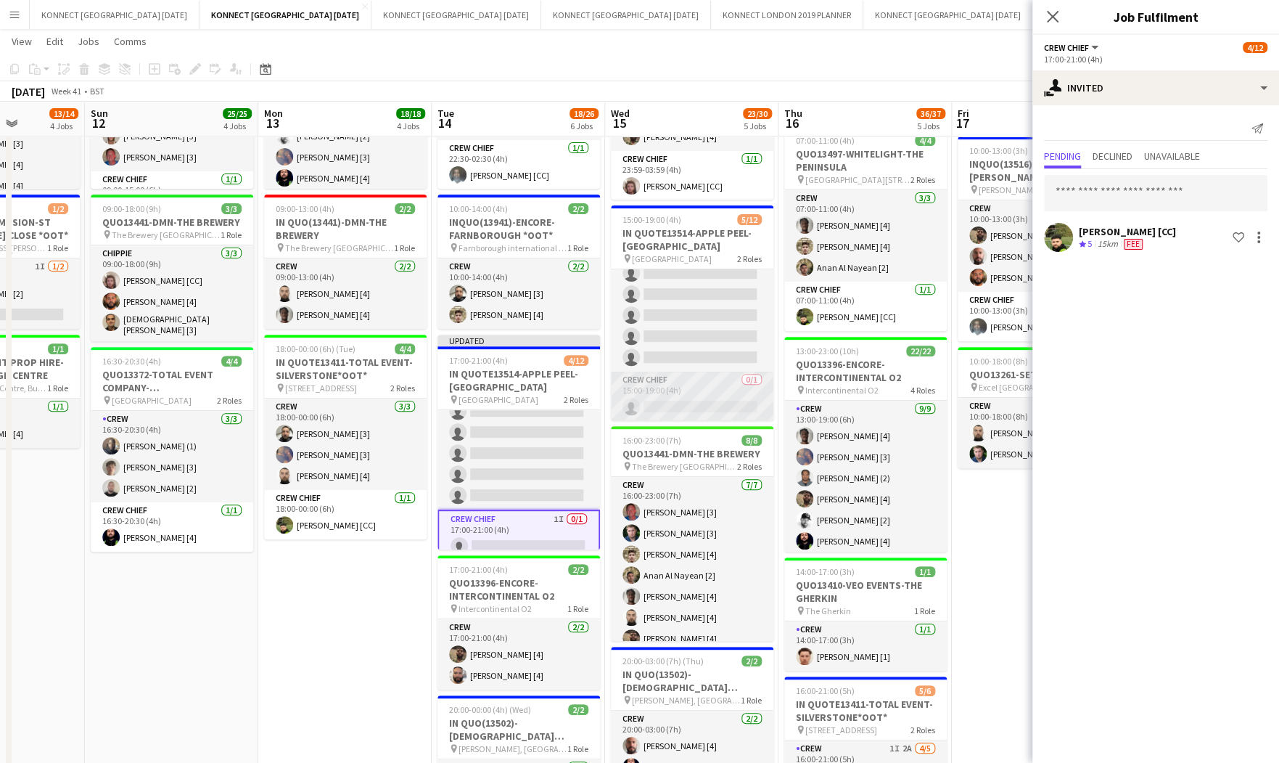
click at [689, 393] on app-card-role "Crew Chief 0/1 15:00-19:00 (4h) single-neutral-actions" at bounding box center [692, 396] width 163 height 49
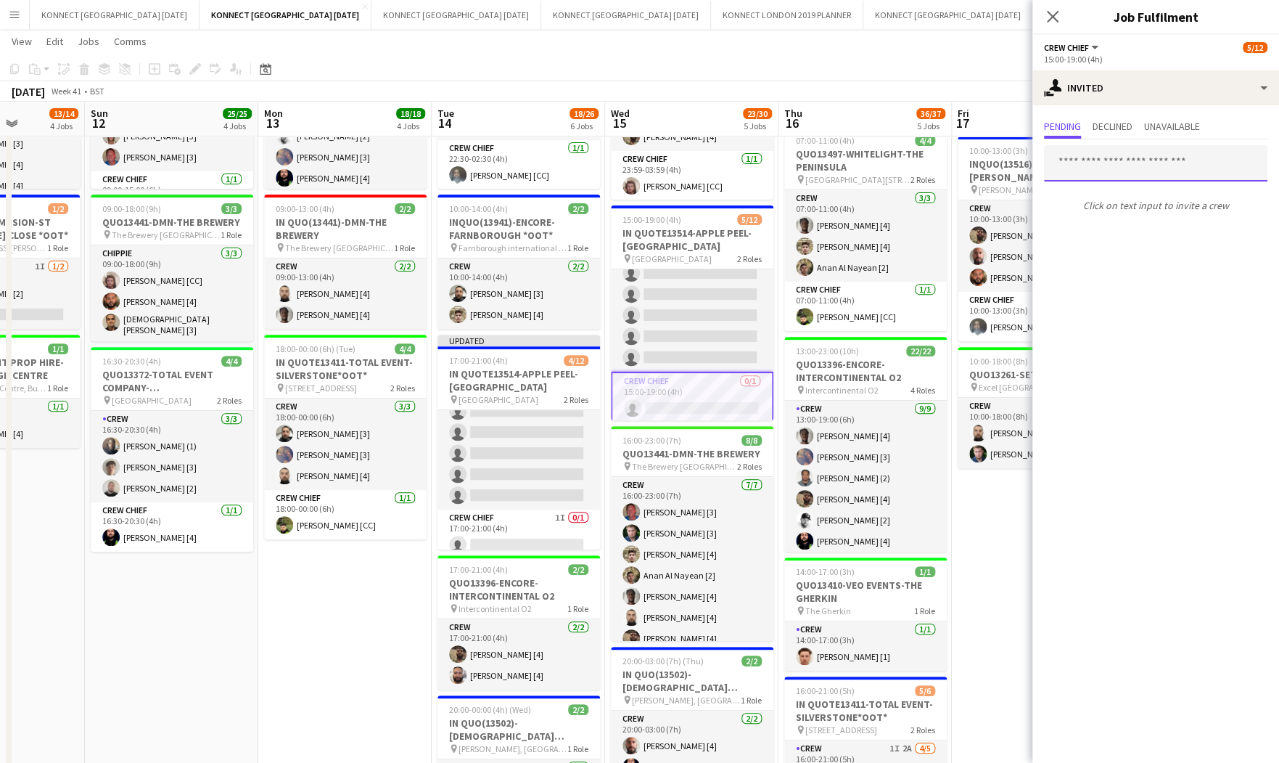
click at [1110, 172] on input "text" at bounding box center [1156, 163] width 224 height 36
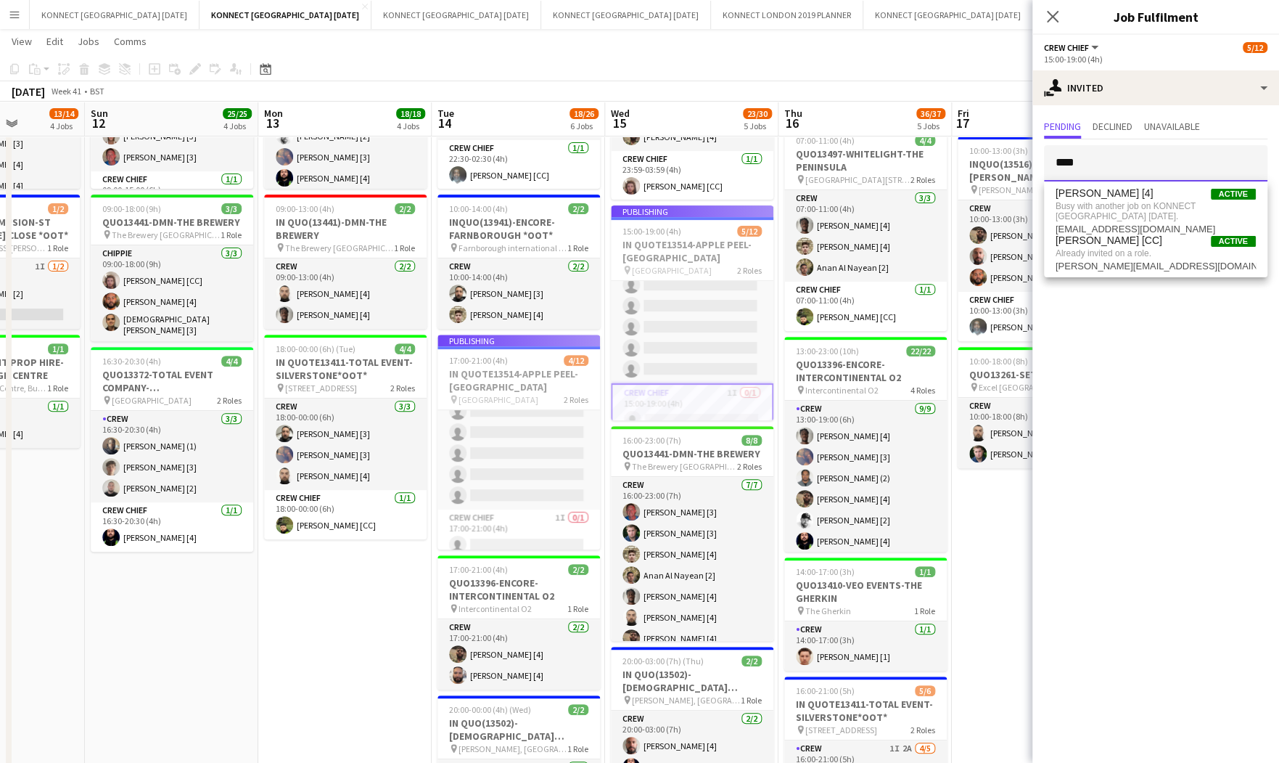
scroll to position [157, 0]
type input "****"
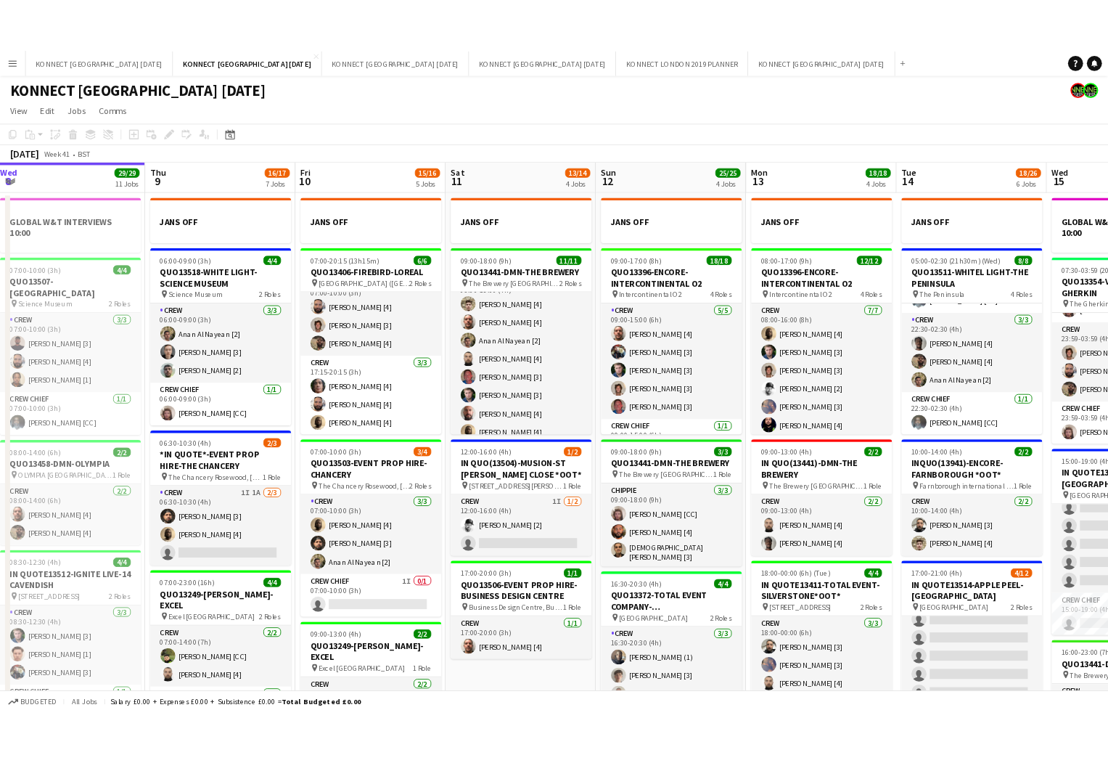
scroll to position [0, 460]
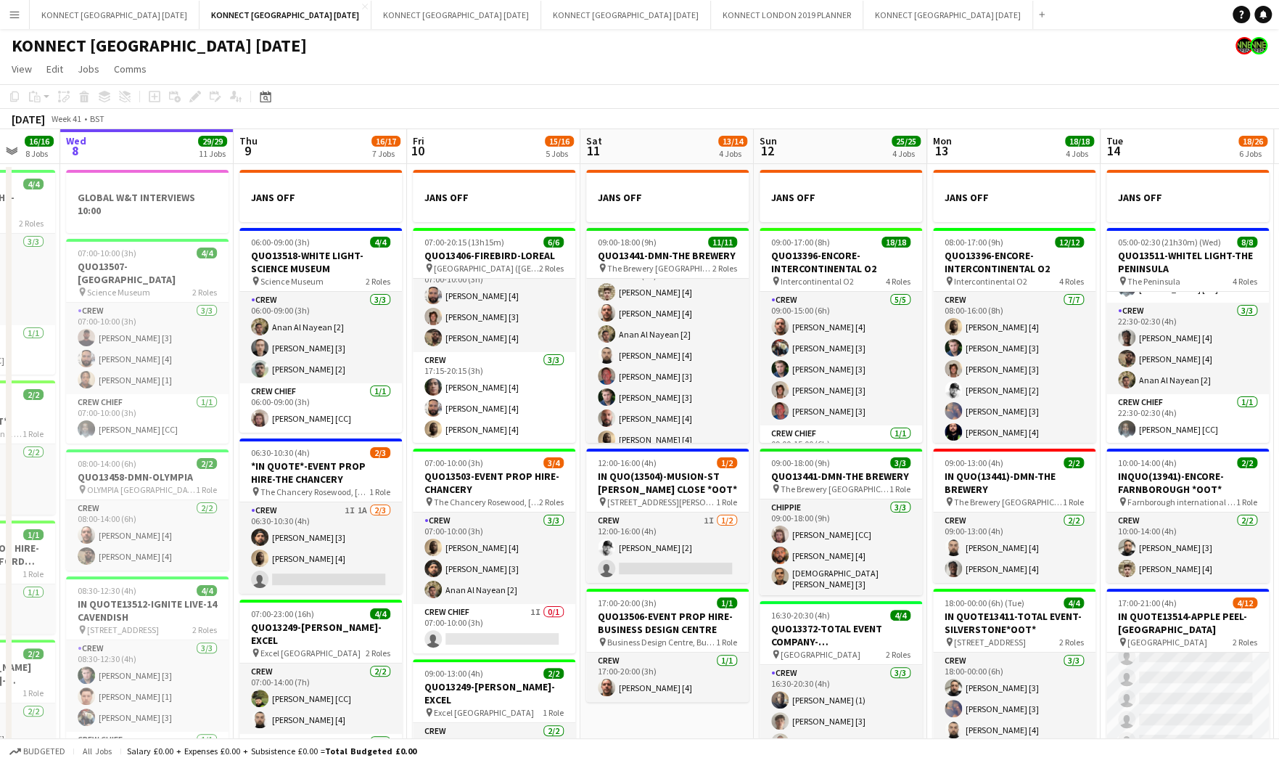
click at [829, 97] on app-toolbar "Copy Paste Paste Command V Paste with crew Command Shift V Paste linked Job [GE…" at bounding box center [639, 96] width 1279 height 25
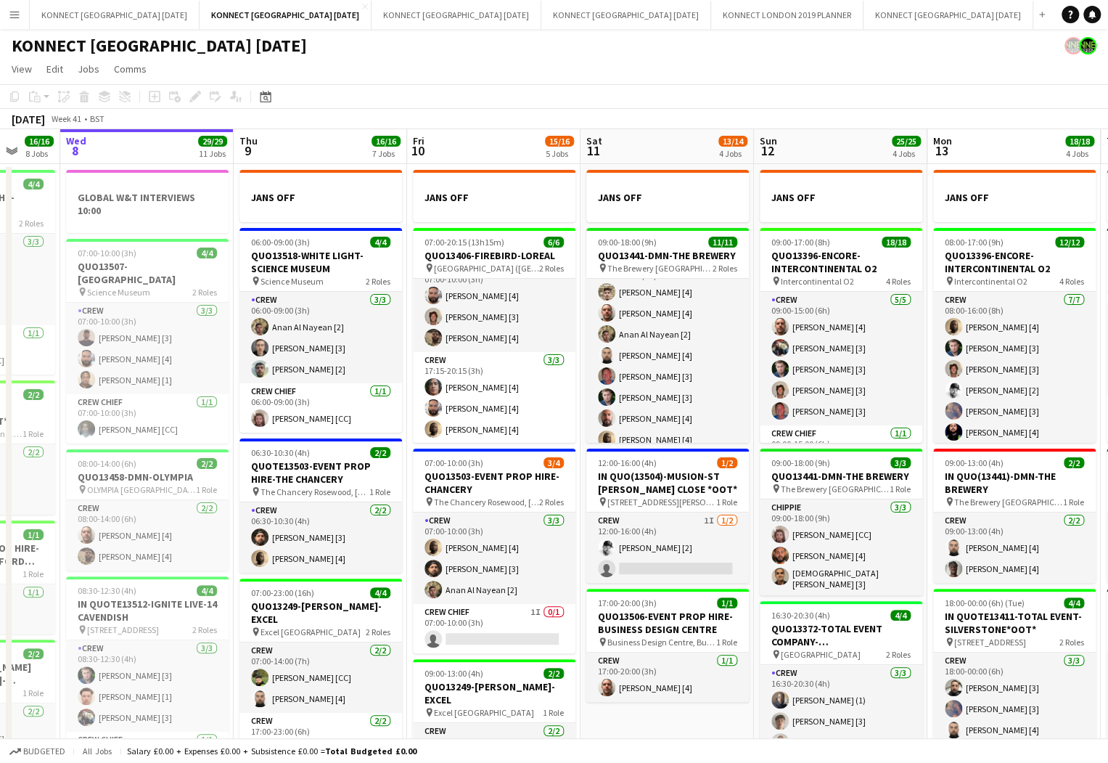
click at [20, 13] on app-icon "Menu" at bounding box center [15, 15] width 12 height 12
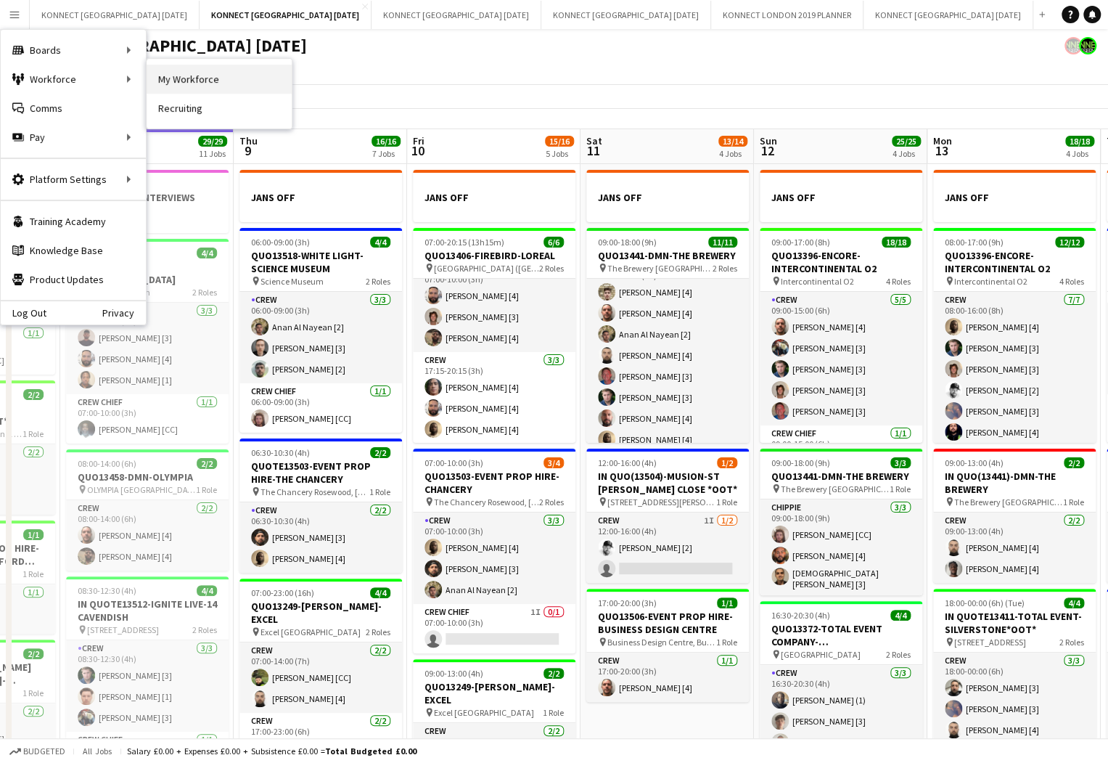
click at [184, 81] on link "My Workforce" at bounding box center [219, 79] width 145 height 29
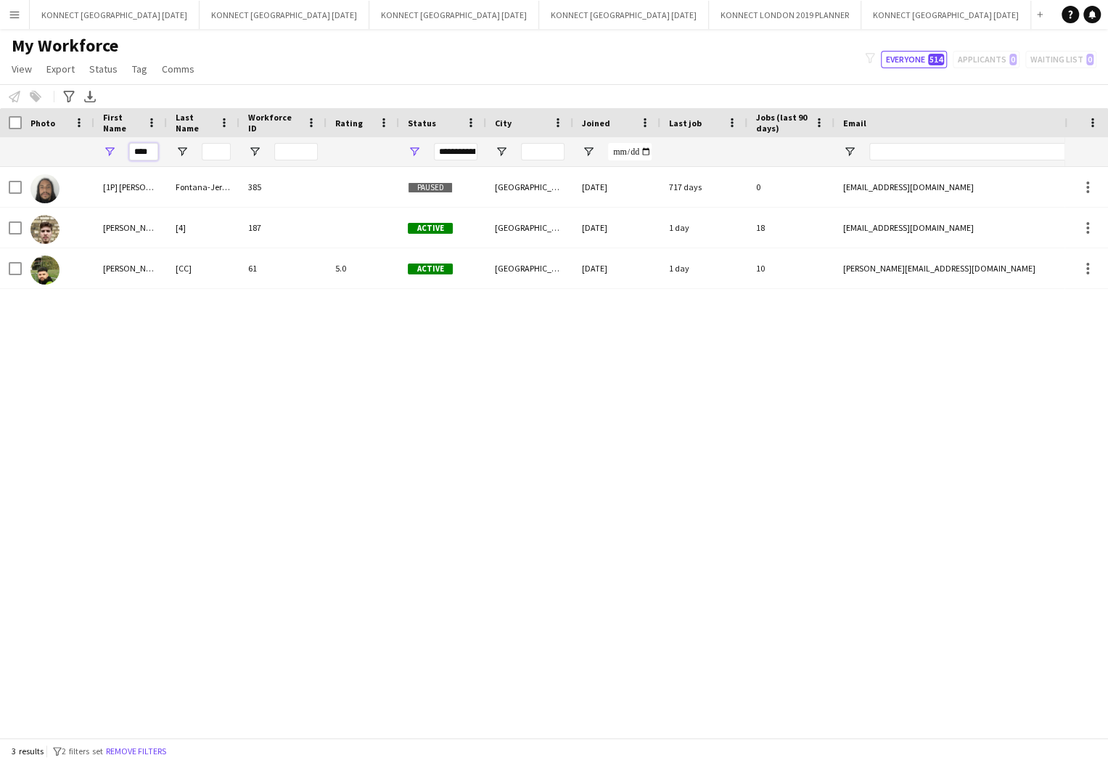
click at [145, 148] on input "****" at bounding box center [143, 151] width 29 height 17
click at [25, 21] on button "Menu" at bounding box center [14, 14] width 29 height 29
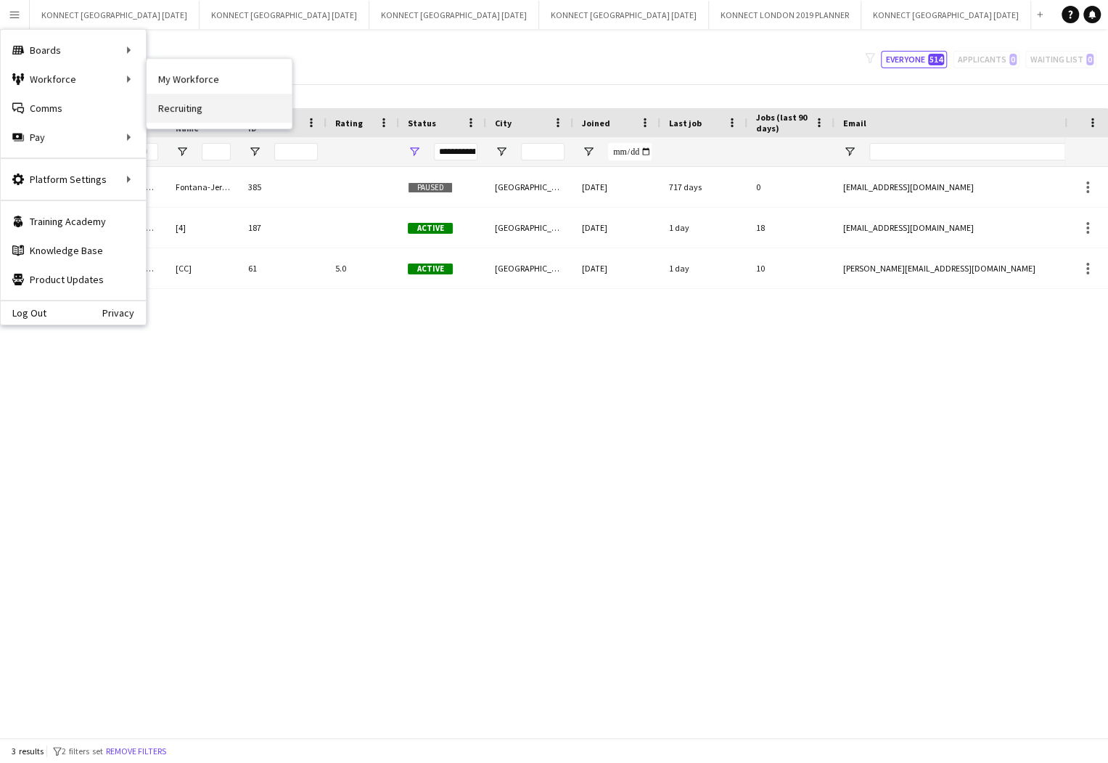
click at [198, 117] on link "Recruiting" at bounding box center [219, 108] width 145 height 29
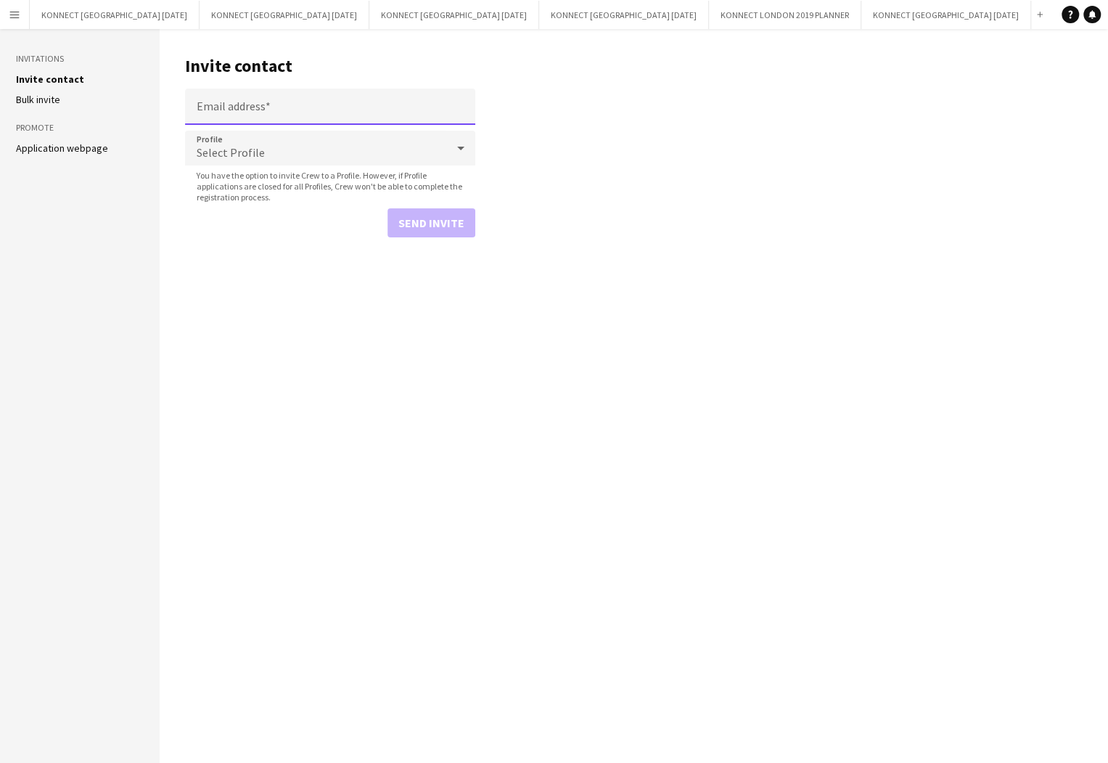
click at [232, 112] on input "Email address" at bounding box center [330, 107] width 290 height 36
paste input "**********"
type input "**********"
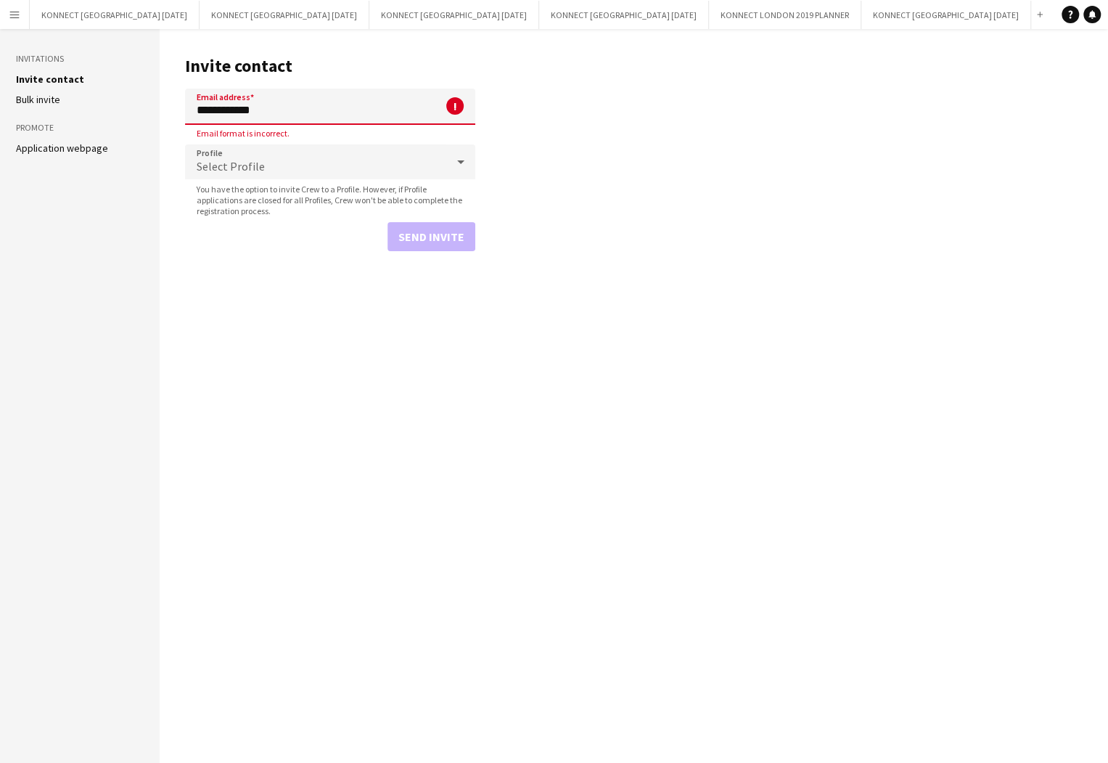
click at [319, 107] on input "**********" at bounding box center [330, 107] width 290 height 36
paste input "**********"
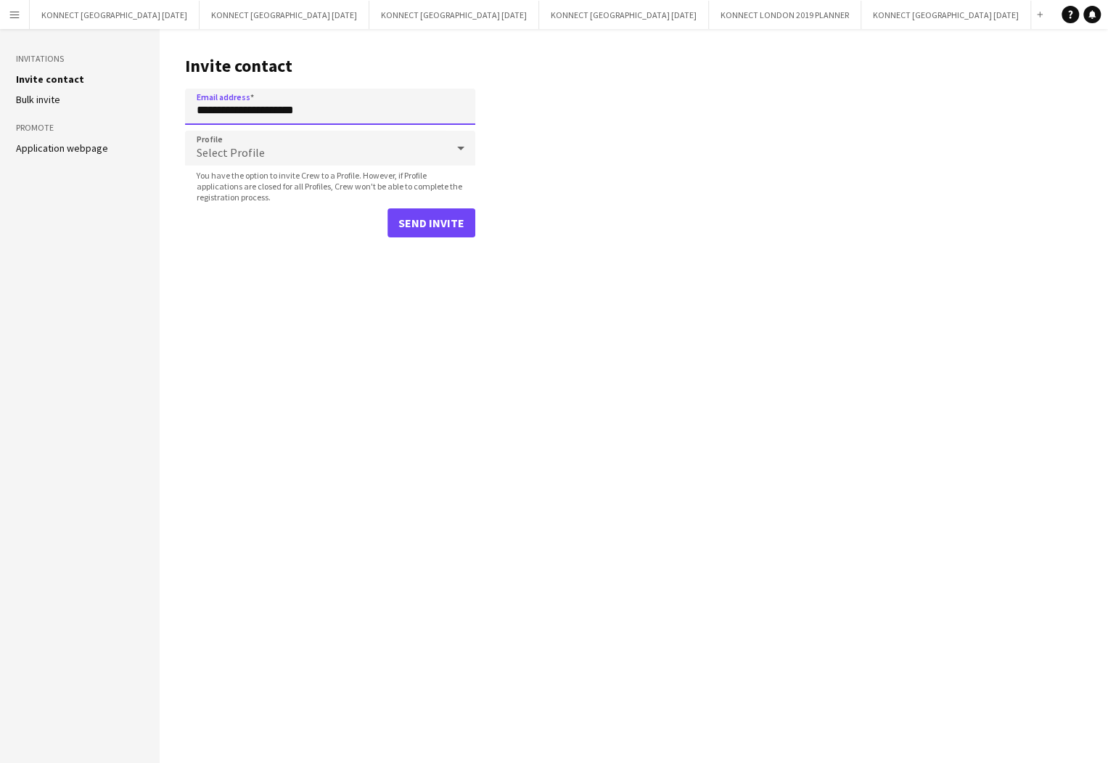
type input "**********"
click at [436, 228] on button "Send invite" at bounding box center [432, 222] width 88 height 29
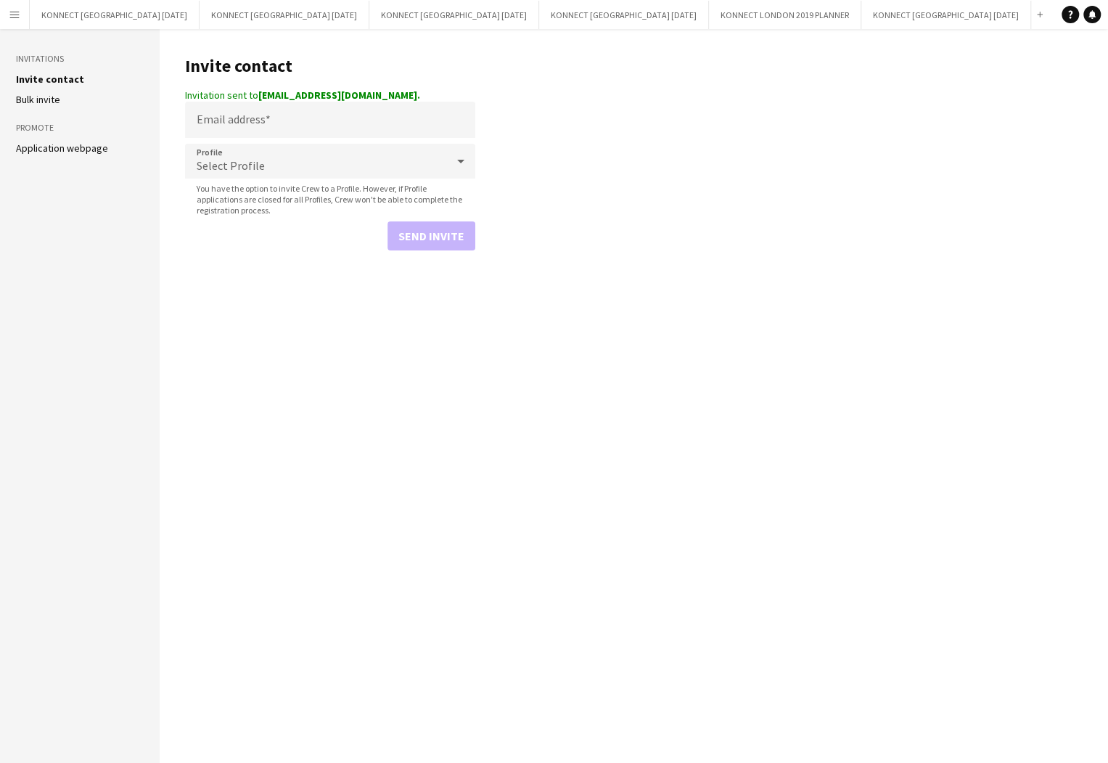
click at [411, 369] on main "Invite contact Invitation sent to [EMAIL_ADDRESS][DOMAIN_NAME]. Email address P…" at bounding box center [634, 396] width 948 height 734
click at [287, 9] on button "KONNECT [GEOGRAPHIC_DATA] [DATE] Close" at bounding box center [285, 15] width 170 height 28
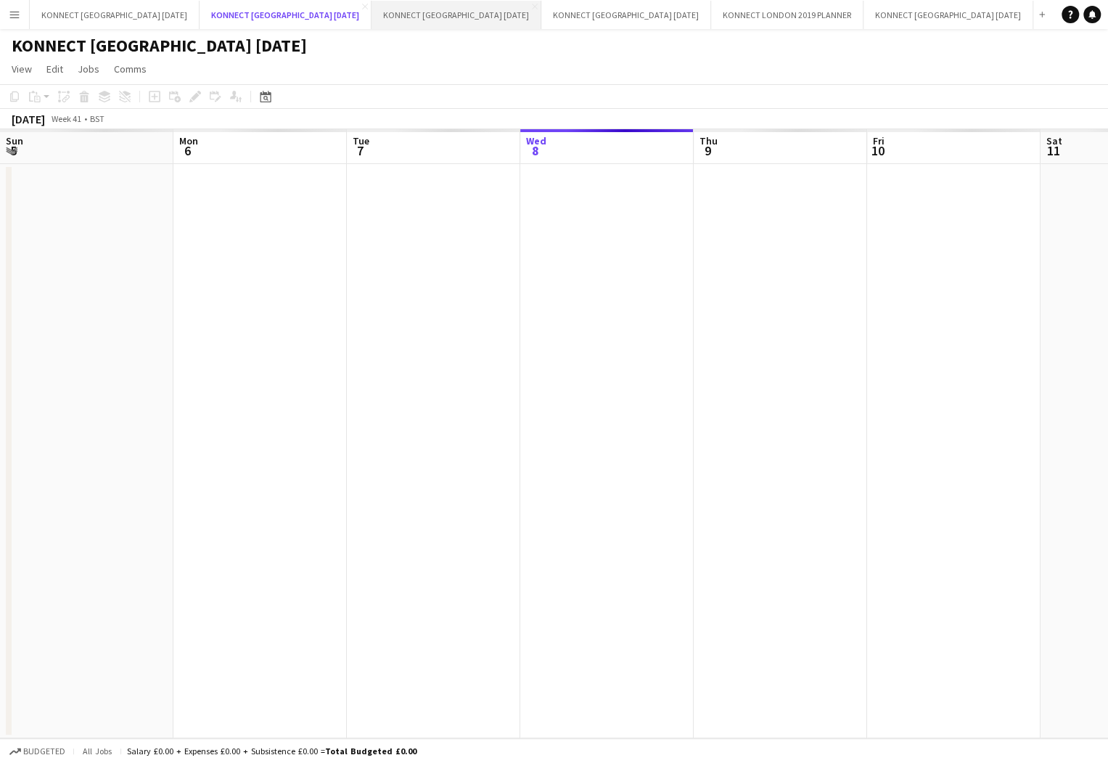
scroll to position [0, 347]
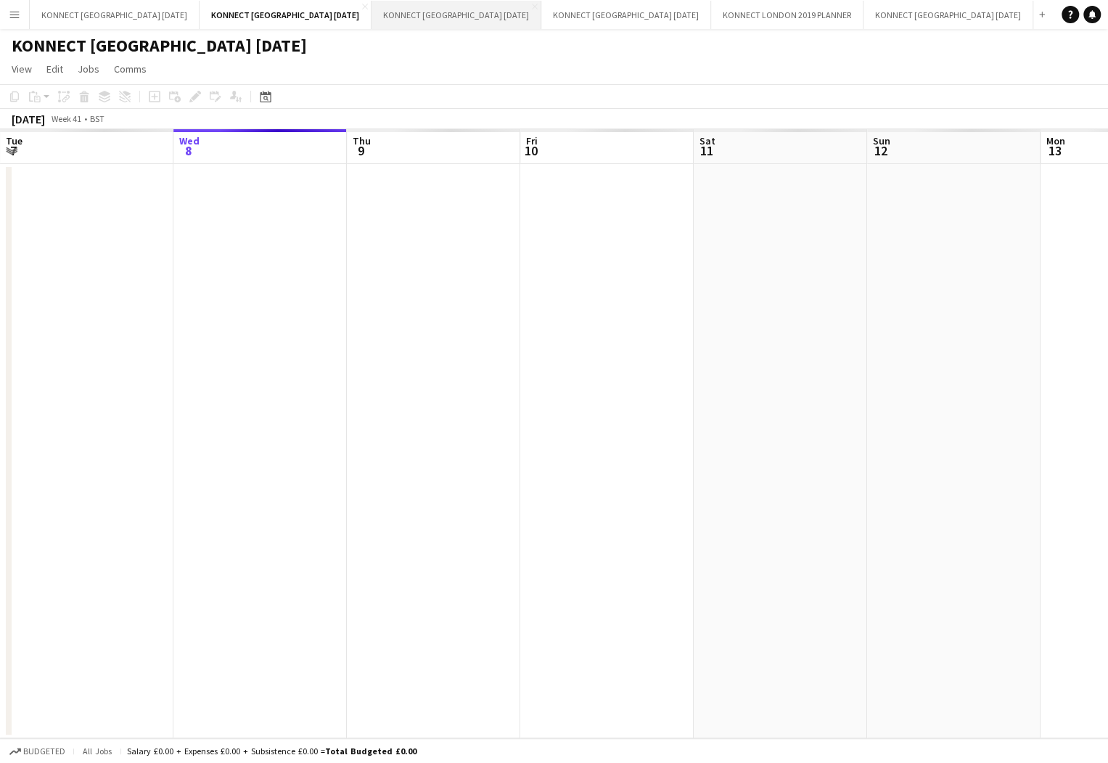
click at [456, 20] on button "KONNECT [GEOGRAPHIC_DATA] [DATE] Close" at bounding box center [457, 15] width 170 height 28
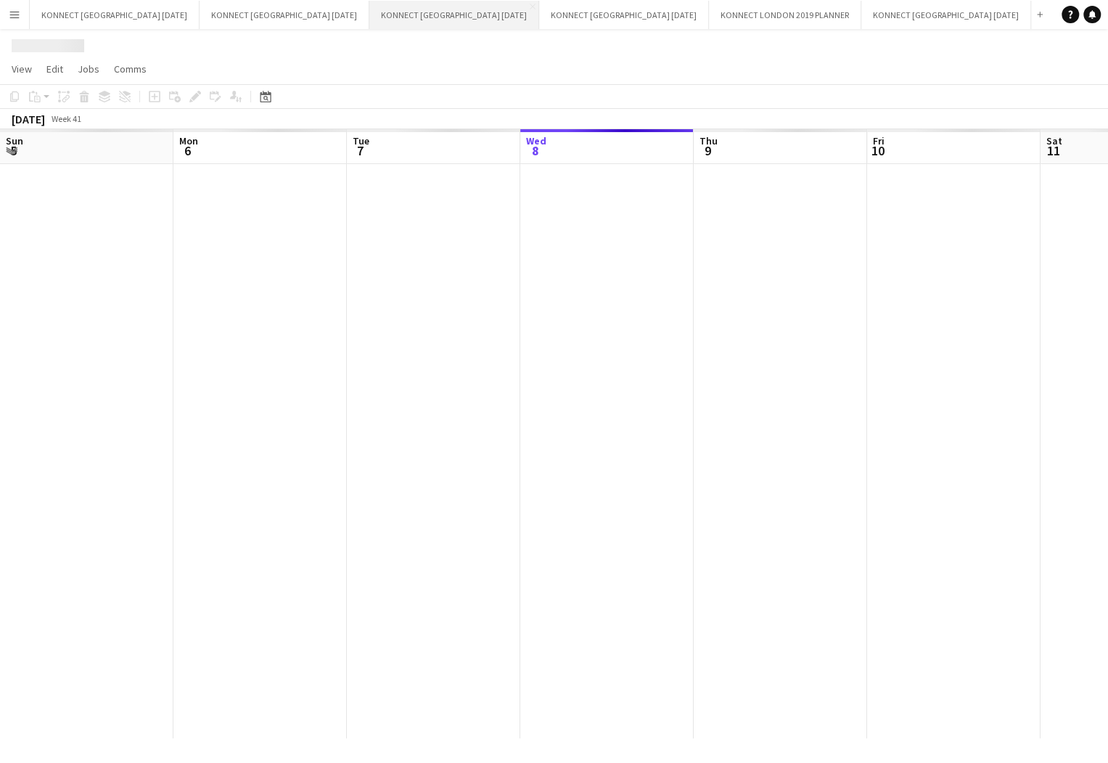
scroll to position [0, 347]
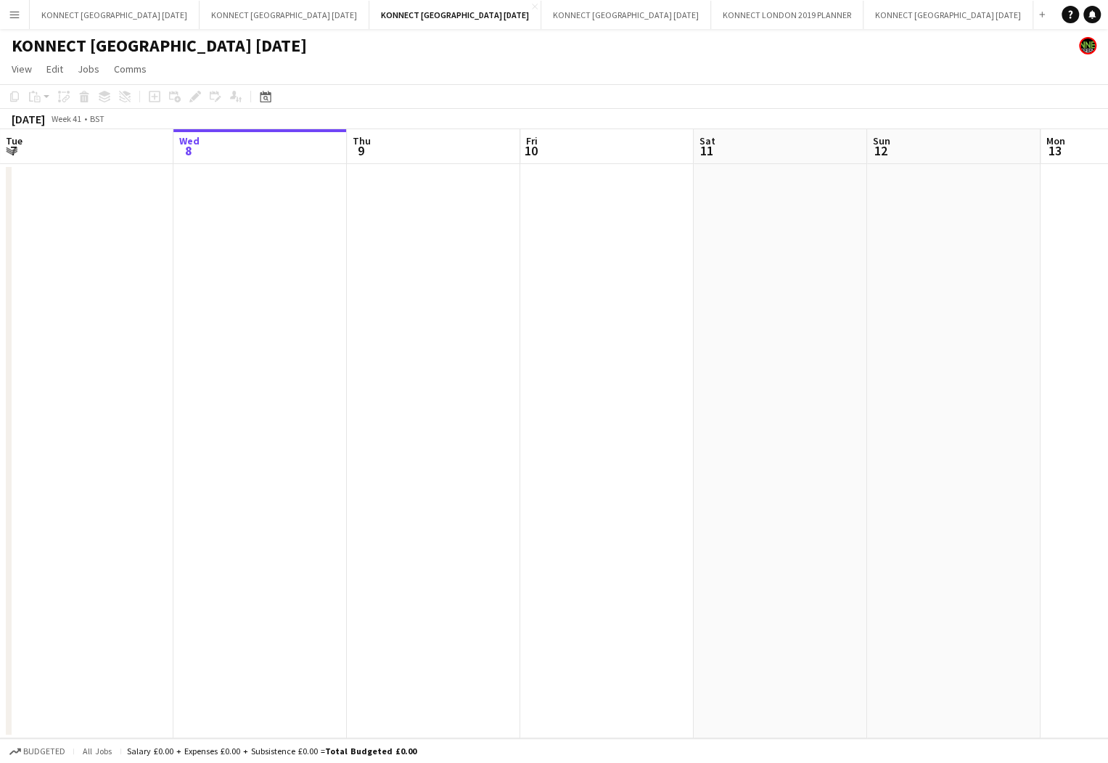
click at [591, 343] on app-date-cell at bounding box center [606, 451] width 173 height 574
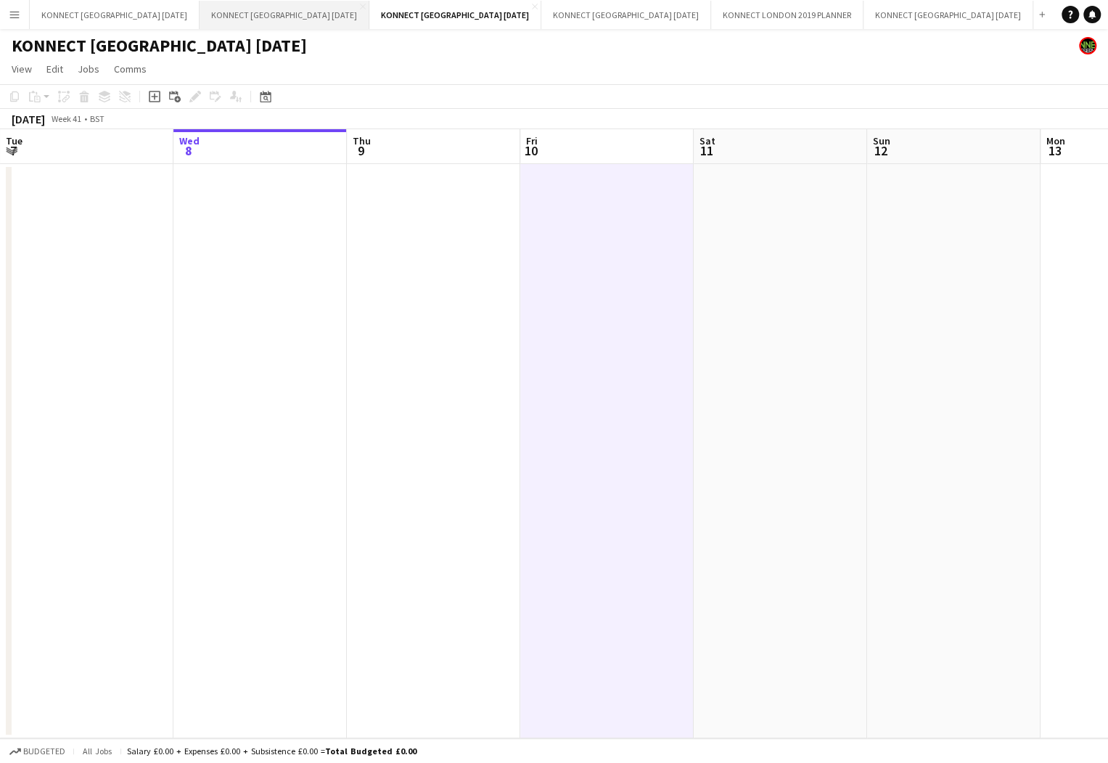
click at [287, 21] on button "KONNECT [GEOGRAPHIC_DATA] [DATE] Close" at bounding box center [285, 15] width 170 height 28
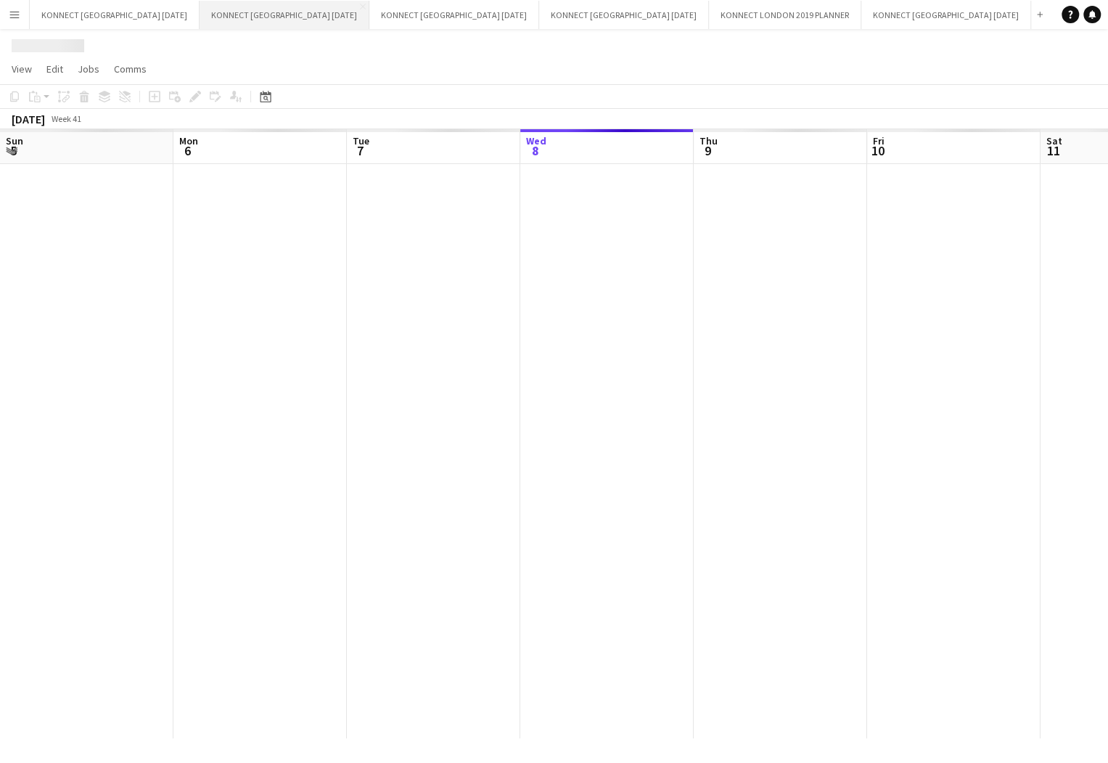
scroll to position [0, 347]
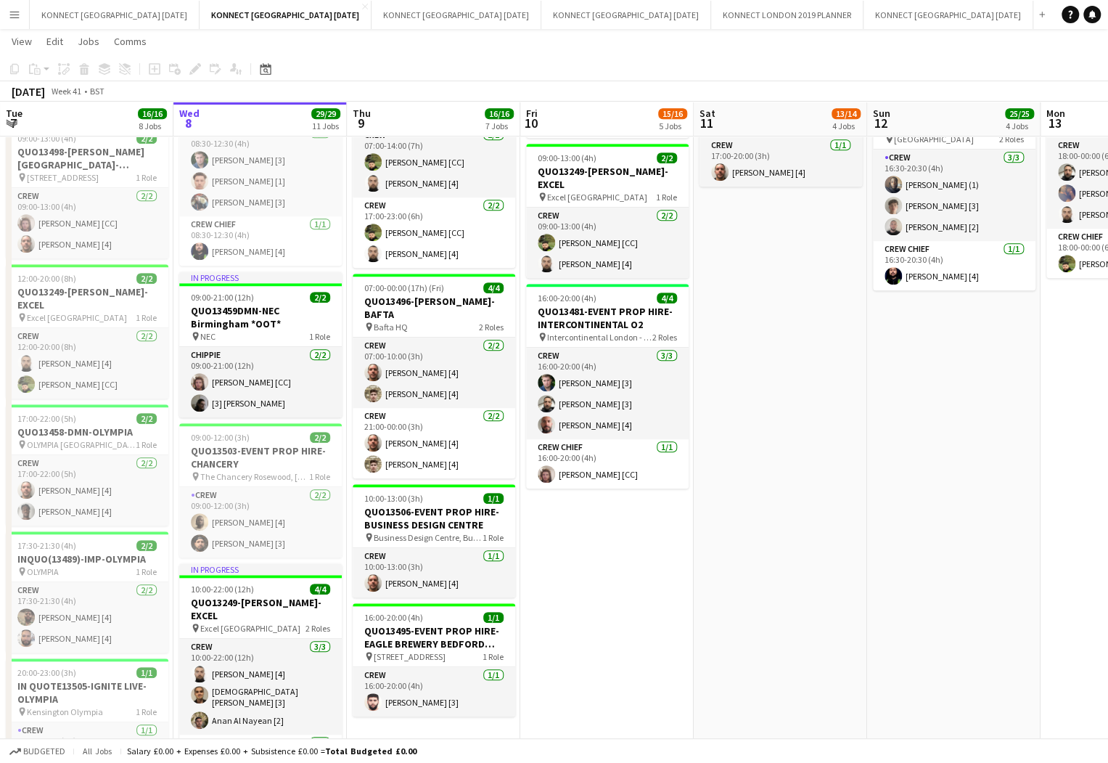
scroll to position [0, 0]
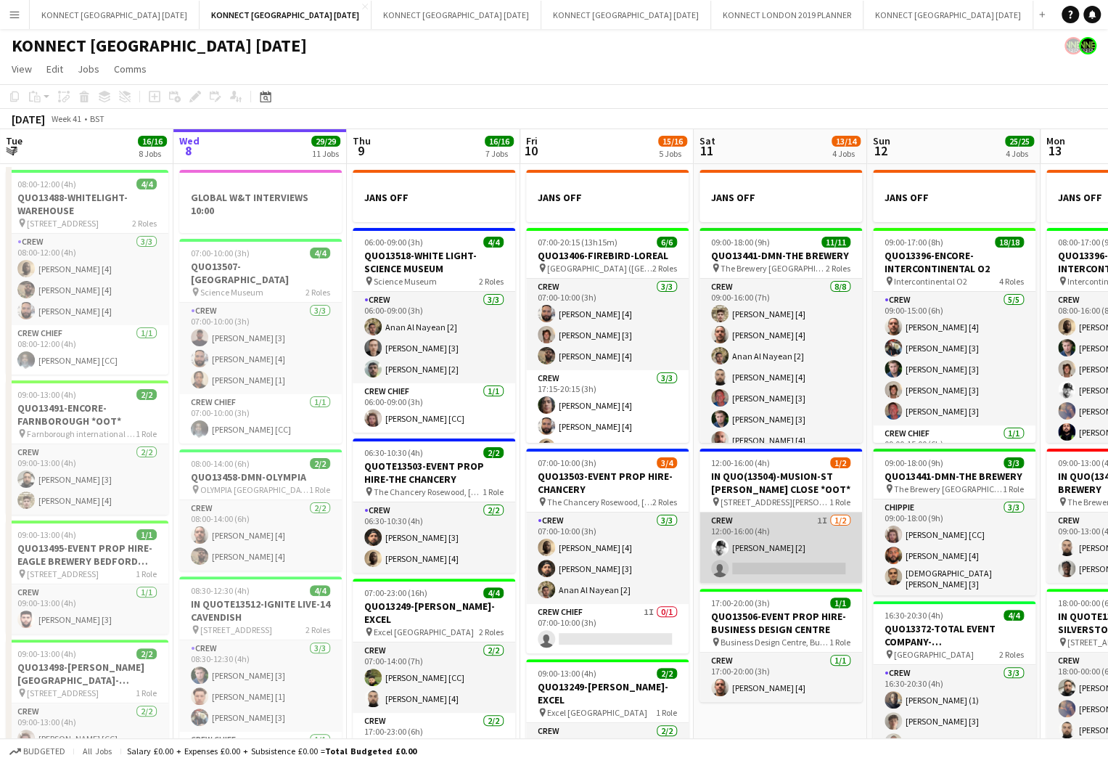
click at [839, 529] on app-card-role "Crew 1I [DATE] 12:00-16:00 (4h) [PERSON_NAME] [2] single-neutral-actions" at bounding box center [781, 547] width 163 height 70
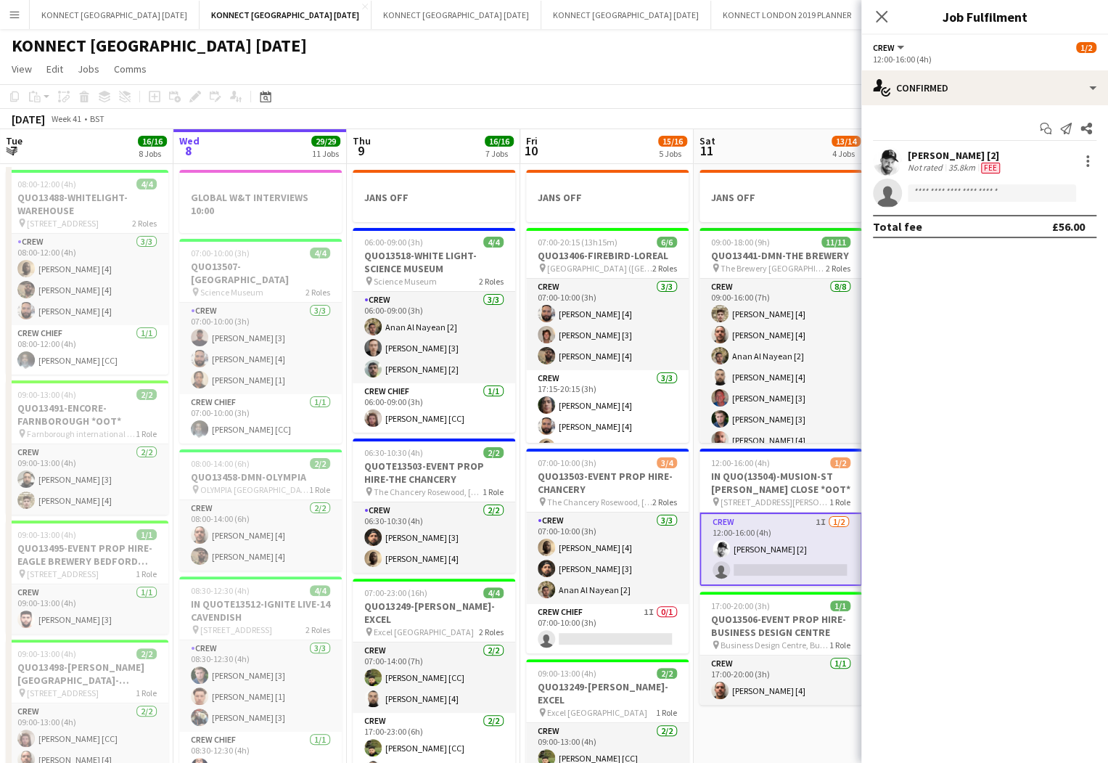
click at [720, 108] on app-toolbar "Copy Paste Paste Command V Paste with crew Command Shift V Paste linked Job [GE…" at bounding box center [554, 96] width 1108 height 25
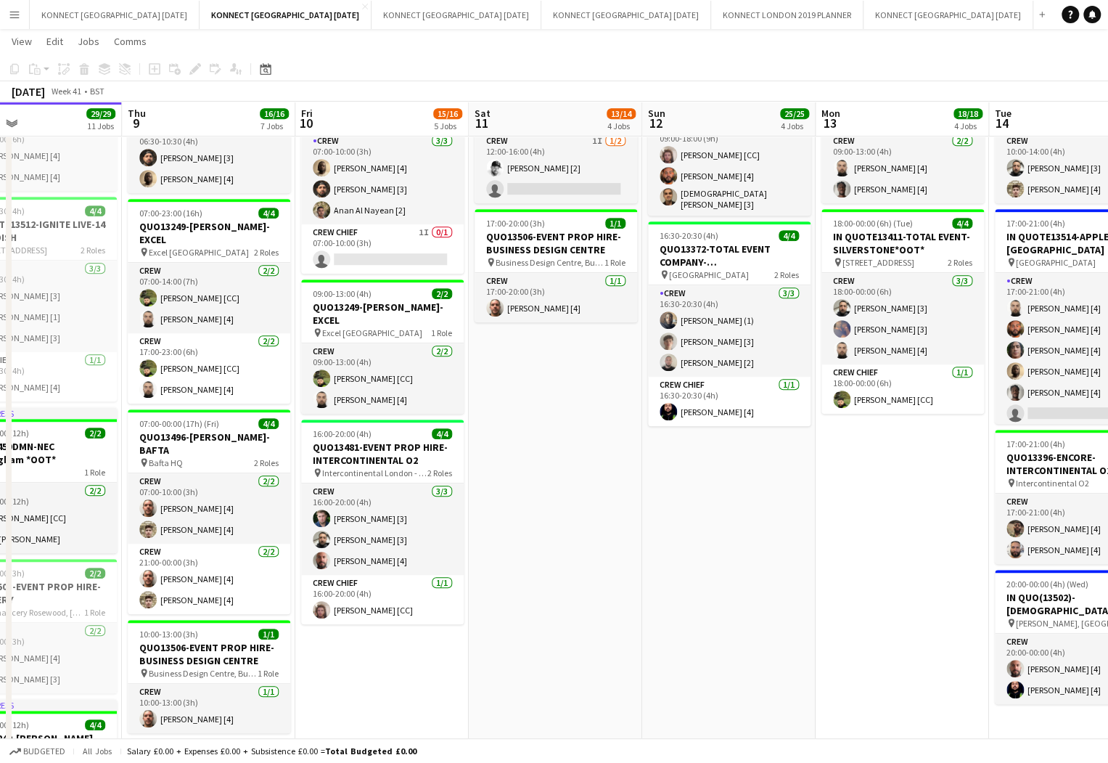
scroll to position [0, 495]
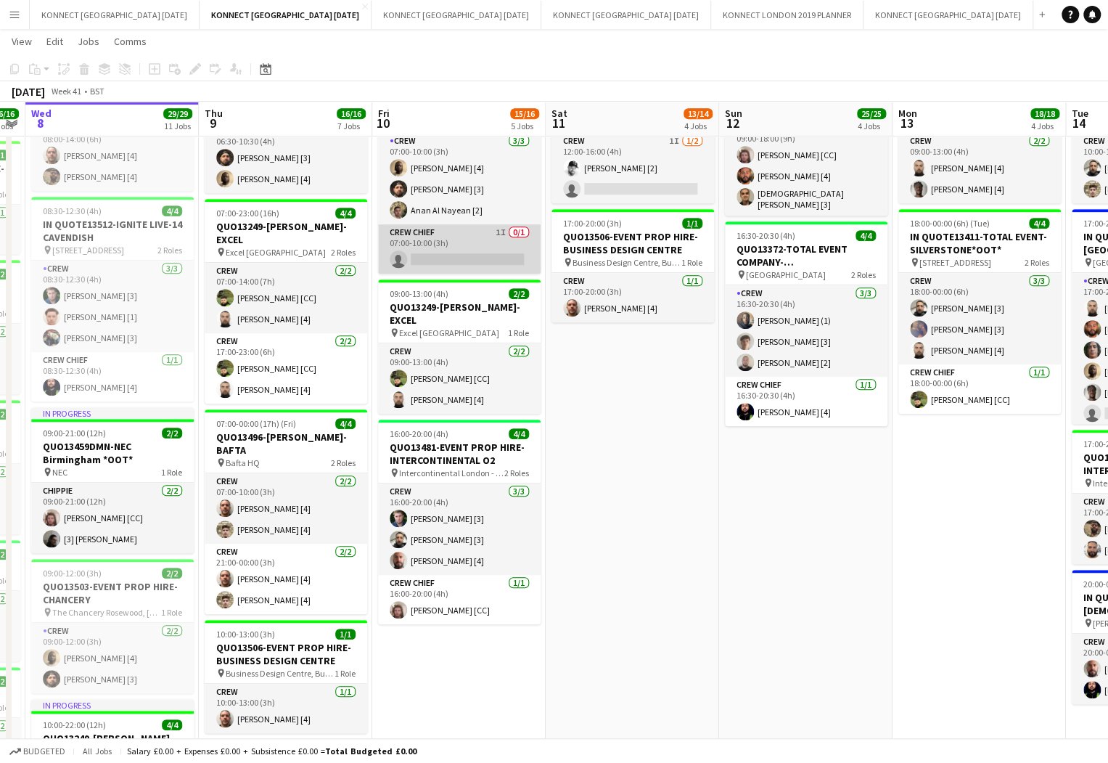
click at [441, 237] on app-card-role "Crew Chief 1I 0/1 07:00-10:00 (3h) single-neutral-actions" at bounding box center [459, 248] width 163 height 49
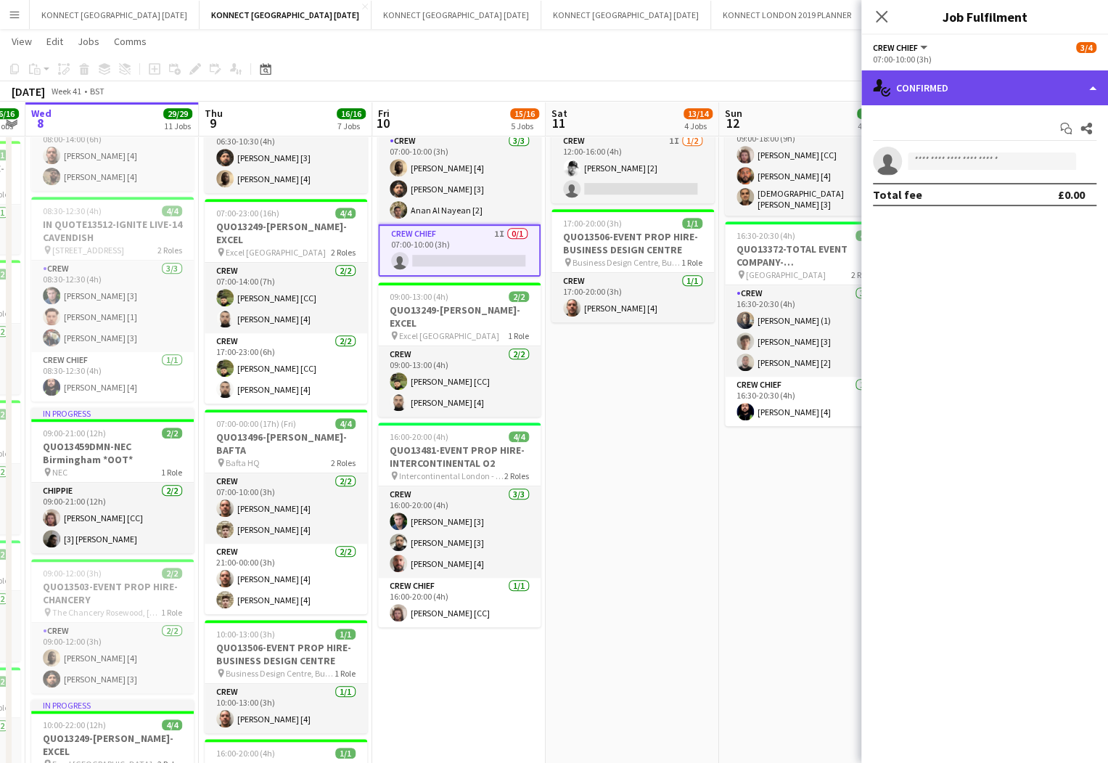
click at [930, 102] on div "single-neutral-actions-check-2 Confirmed" at bounding box center [984, 87] width 247 height 35
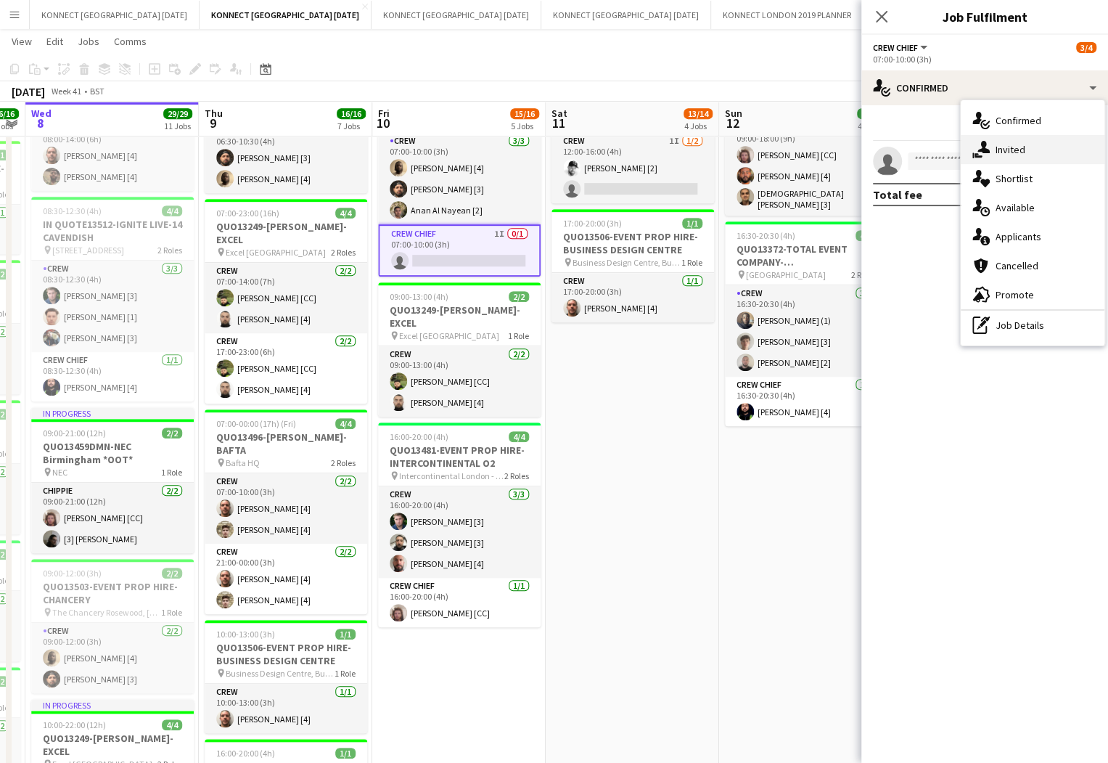
click at [974, 137] on div "single-neutral-actions-share-1 Invited" at bounding box center [1033, 149] width 144 height 29
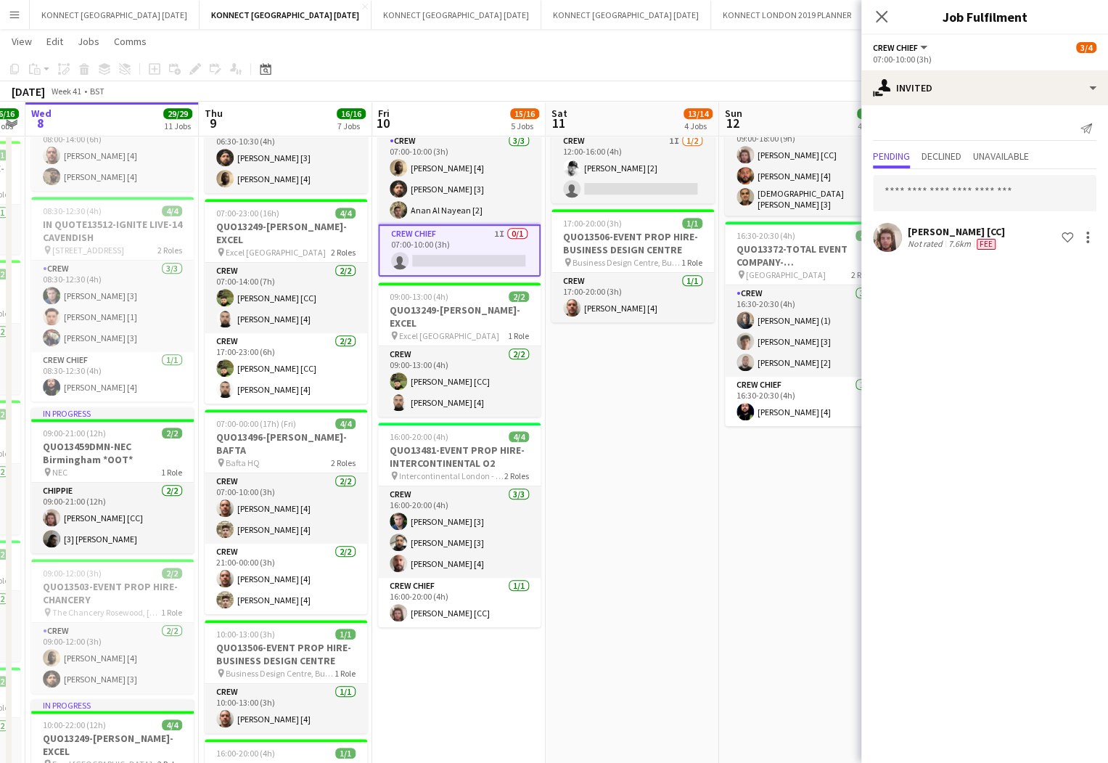
click at [727, 524] on app-date-cell "JANS OFF 09:00-17:00 (8h) 18/18 QUO13396-ENCORE-INTERCONTINENTAL O2 pin Interco…" at bounding box center [805, 700] width 173 height 1832
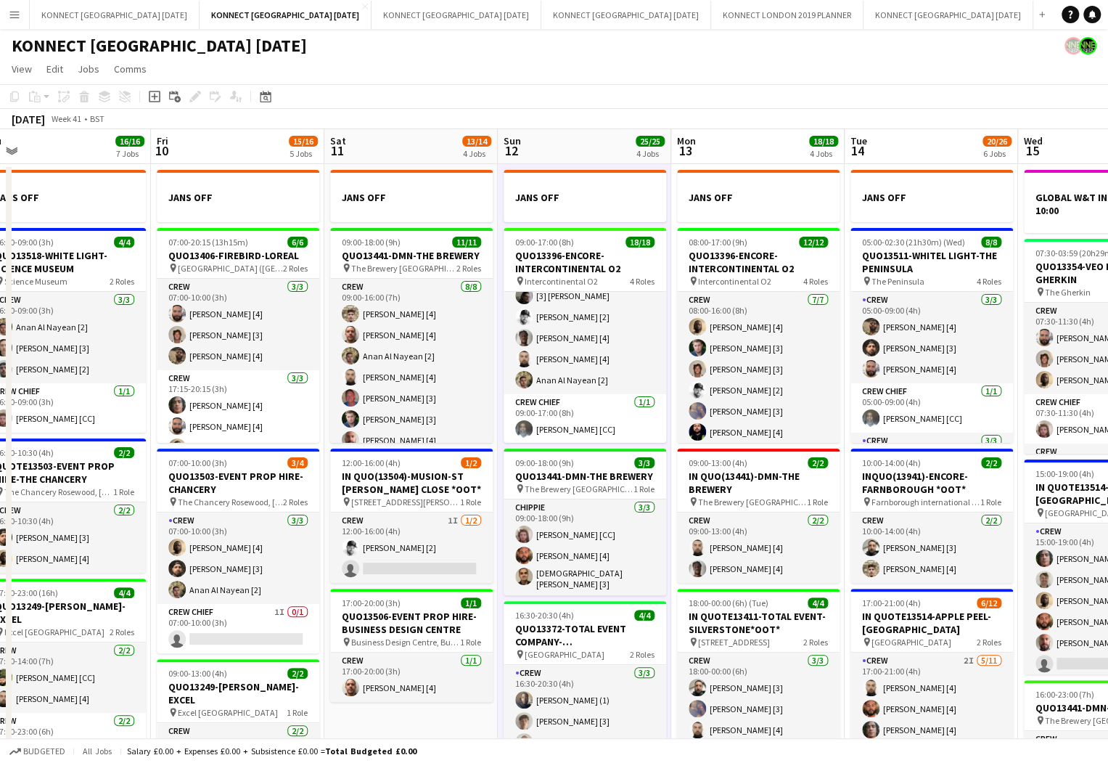
scroll to position [0, 493]
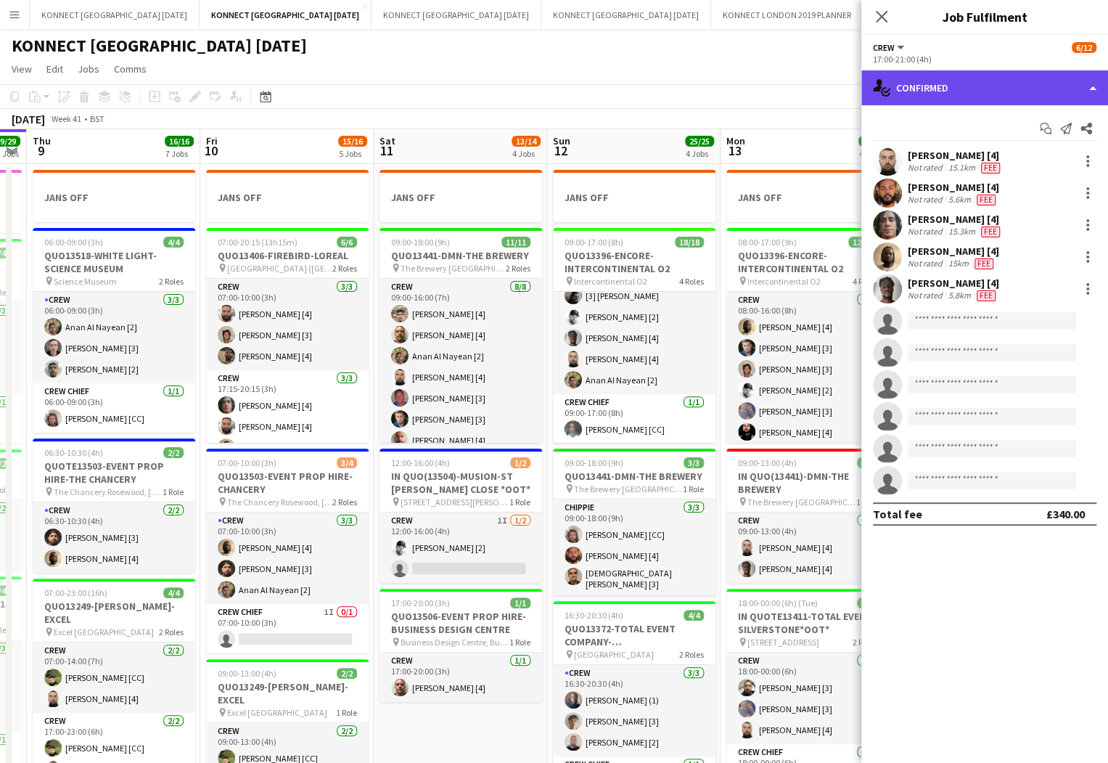
click at [949, 94] on div "single-neutral-actions-check-2 Confirmed" at bounding box center [984, 87] width 247 height 35
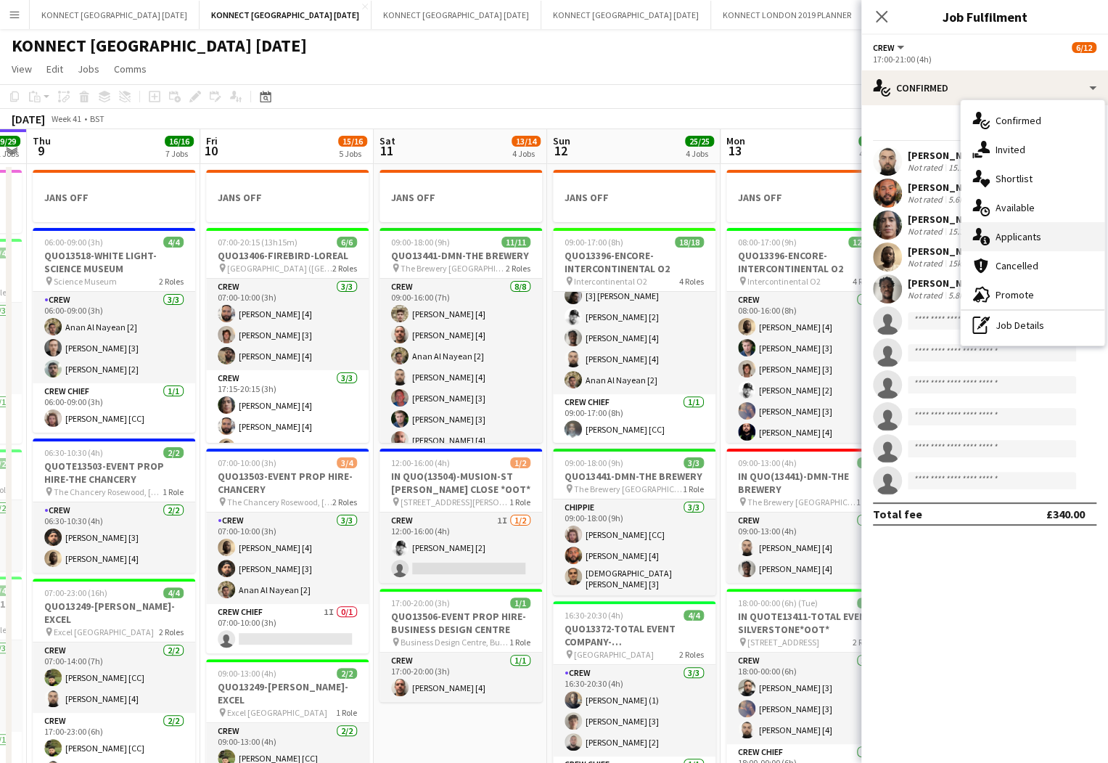
click at [1044, 240] on div "single-neutral-actions-information Applicants" at bounding box center [1033, 236] width 144 height 29
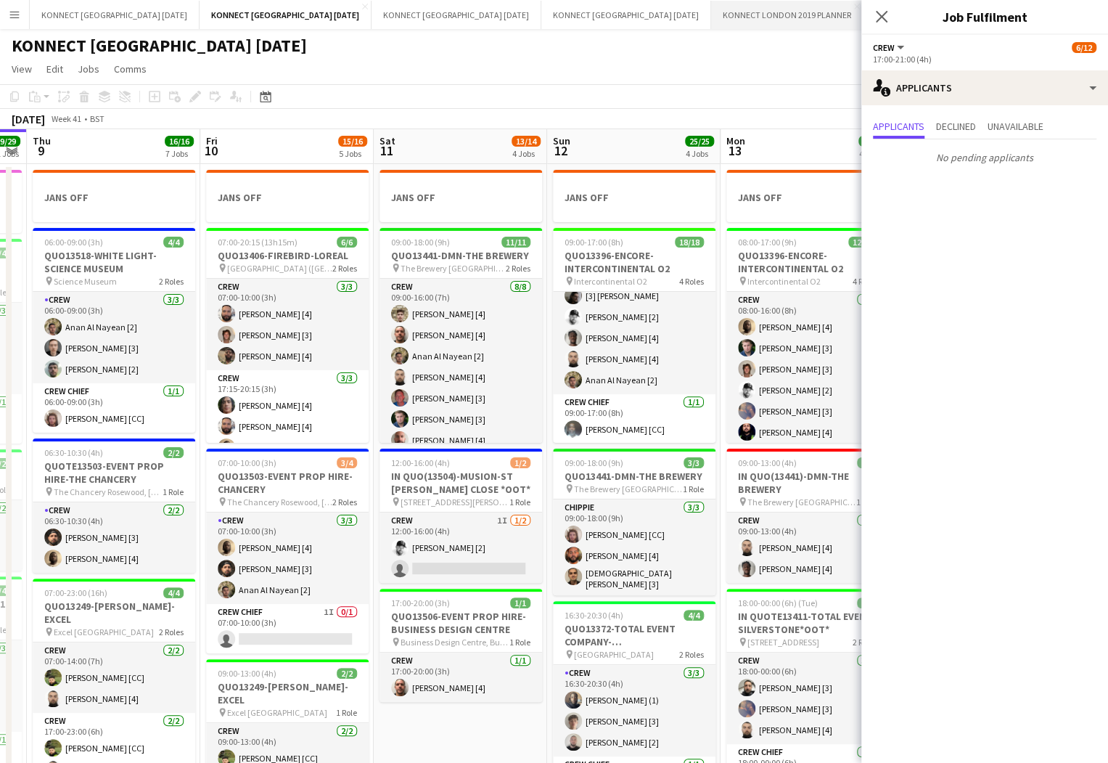
click at [711, 24] on button "KONNECT [GEOGRAPHIC_DATA] 2019 PLANNER Close" at bounding box center [787, 15] width 152 height 28
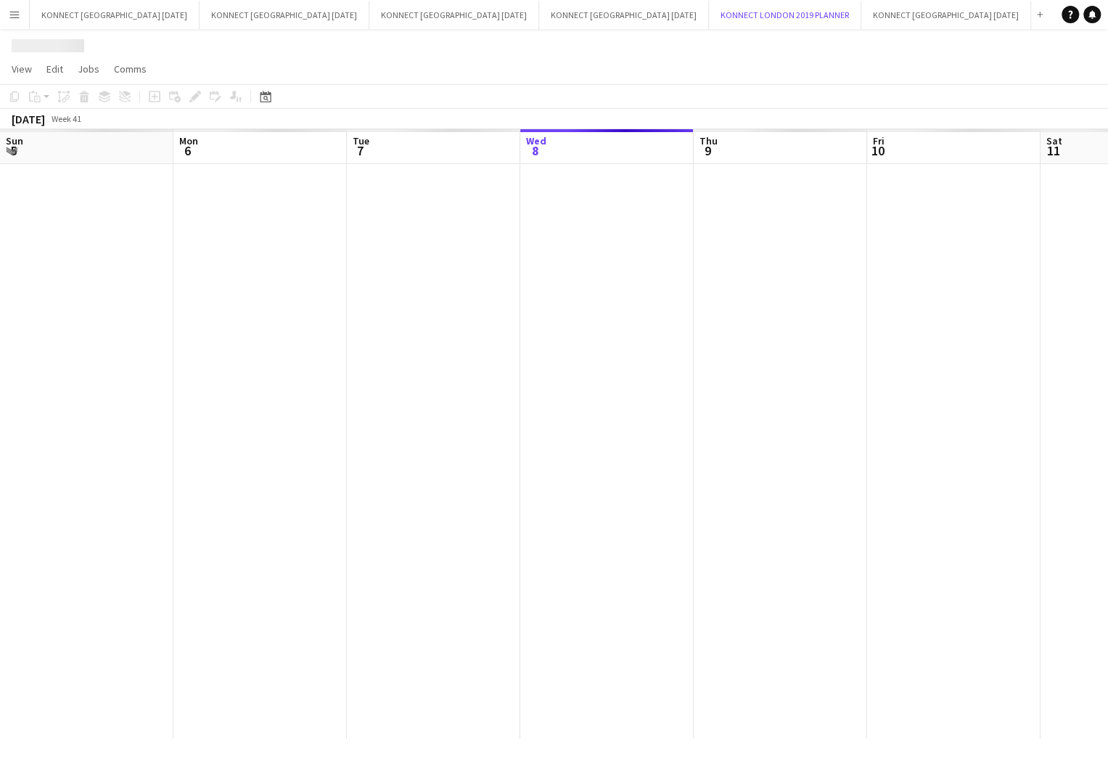
scroll to position [0, 347]
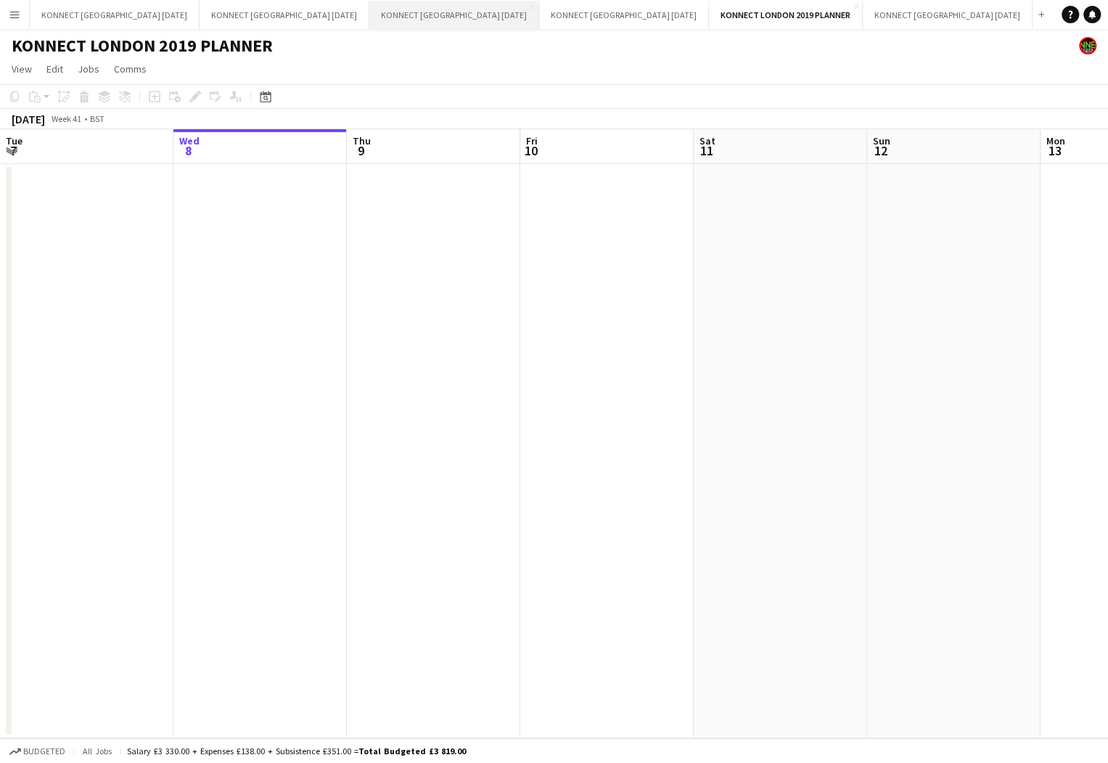
click at [405, 11] on button "KONNECT [GEOGRAPHIC_DATA] [DATE] Close" at bounding box center [454, 15] width 170 height 28
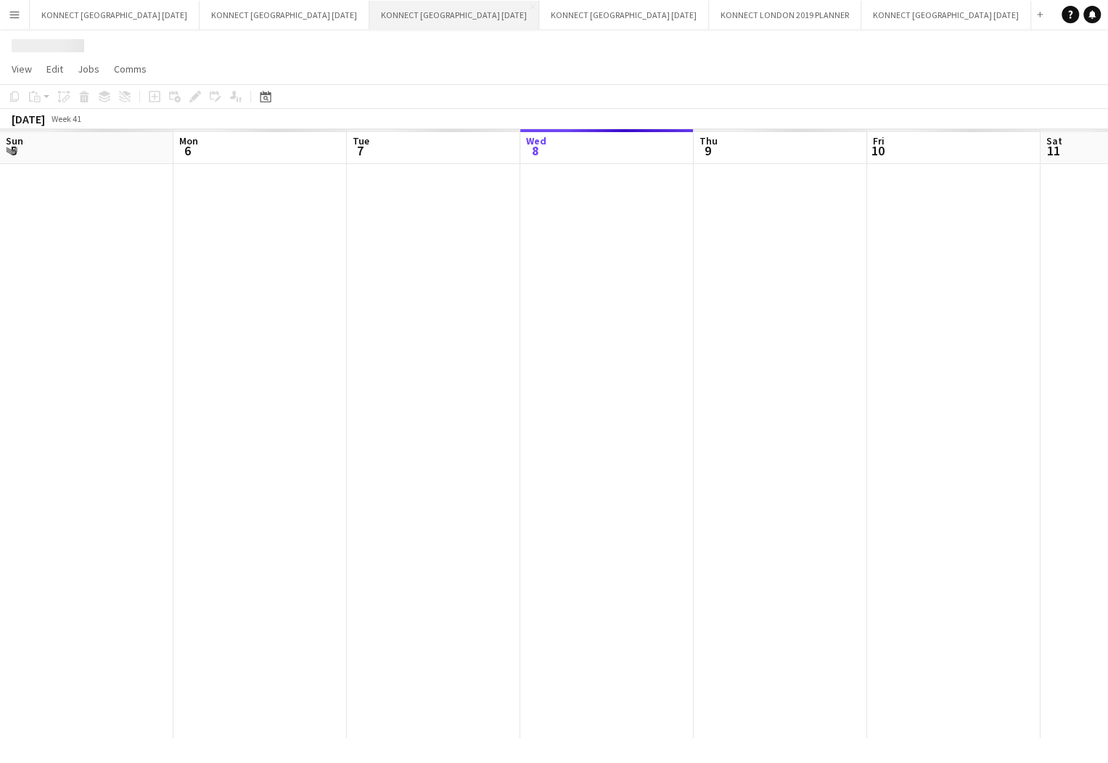
scroll to position [0, 347]
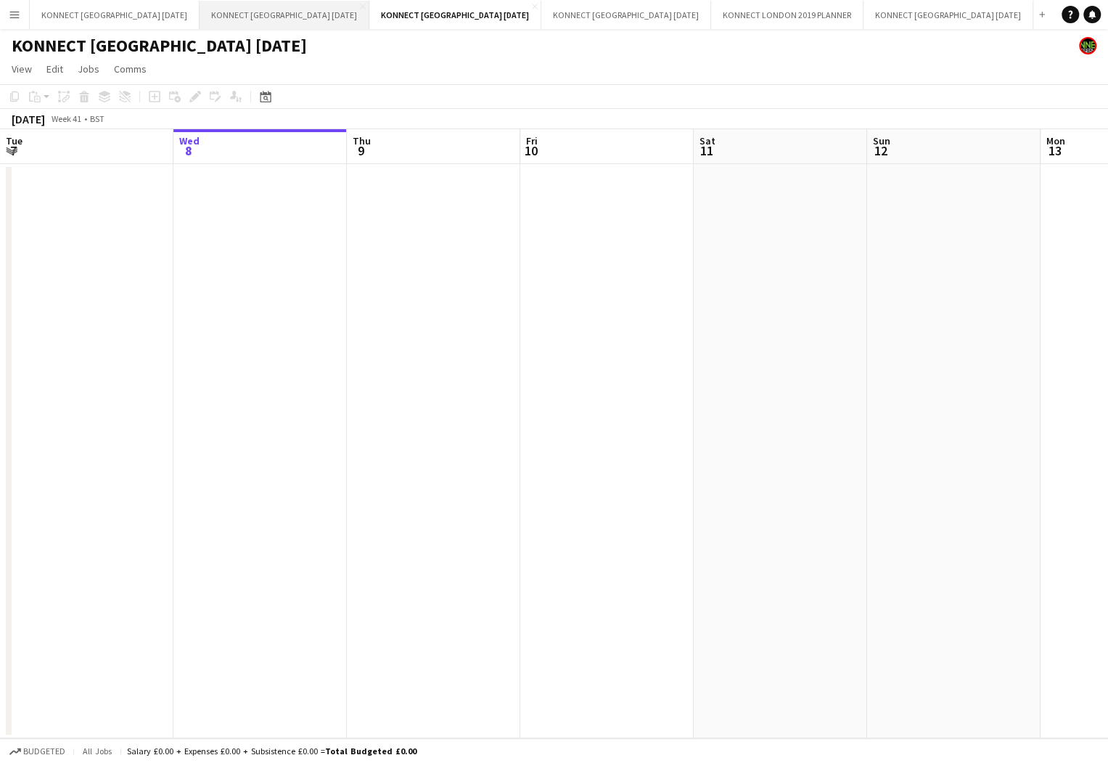
click at [286, 26] on button "KONNECT [GEOGRAPHIC_DATA] [DATE] Close" at bounding box center [285, 15] width 170 height 28
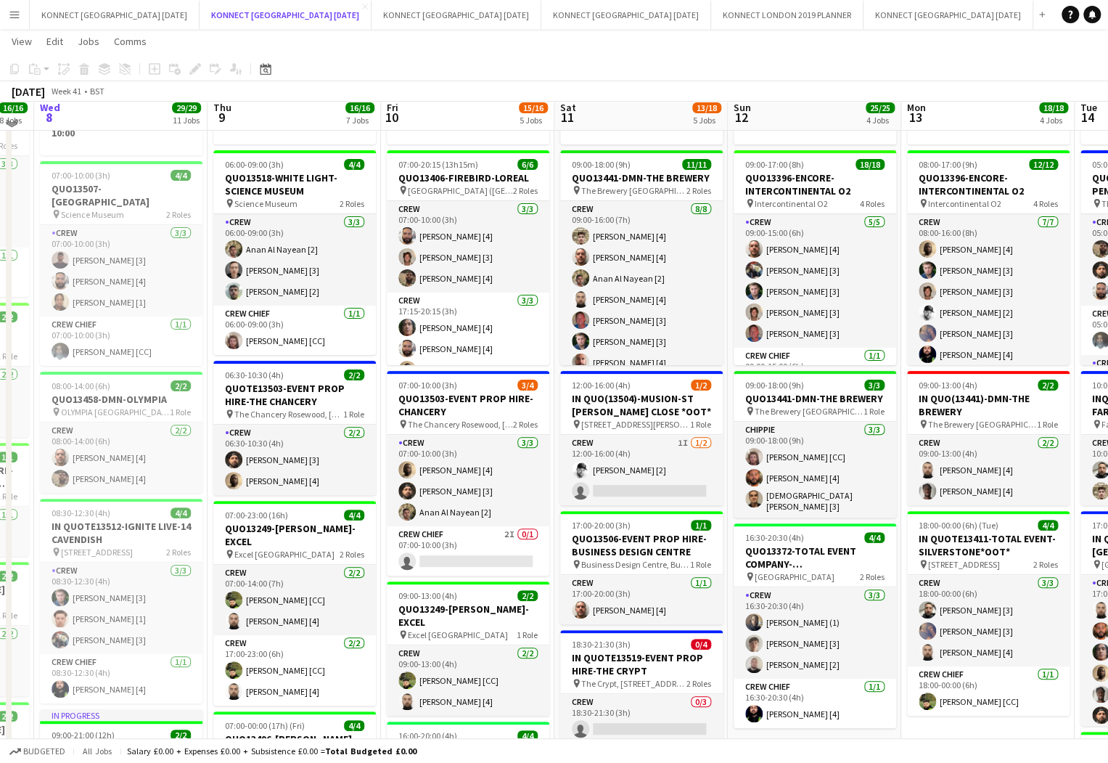
scroll to position [77, 0]
